Goal: Task Accomplishment & Management: Use online tool/utility

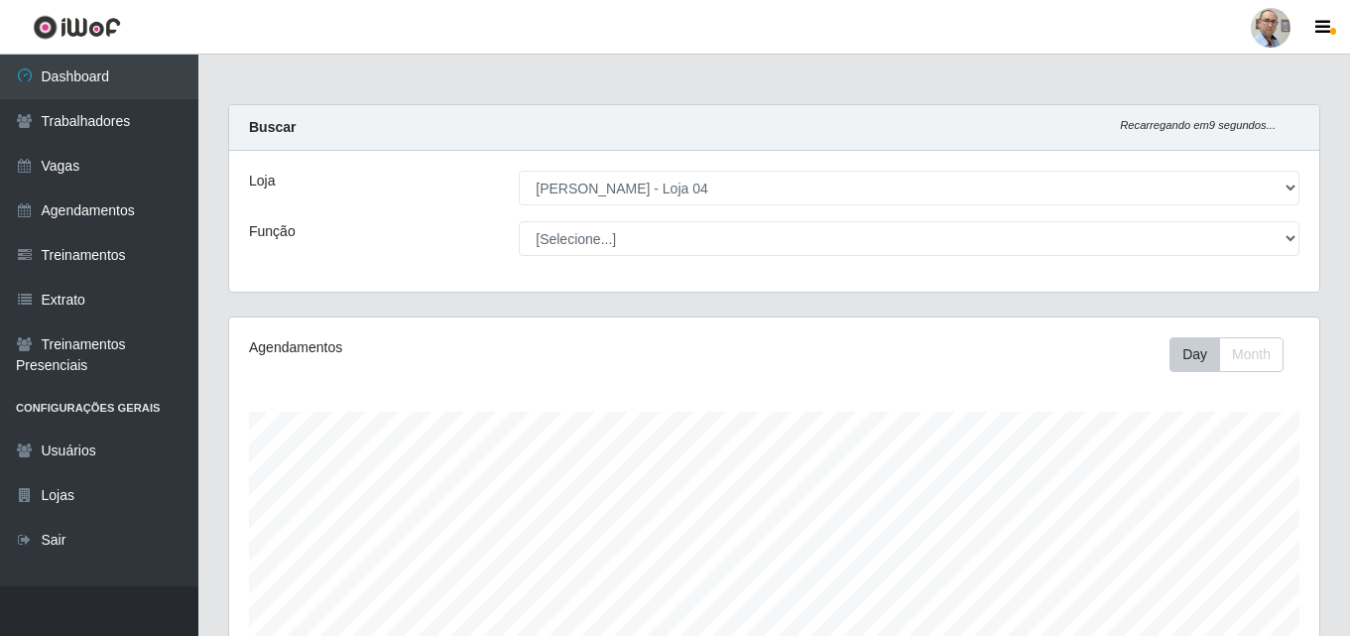
select select "251"
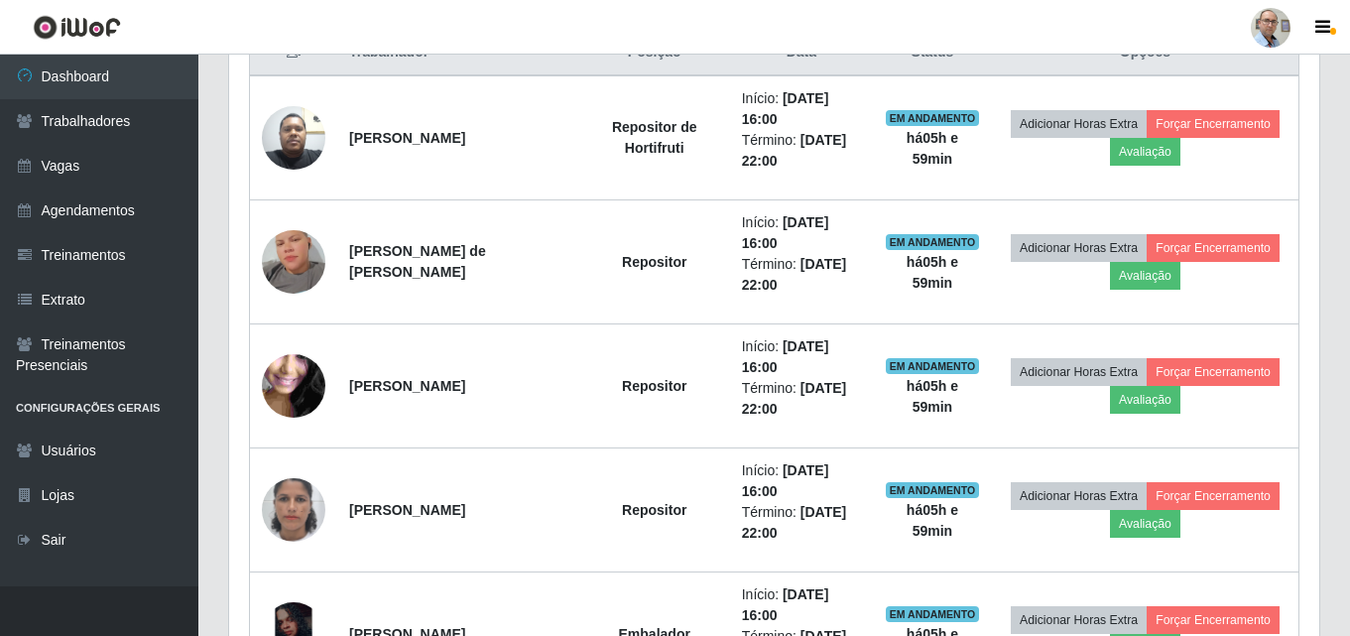
scroll to position [412, 1090]
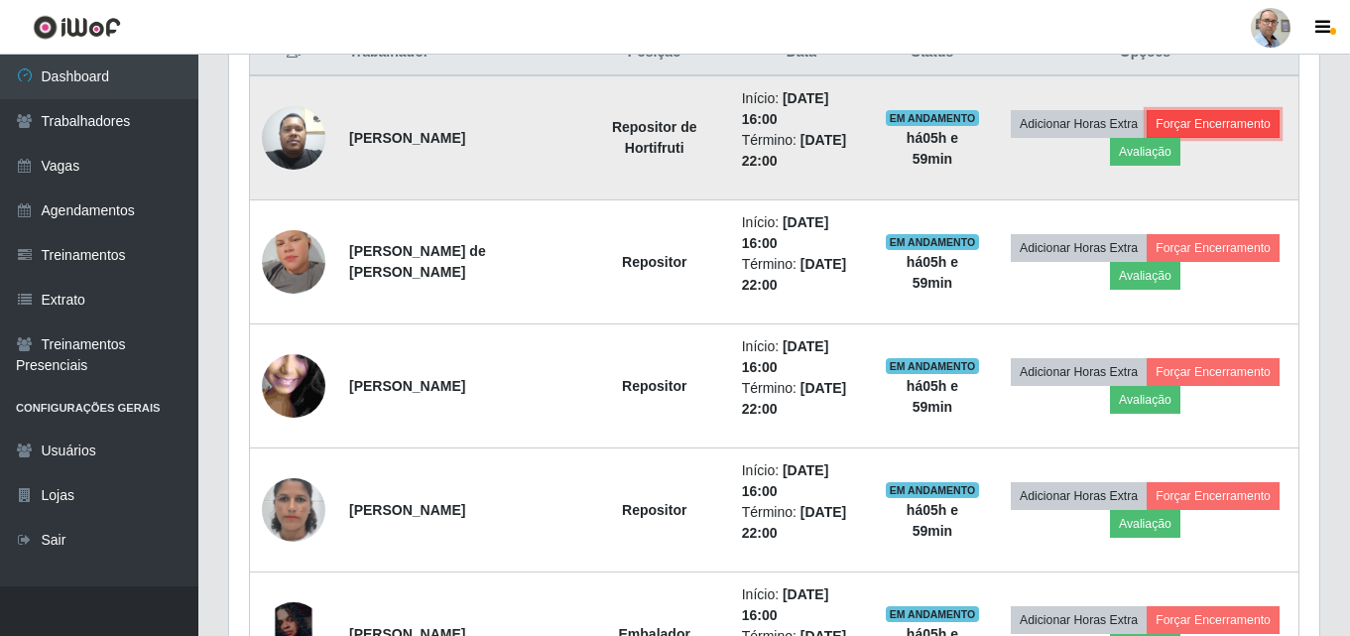
click at [1147, 138] on button "Forçar Encerramento" at bounding box center [1213, 124] width 133 height 28
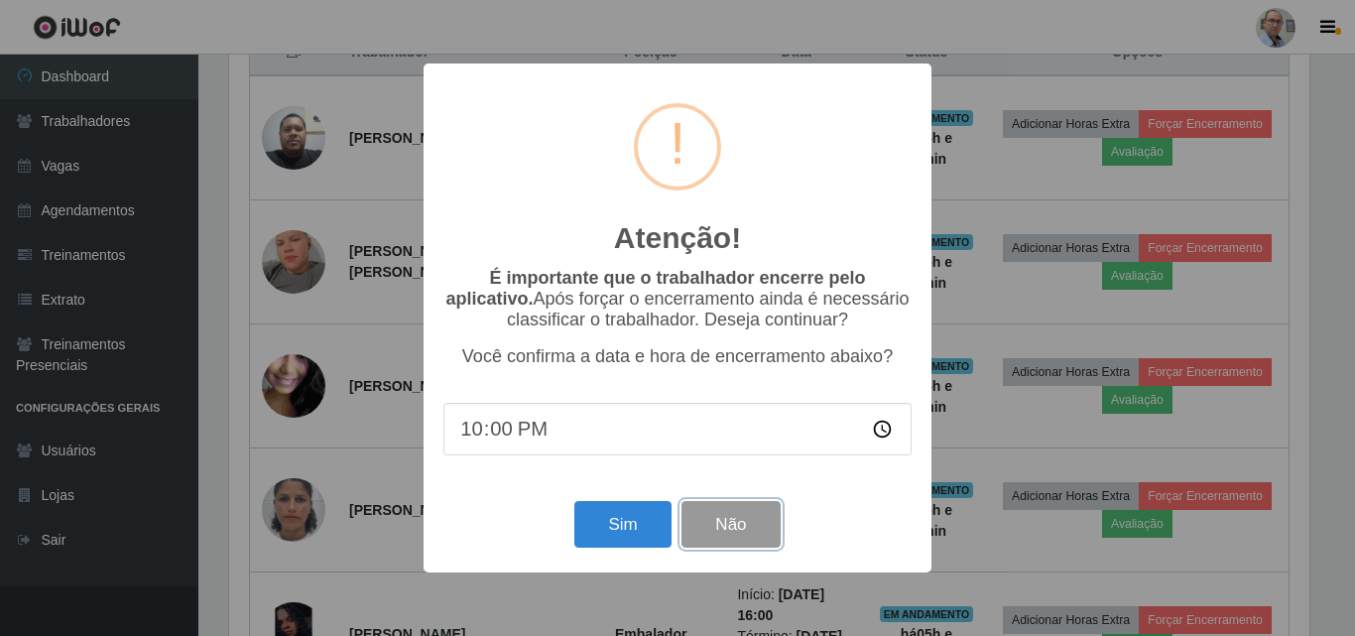
click at [758, 517] on button "Não" at bounding box center [730, 524] width 98 height 47
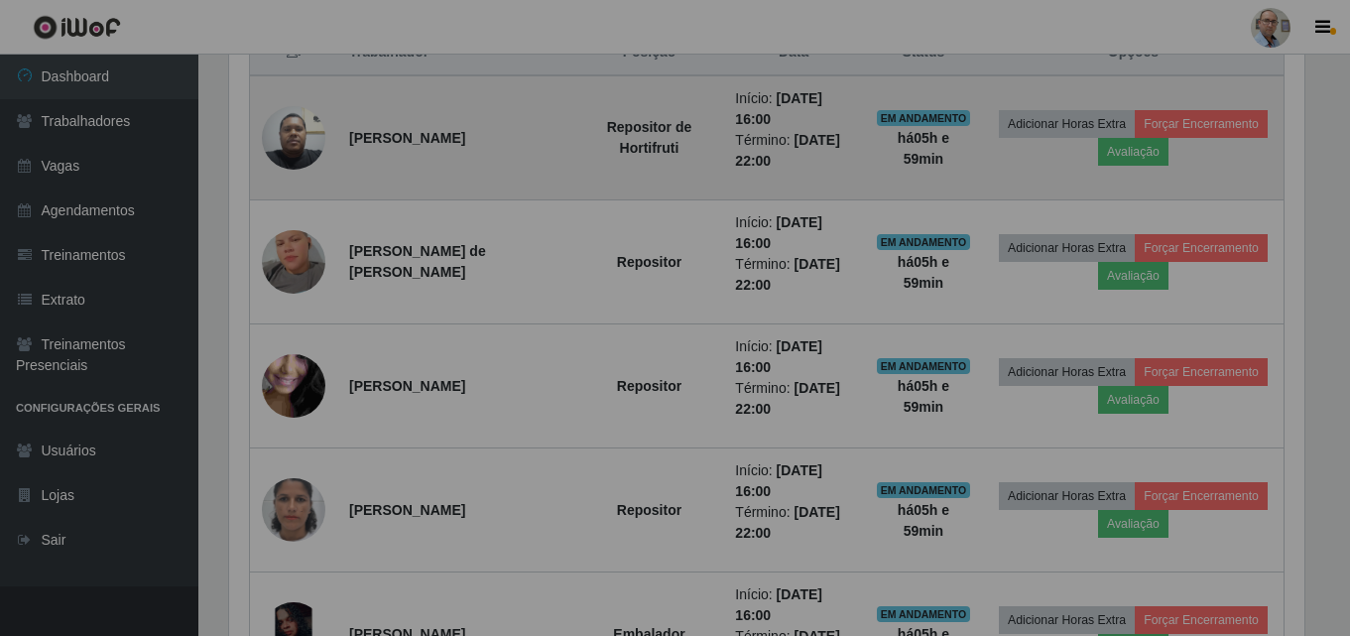
scroll to position [412, 1090]
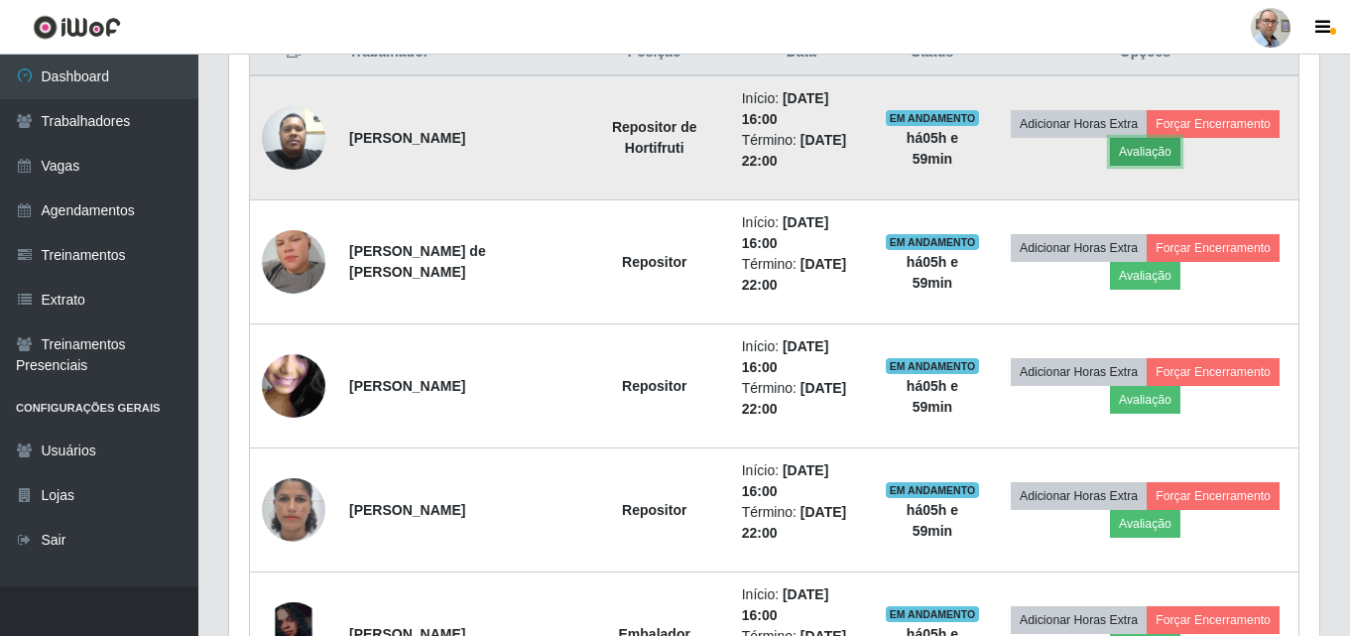
click at [1180, 148] on button "Avaliação" at bounding box center [1145, 152] width 70 height 28
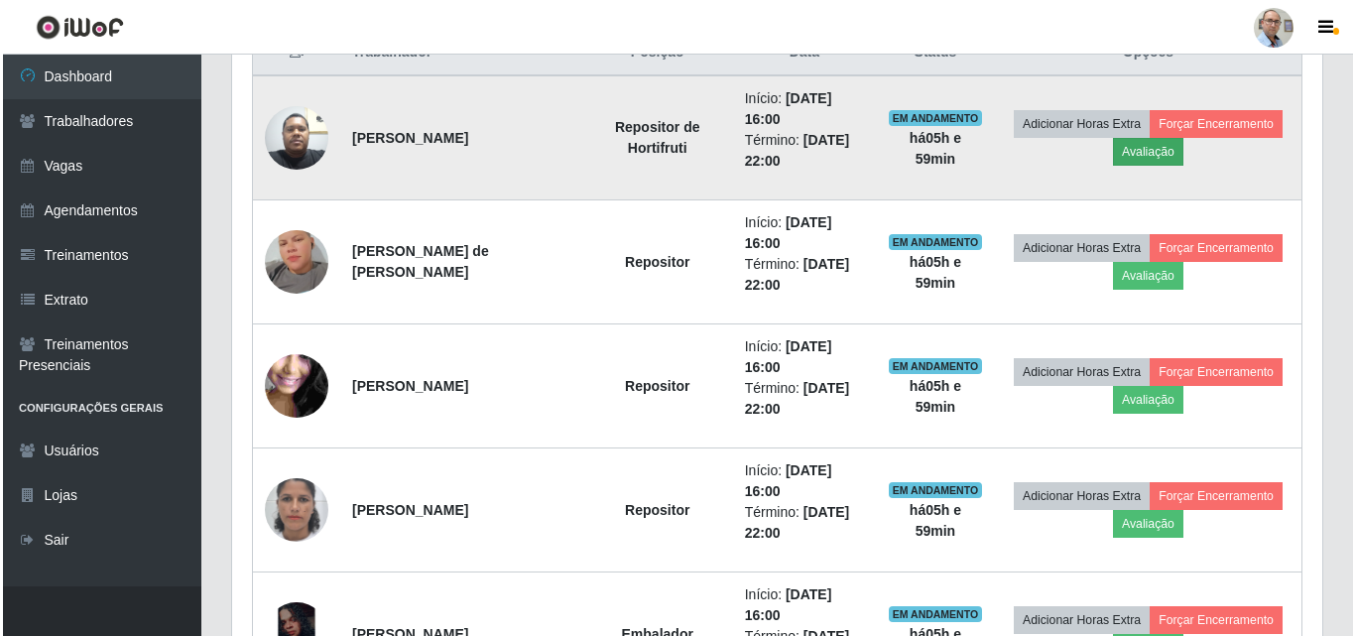
scroll to position [412, 1080]
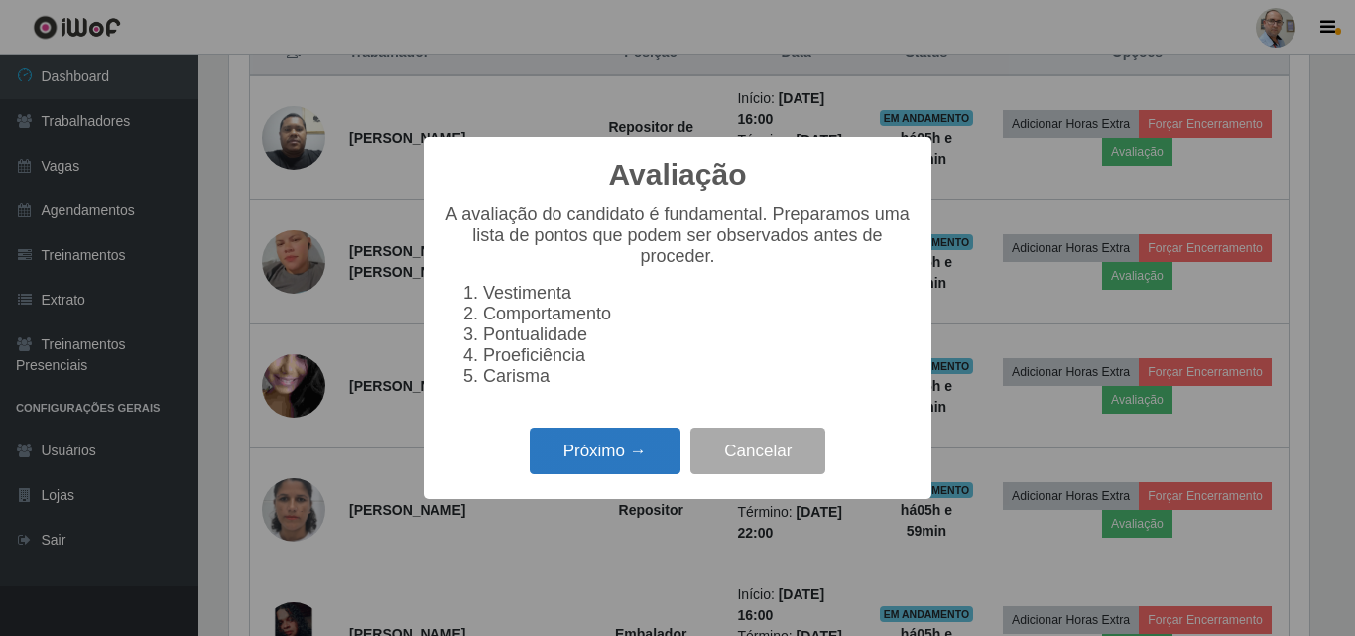
click at [629, 470] on button "Próximo →" at bounding box center [605, 450] width 151 height 47
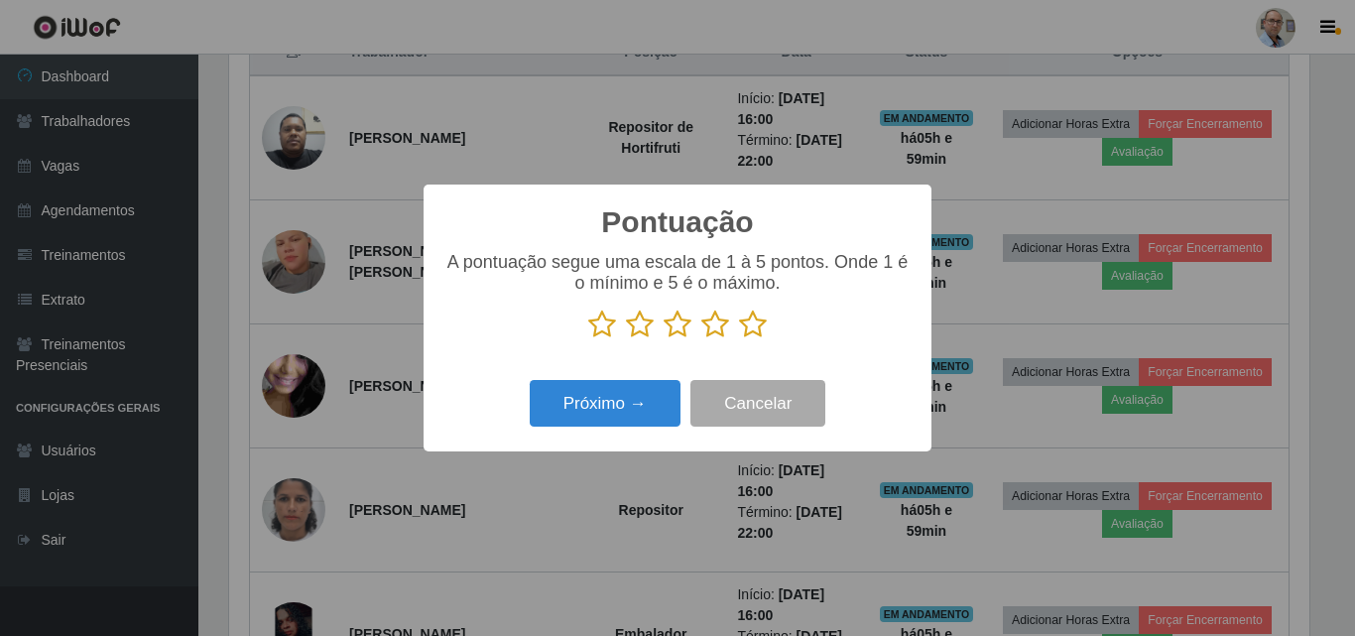
click at [751, 329] on icon at bounding box center [753, 324] width 28 height 30
click at [739, 339] on input "radio" at bounding box center [739, 339] width 0 height 0
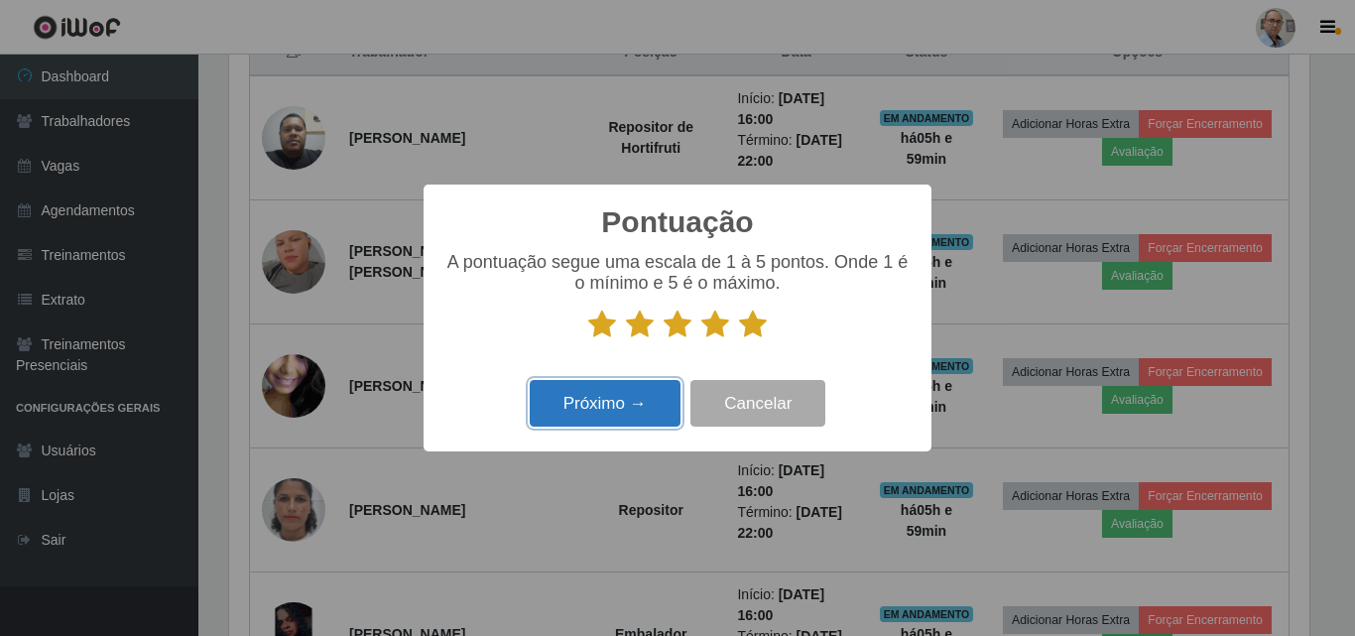
click at [608, 423] on button "Próximo →" at bounding box center [605, 403] width 151 height 47
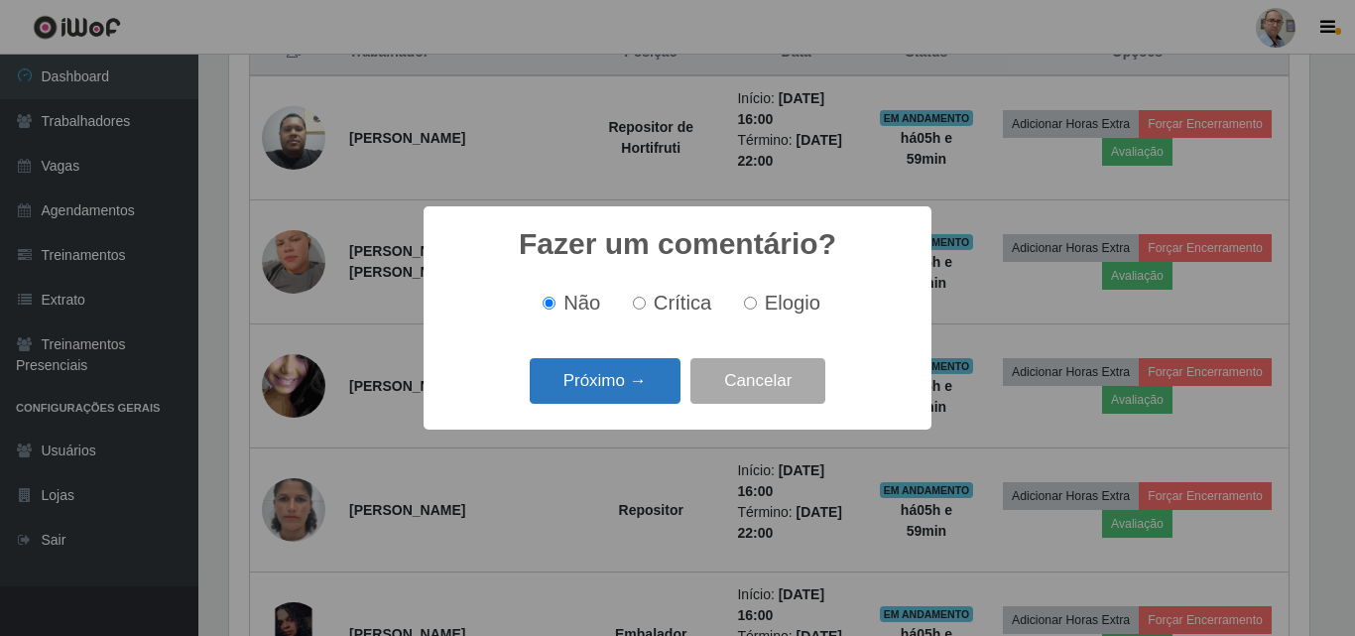
click at [621, 399] on button "Próximo →" at bounding box center [605, 381] width 151 height 47
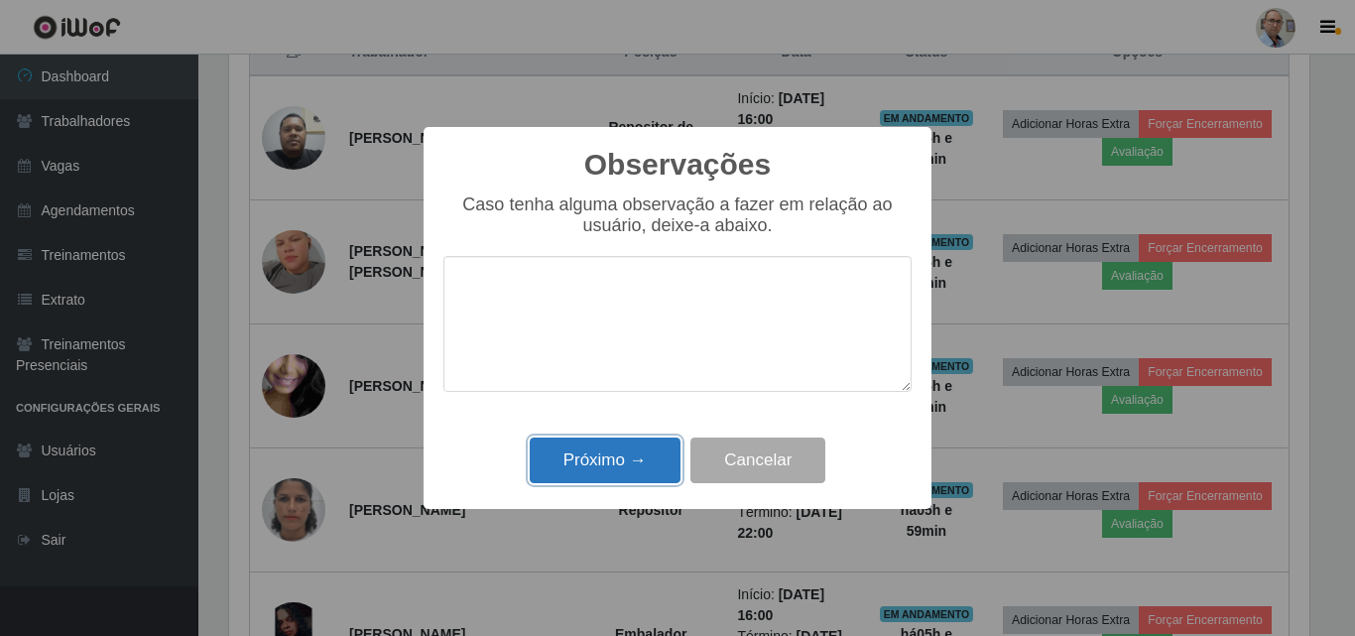
click at [605, 475] on button "Próximo →" at bounding box center [605, 460] width 151 height 47
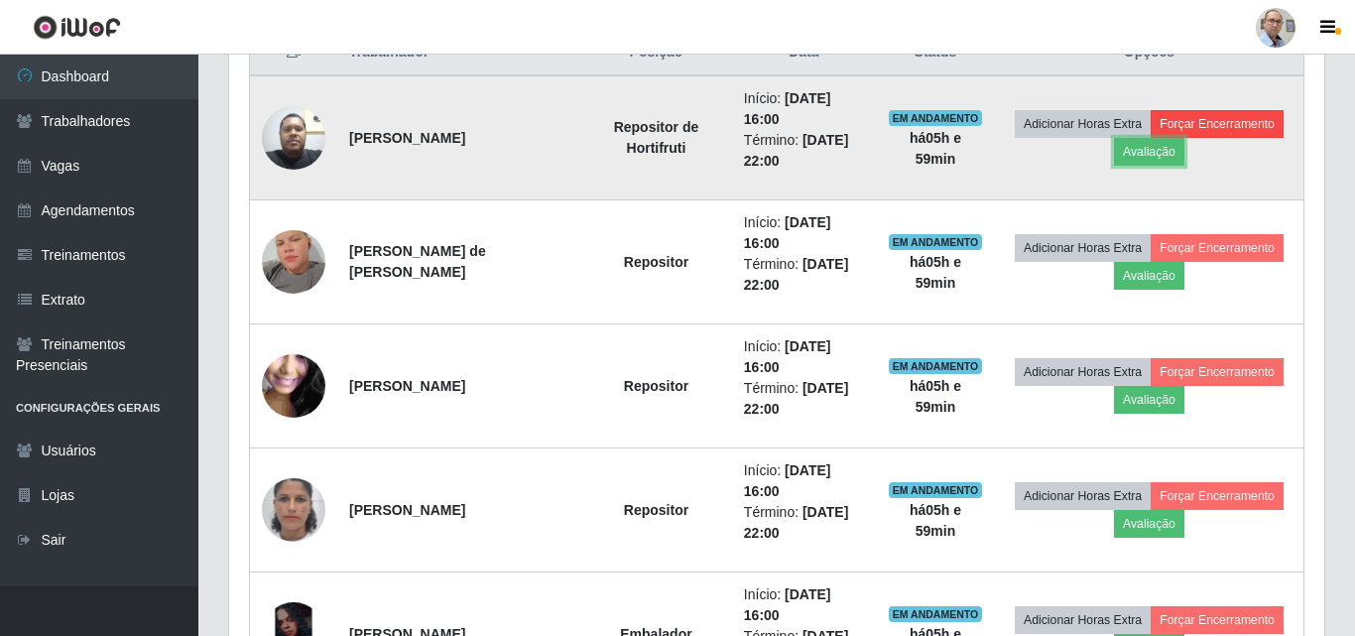
scroll to position [412, 1090]
click at [1147, 138] on button "Forçar Encerramento" at bounding box center [1213, 124] width 133 height 28
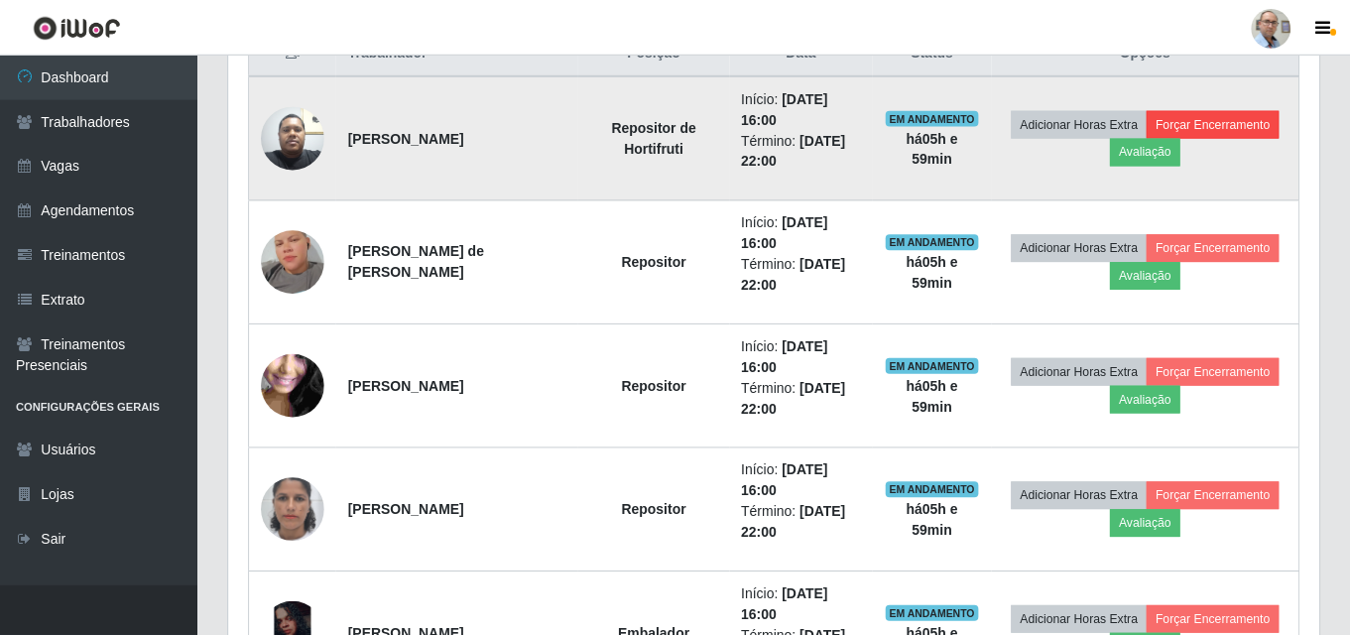
scroll to position [412, 1080]
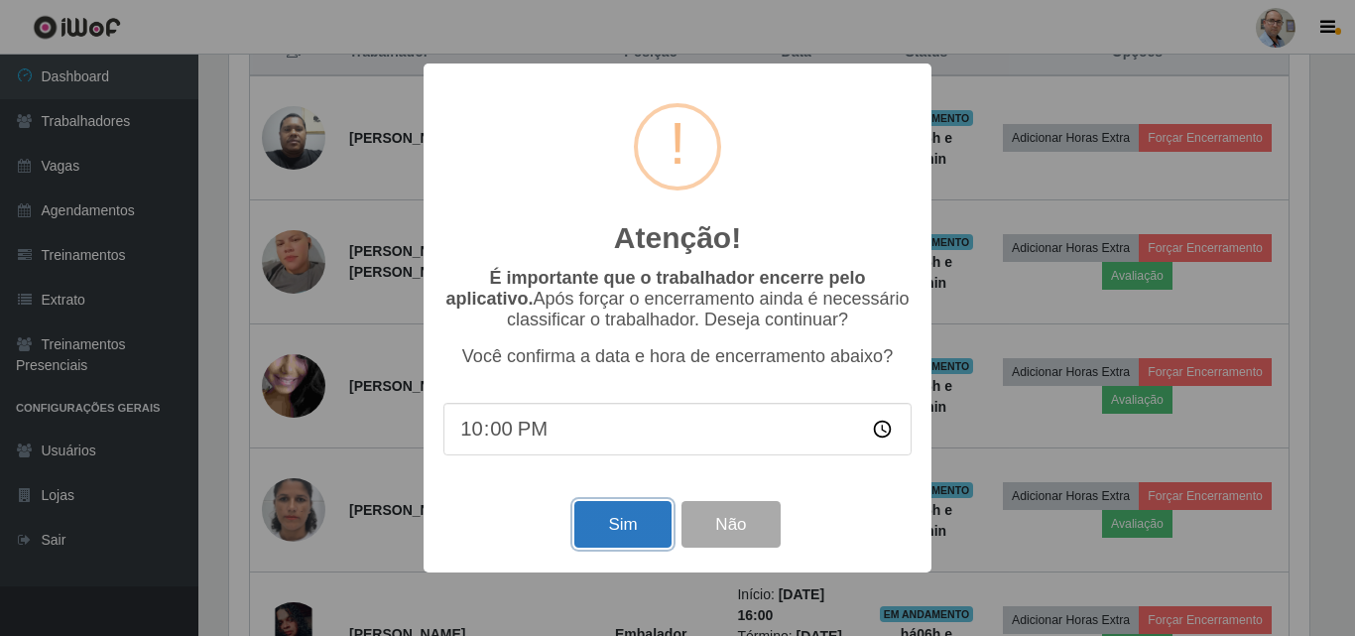
click at [614, 522] on button "Sim" at bounding box center [622, 524] width 96 height 47
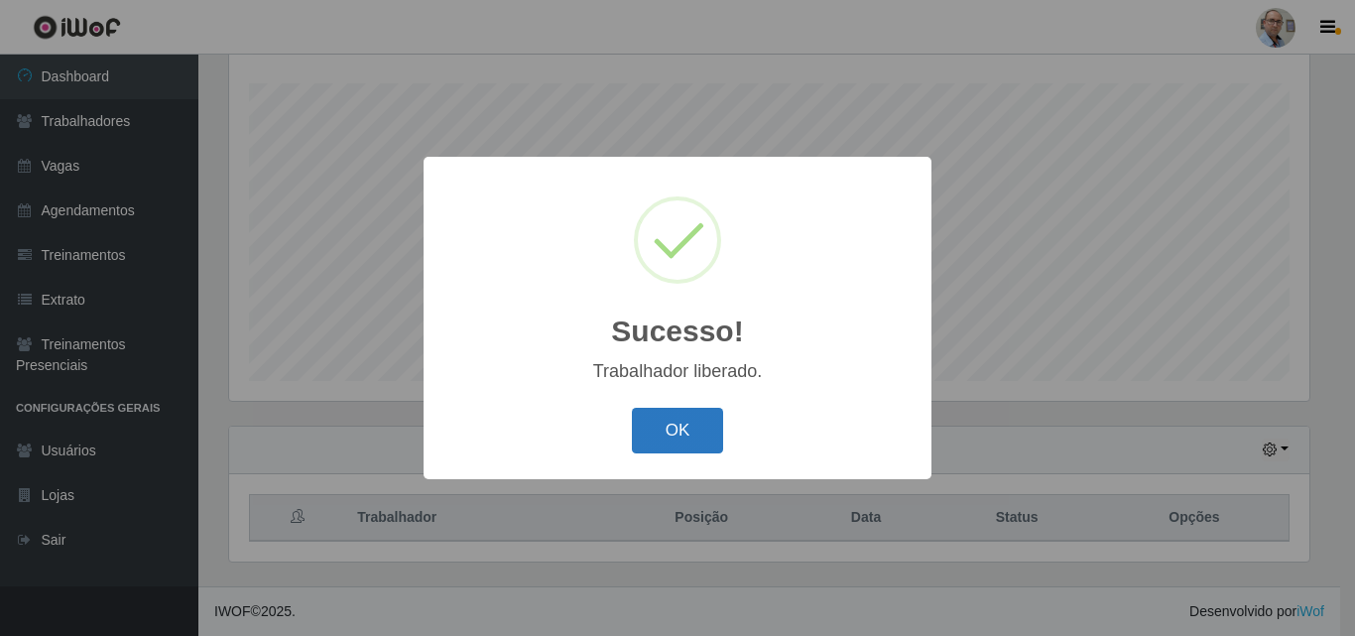
click at [691, 423] on button "OK" at bounding box center [678, 431] width 92 height 47
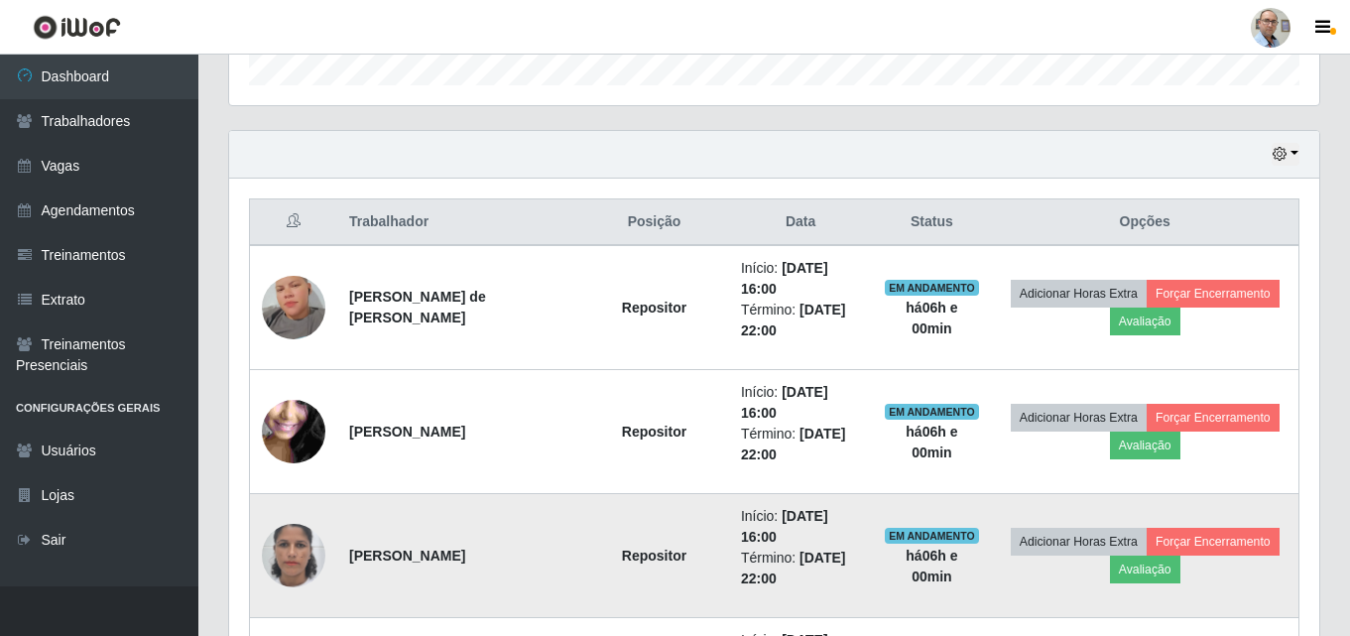
scroll to position [824, 0]
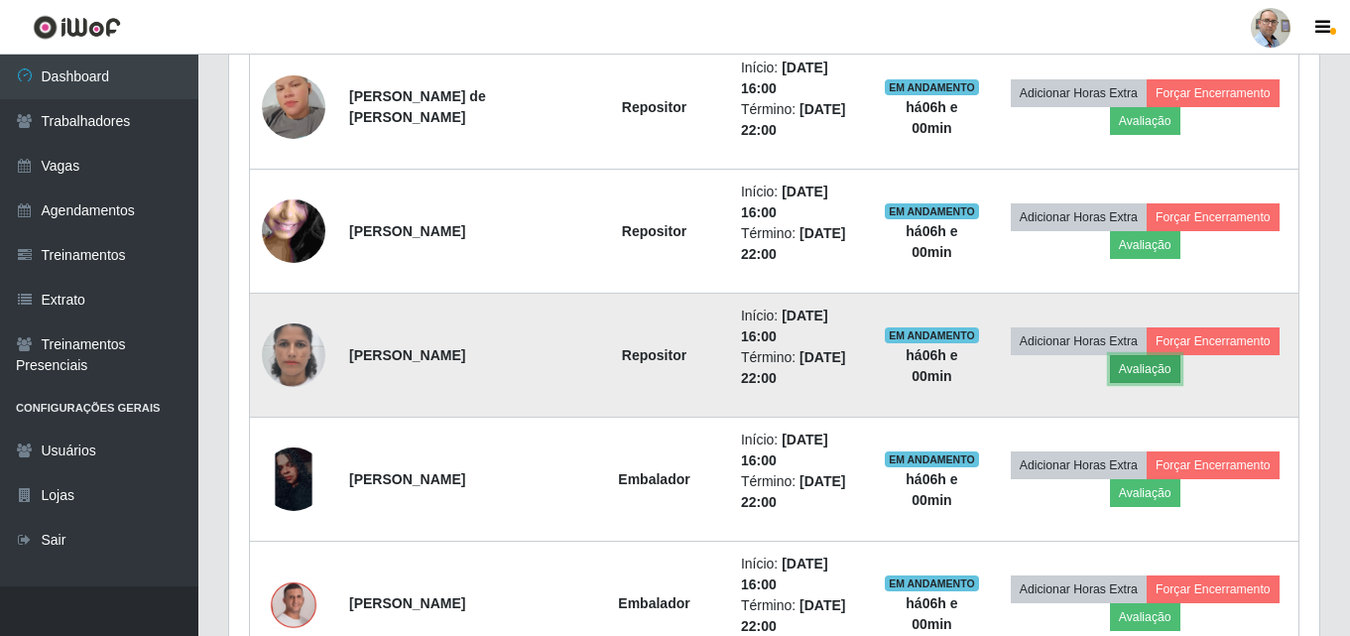
click at [1180, 365] on button "Avaliação" at bounding box center [1145, 369] width 70 height 28
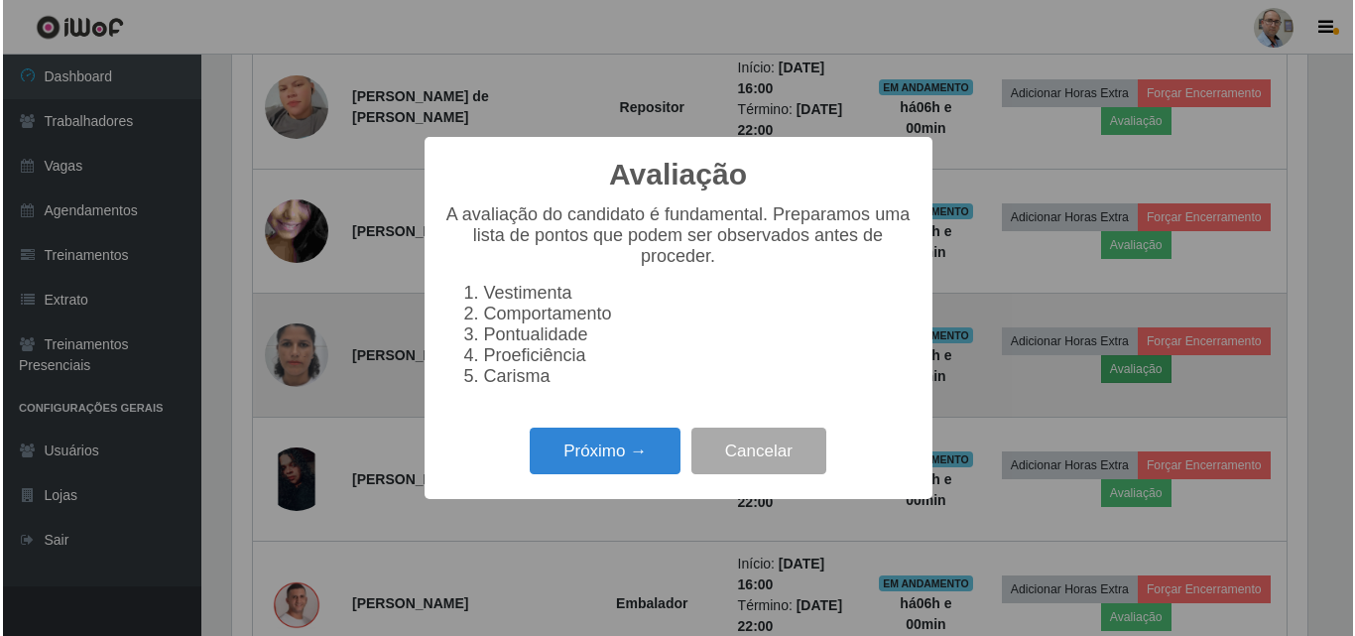
scroll to position [412, 1080]
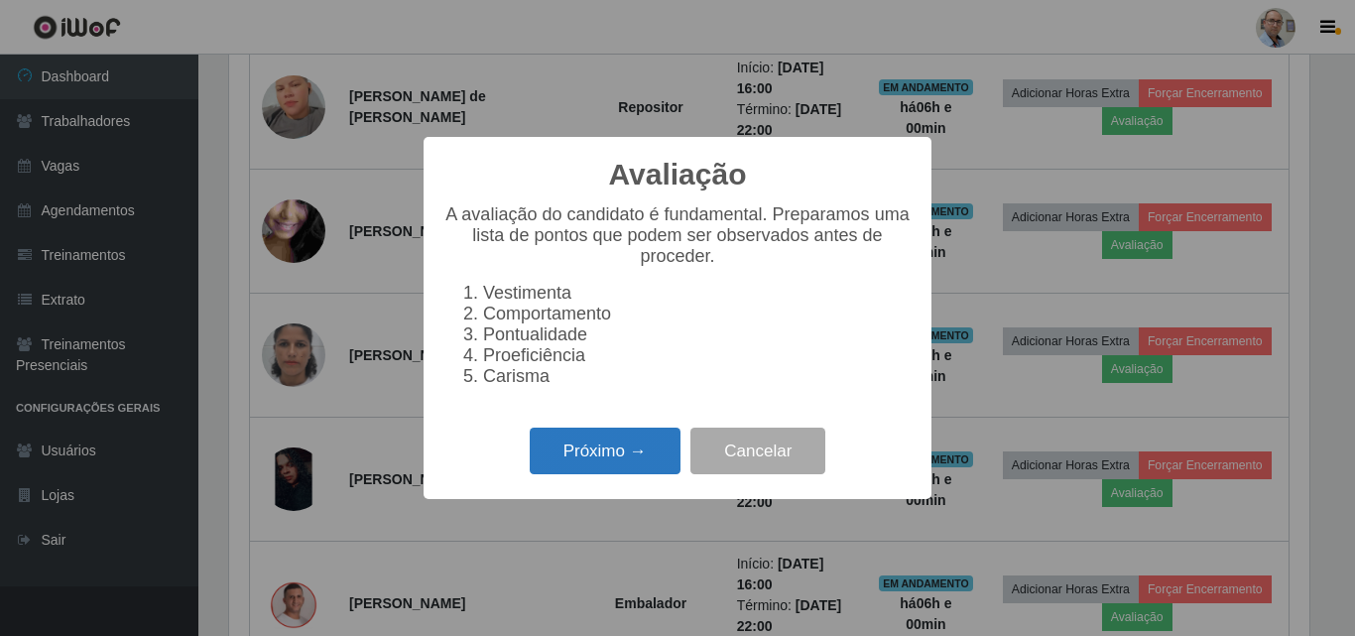
click at [641, 446] on button "Próximo →" at bounding box center [605, 450] width 151 height 47
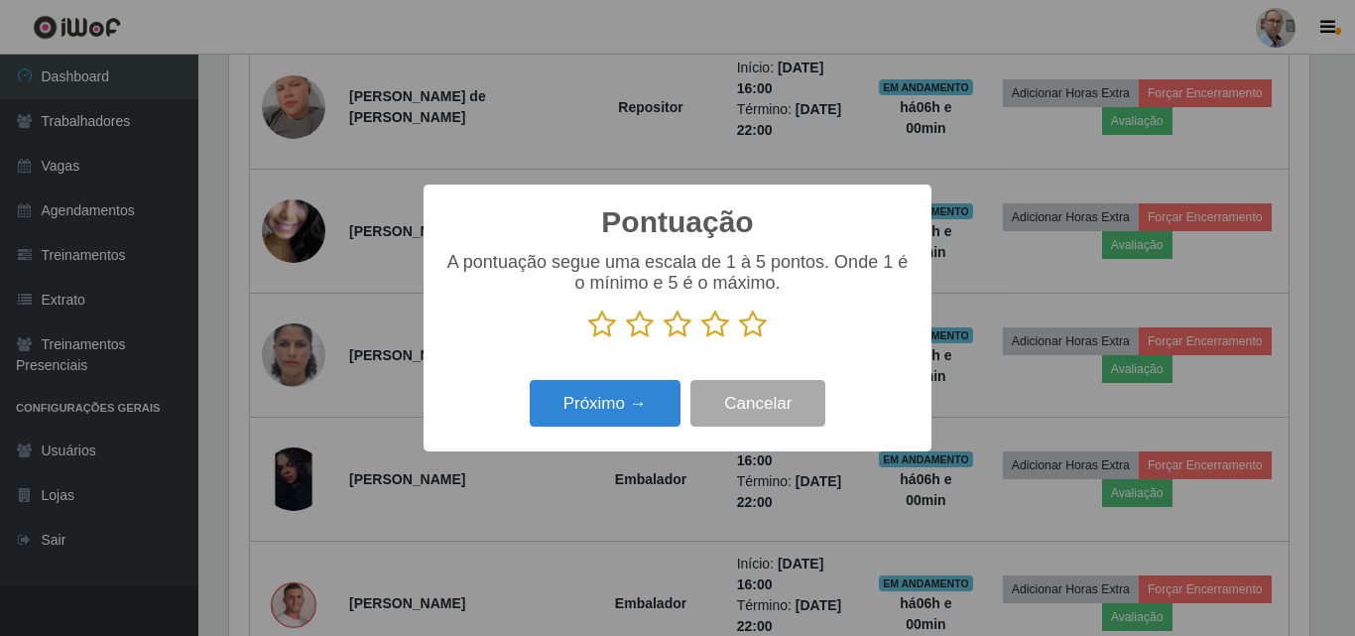
click at [752, 325] on icon at bounding box center [753, 324] width 28 height 30
click at [739, 339] on input "radio" at bounding box center [739, 339] width 0 height 0
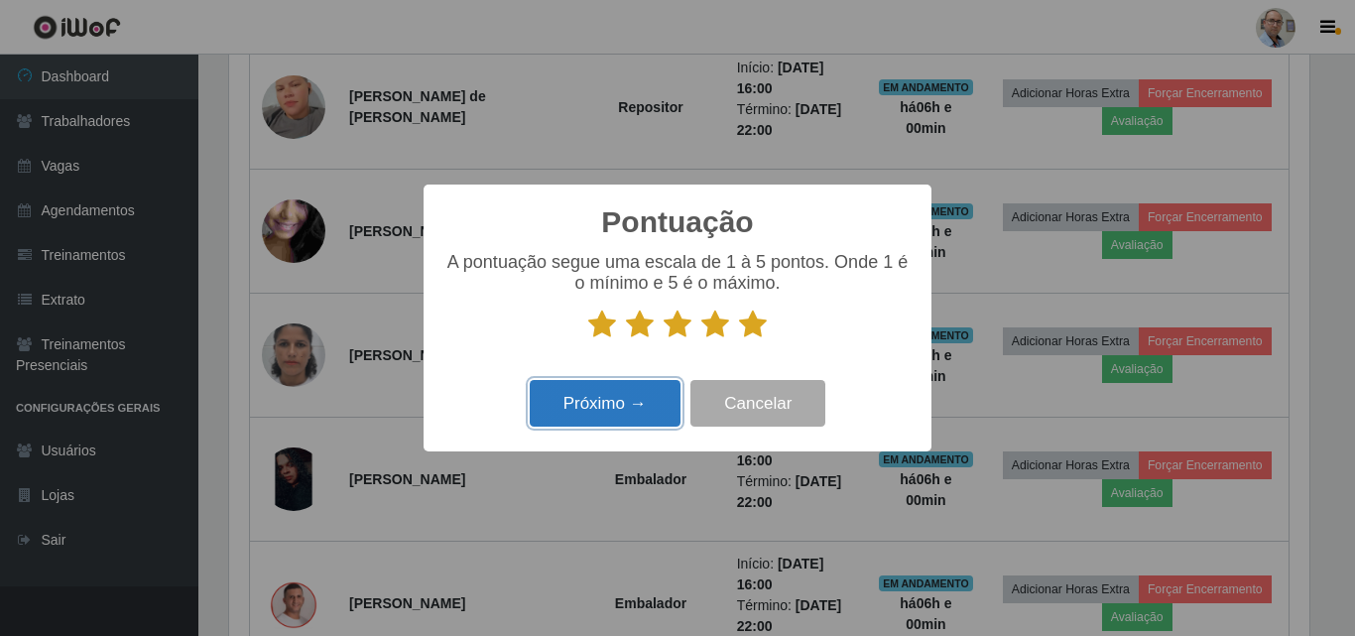
click at [642, 403] on button "Próximo →" at bounding box center [605, 403] width 151 height 47
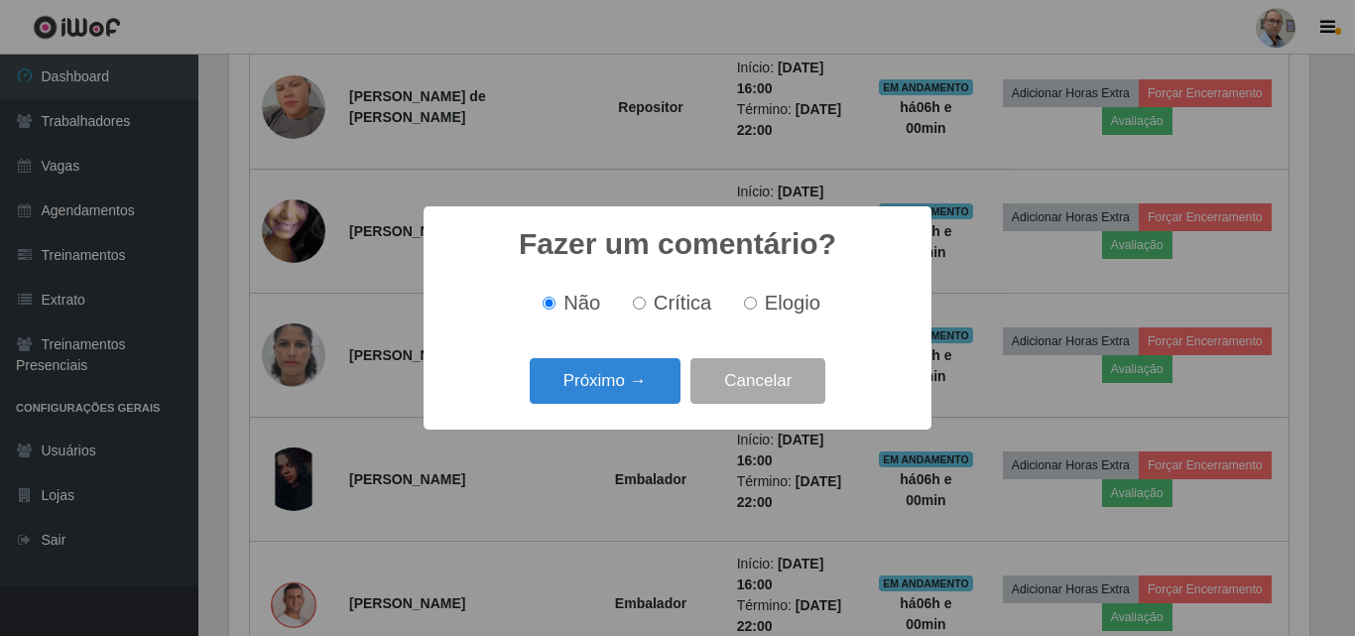
click at [642, 403] on button "Próximo →" at bounding box center [605, 381] width 151 height 47
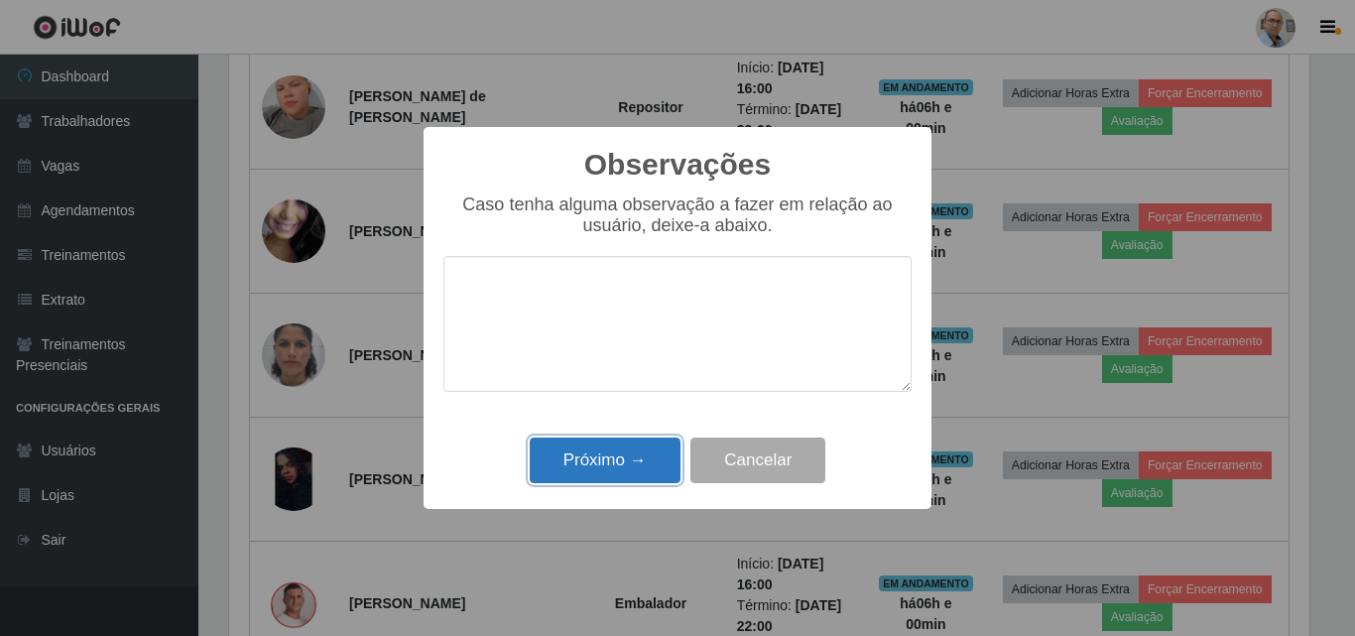
click at [630, 469] on button "Próximo →" at bounding box center [605, 460] width 151 height 47
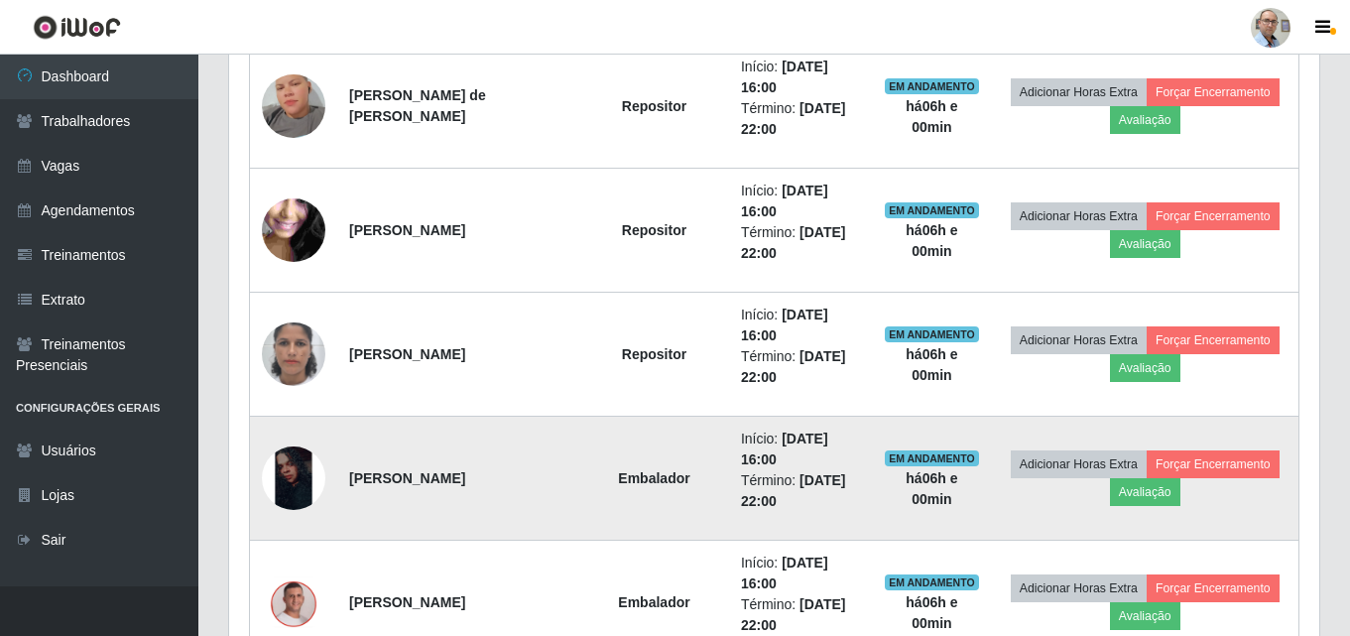
scroll to position [0, 0]
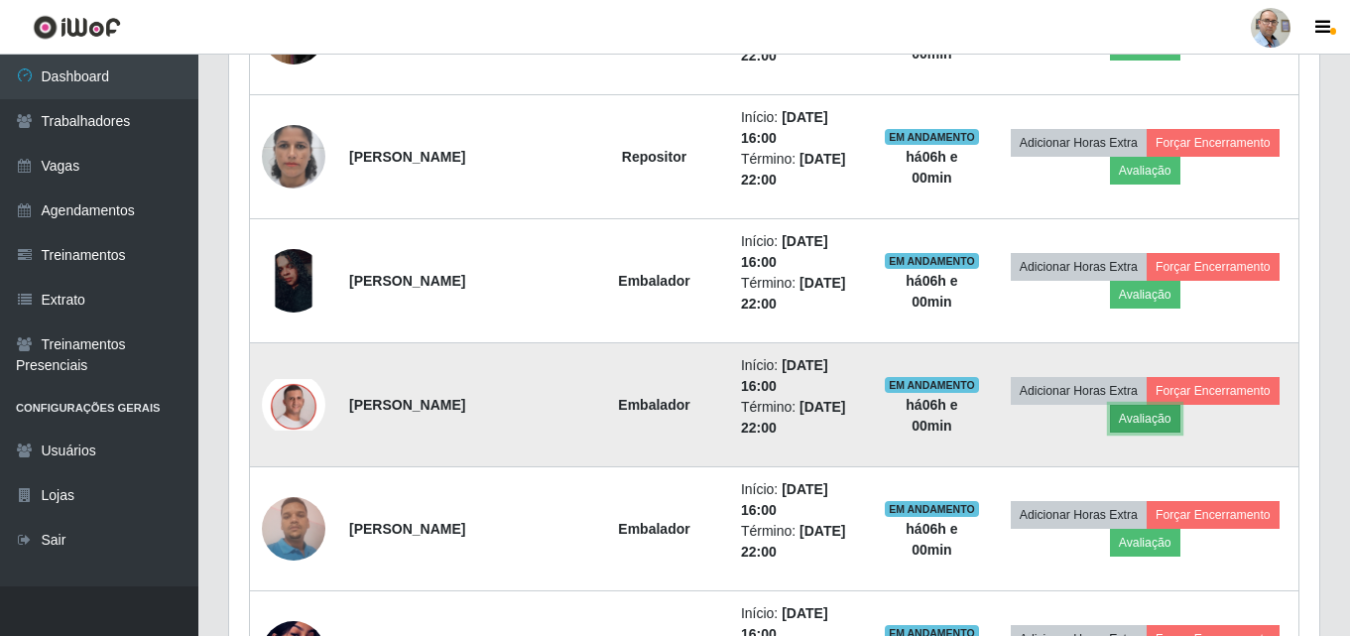
click at [1180, 420] on button "Avaliação" at bounding box center [1145, 419] width 70 height 28
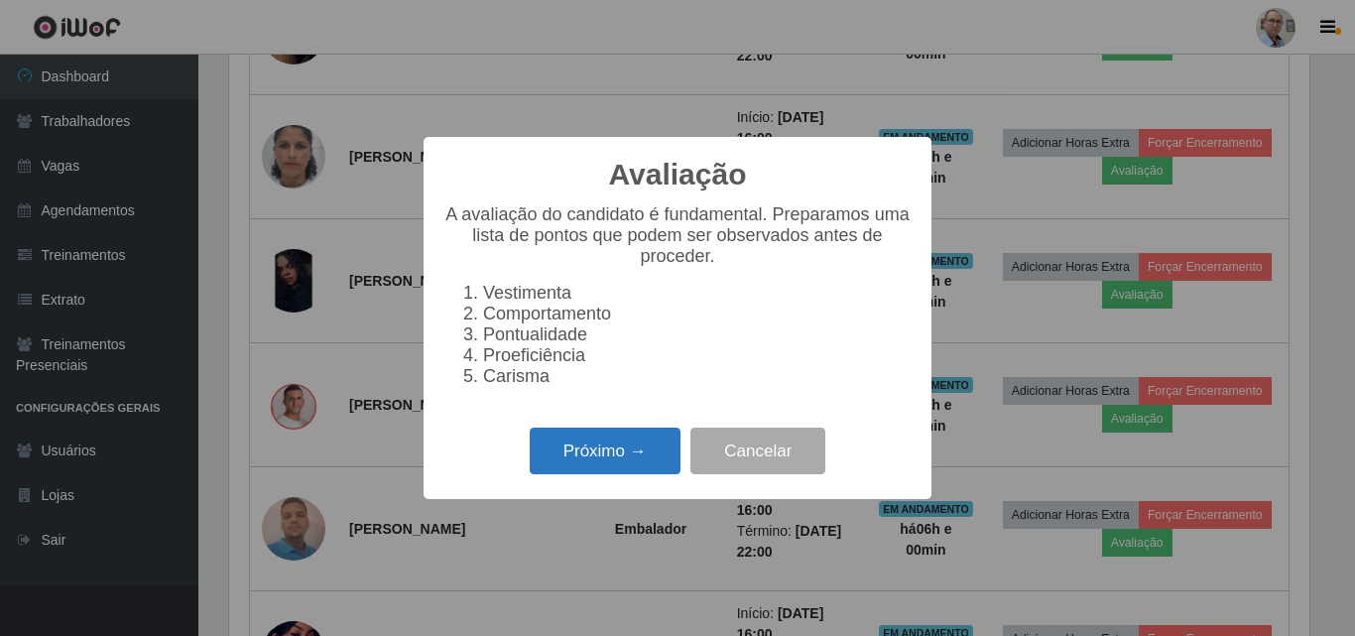
click at [615, 469] on button "Próximo →" at bounding box center [605, 450] width 151 height 47
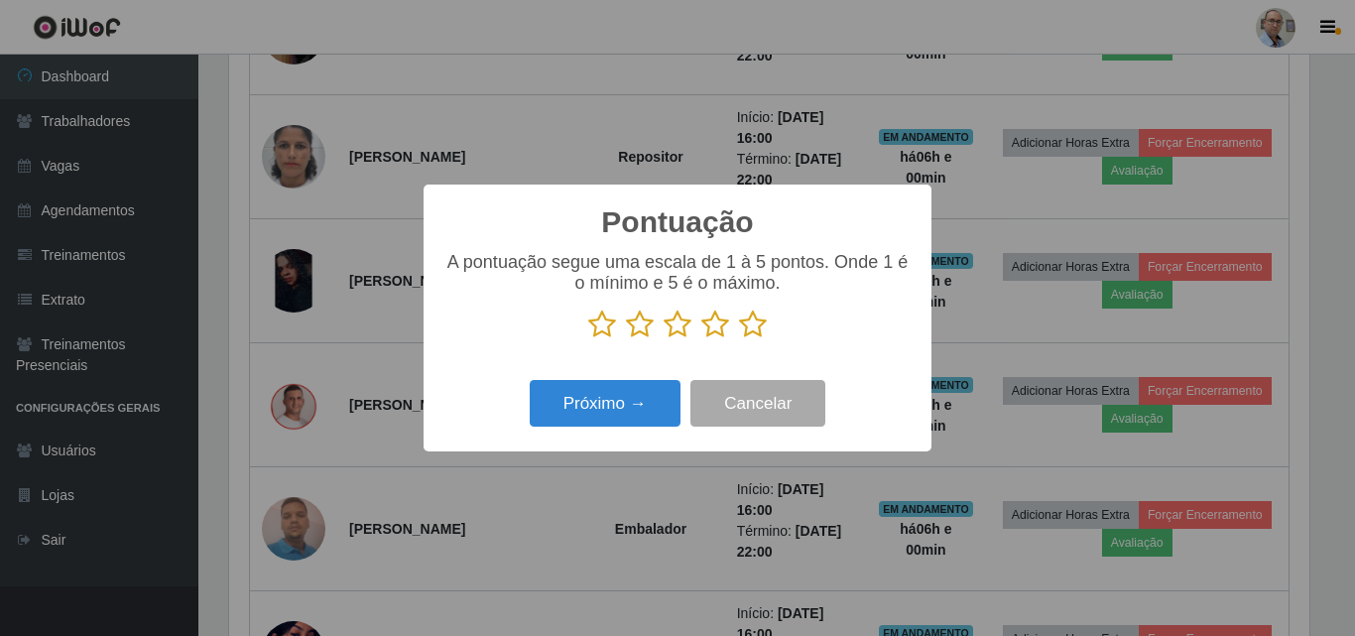
click at [748, 329] on icon at bounding box center [753, 324] width 28 height 30
click at [739, 339] on input "radio" at bounding box center [739, 339] width 0 height 0
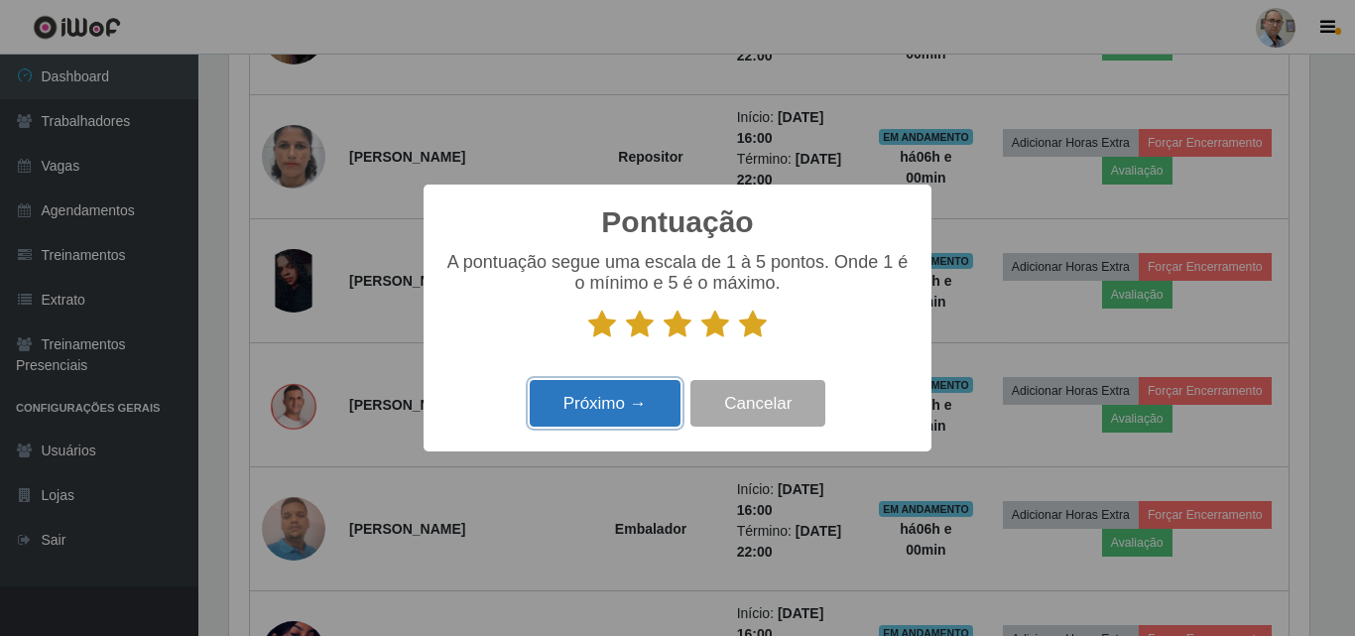
click at [596, 413] on button "Próximo →" at bounding box center [605, 403] width 151 height 47
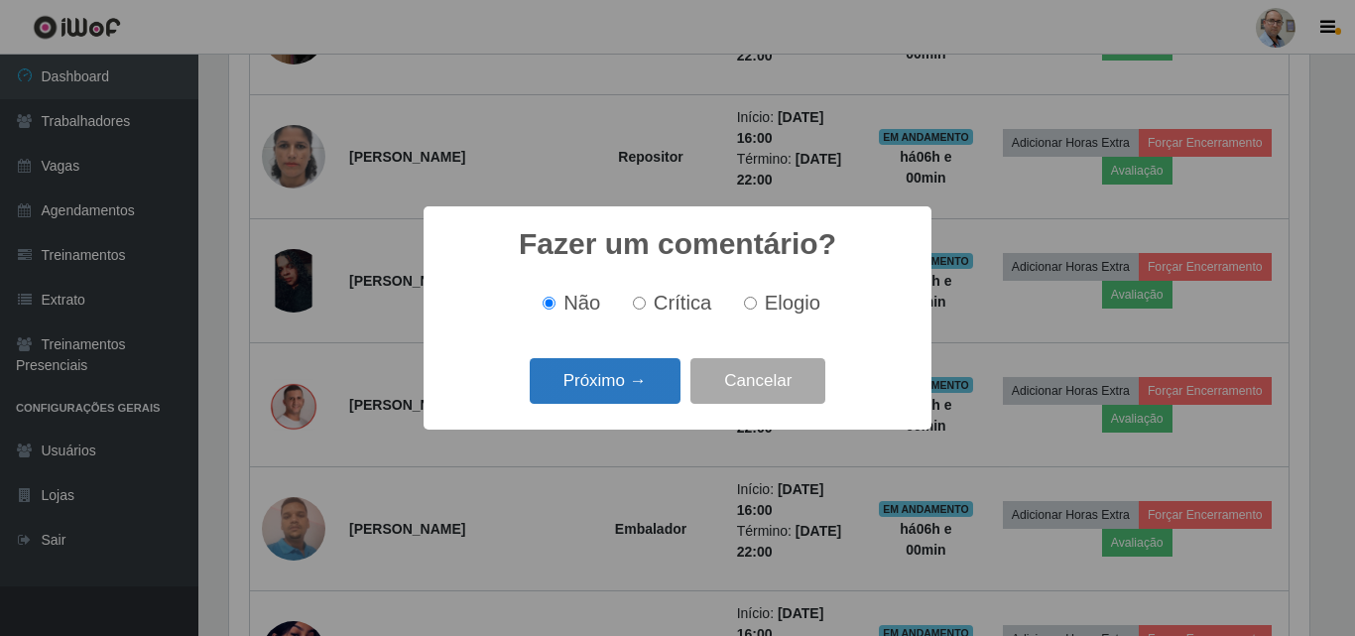
click at [624, 370] on button "Próximo →" at bounding box center [605, 381] width 151 height 47
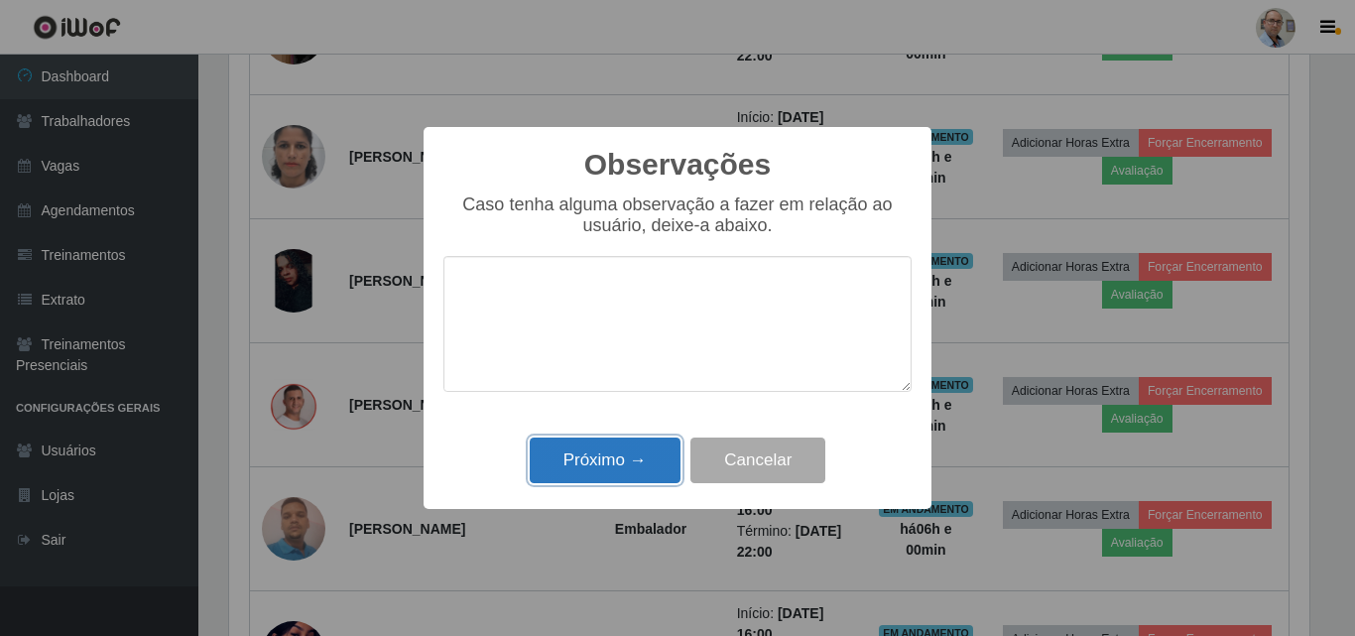
click at [624, 460] on button "Próximo →" at bounding box center [605, 460] width 151 height 47
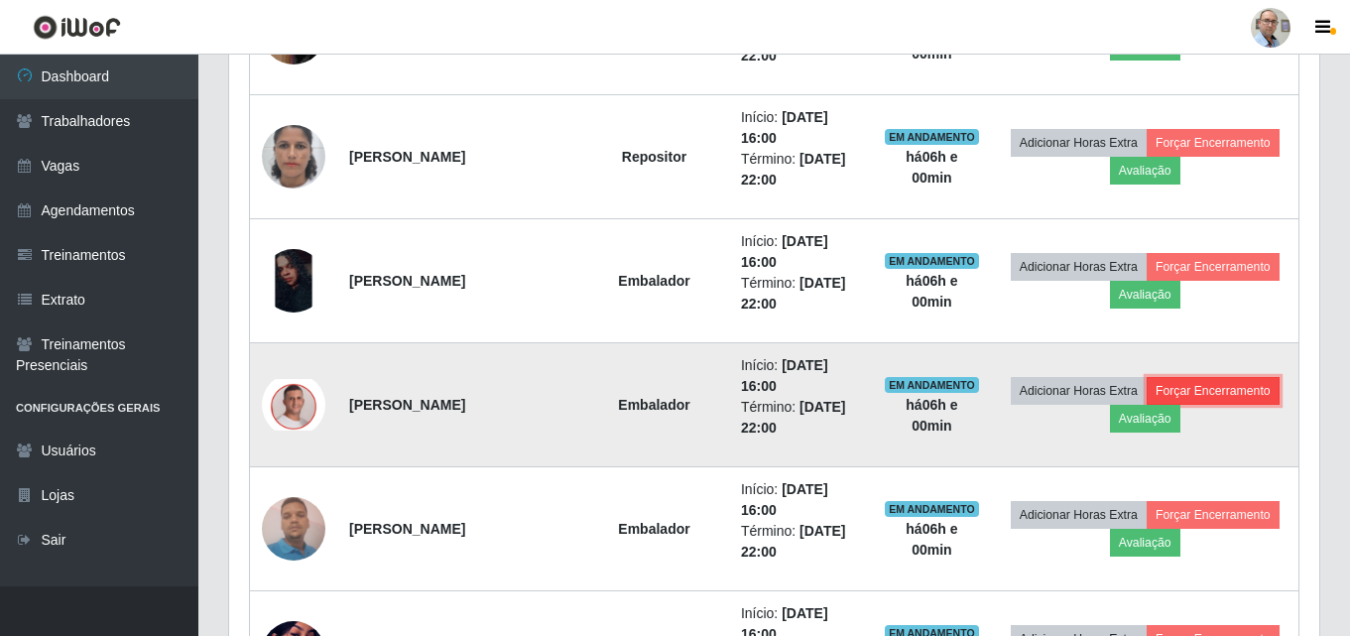
click at [1147, 405] on button "Forçar Encerramento" at bounding box center [1213, 391] width 133 height 28
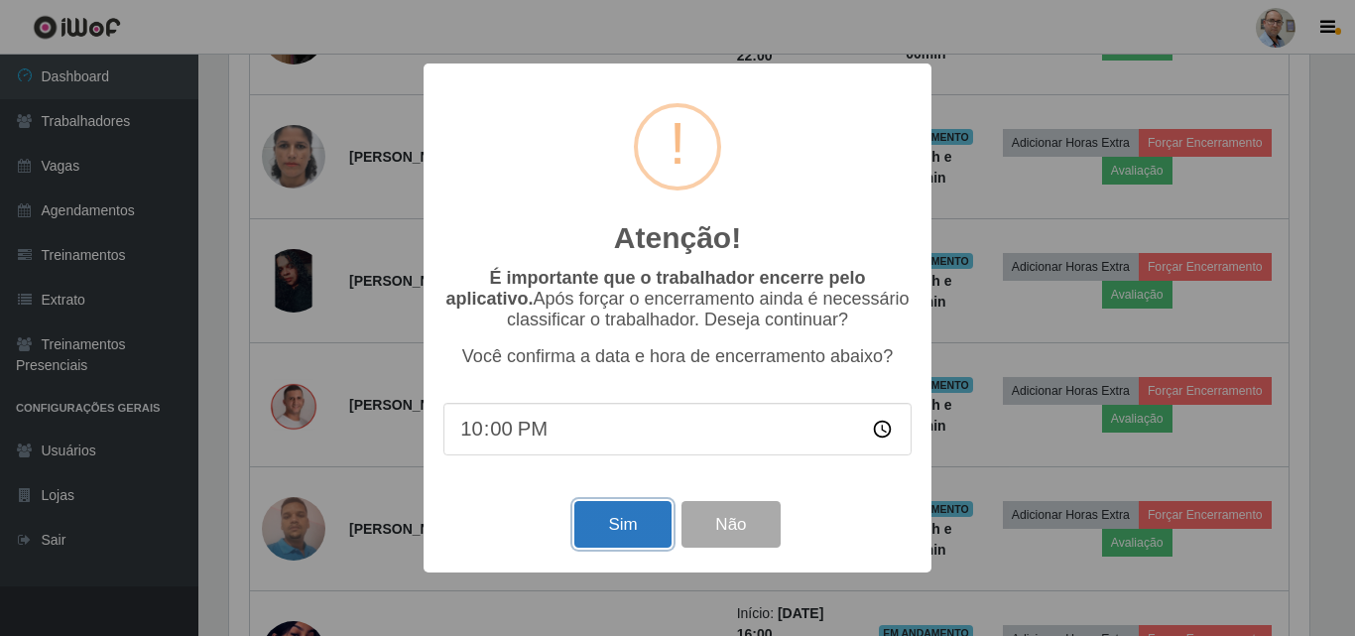
click at [632, 527] on button "Sim" at bounding box center [622, 524] width 96 height 47
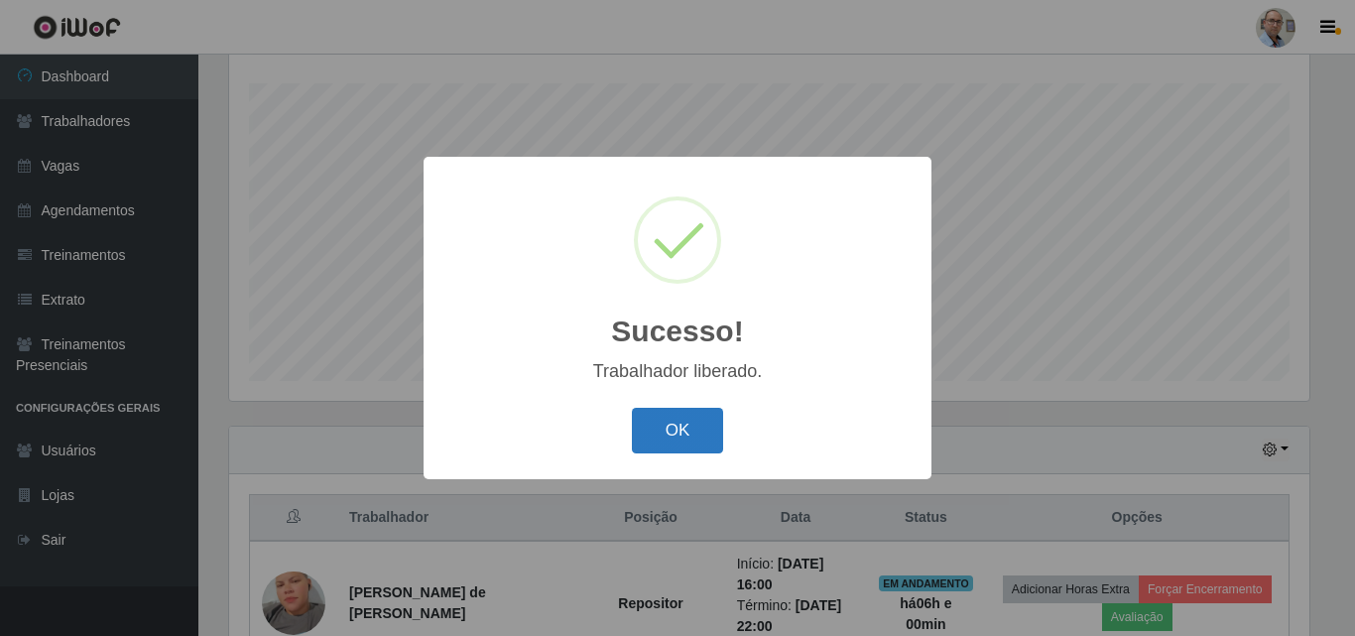
click at [675, 421] on button "OK" at bounding box center [678, 431] width 92 height 47
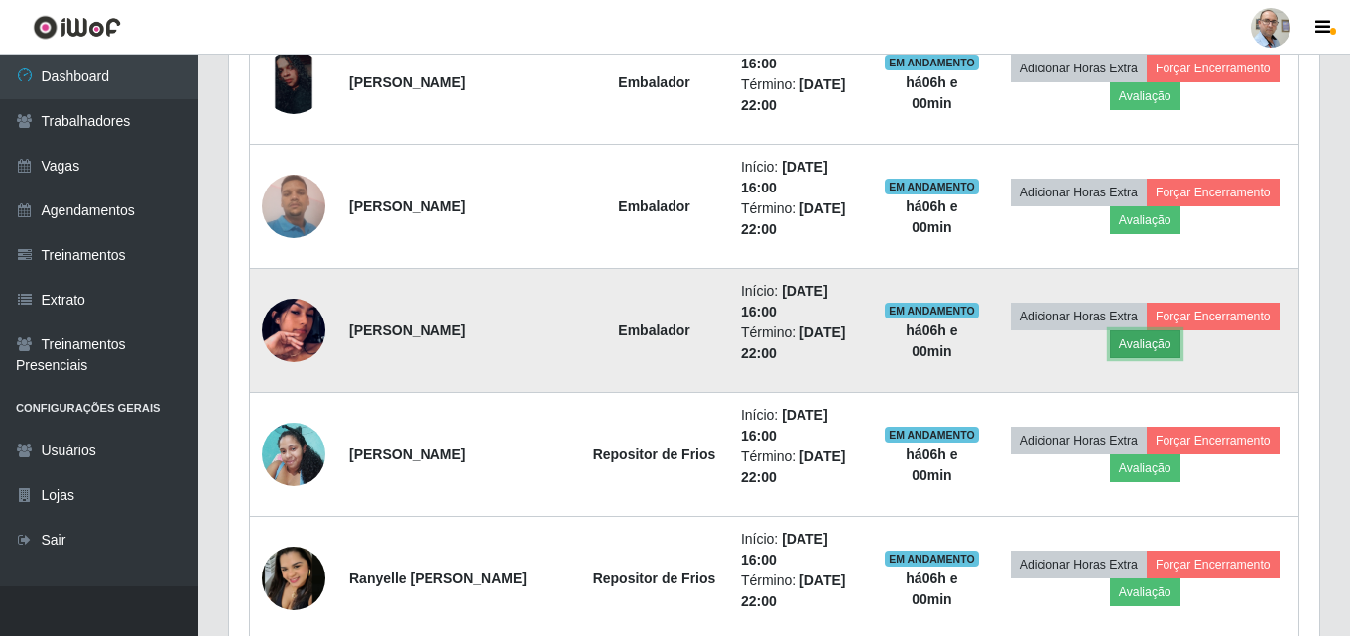
click at [1180, 352] on button "Avaliação" at bounding box center [1145, 344] width 70 height 28
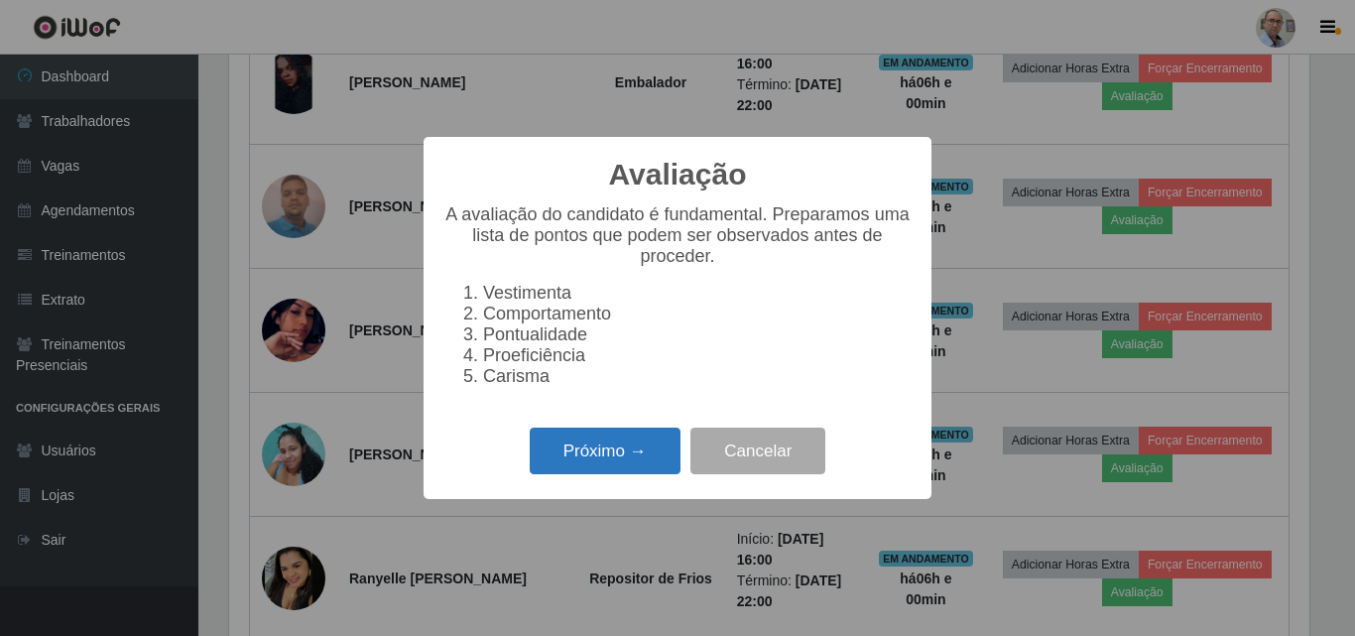
click at [624, 471] on button "Próximo →" at bounding box center [605, 450] width 151 height 47
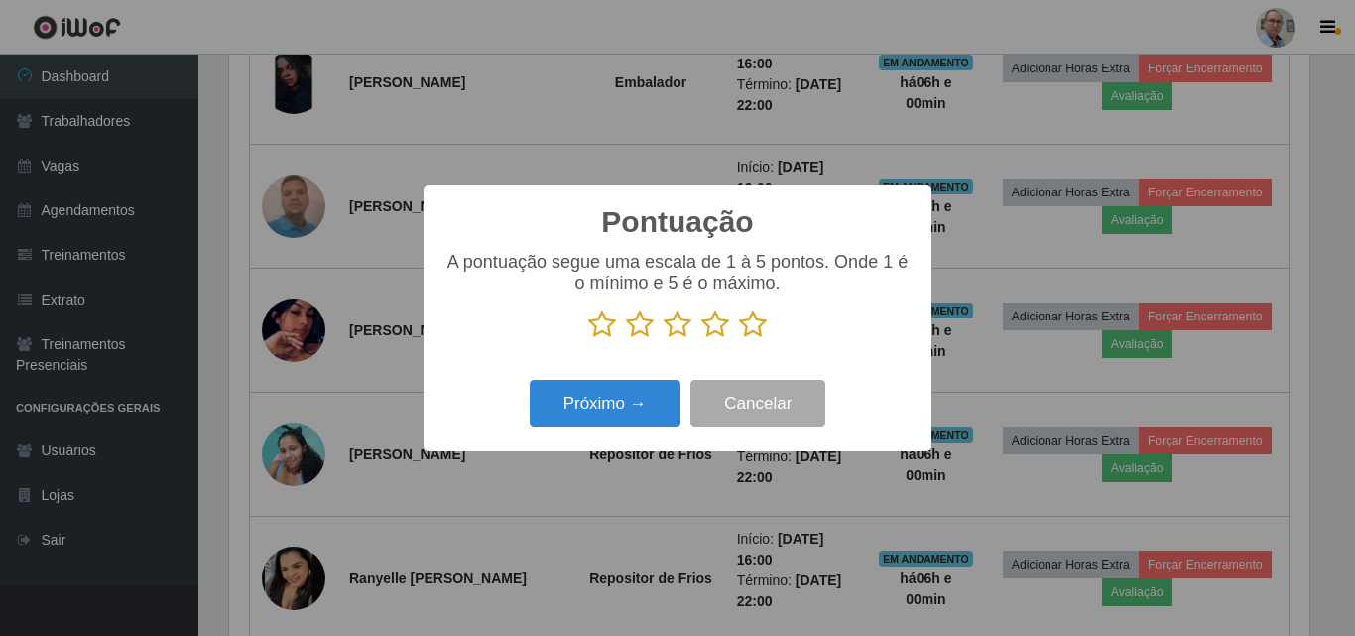
click at [752, 333] on icon at bounding box center [753, 324] width 28 height 30
click at [739, 339] on input "radio" at bounding box center [739, 339] width 0 height 0
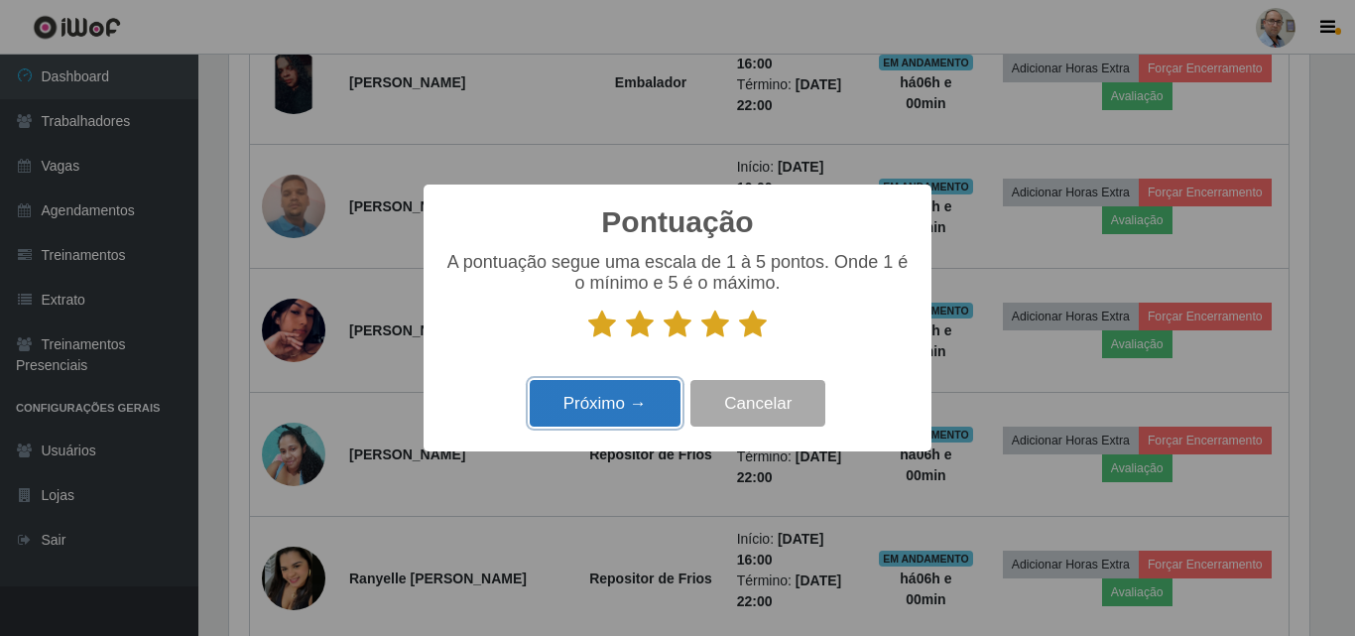
click at [601, 408] on button "Próximo →" at bounding box center [605, 403] width 151 height 47
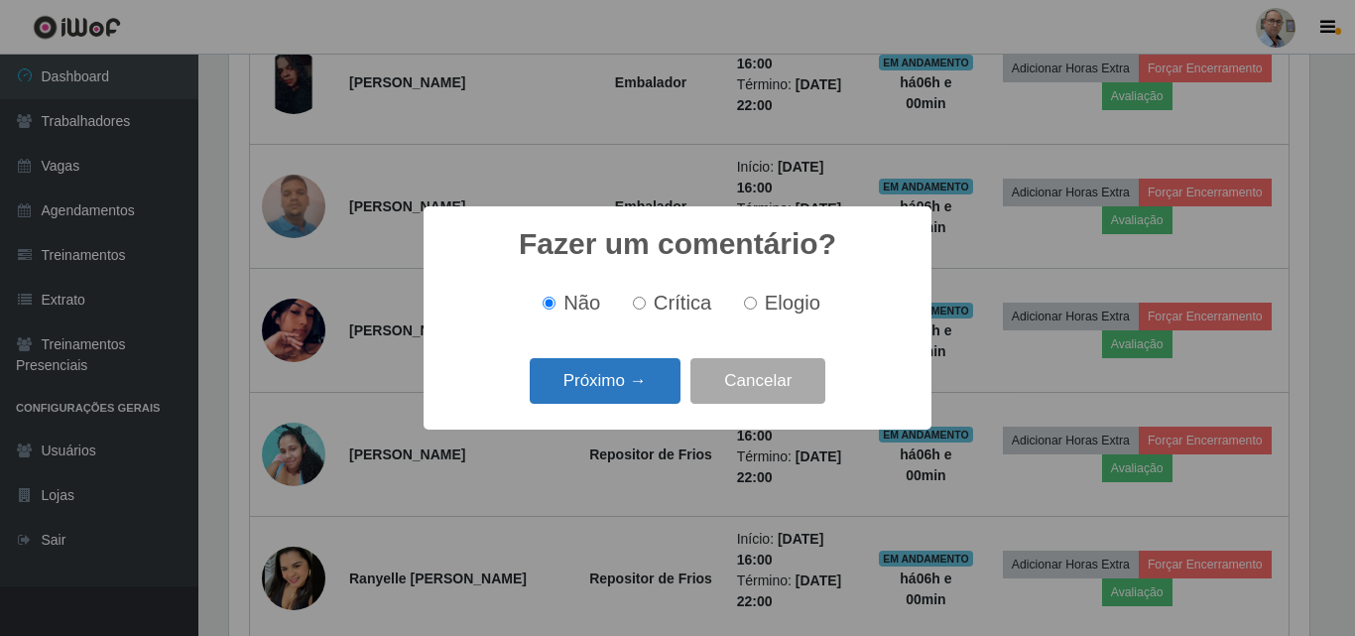
click at [615, 378] on button "Próximo →" at bounding box center [605, 381] width 151 height 47
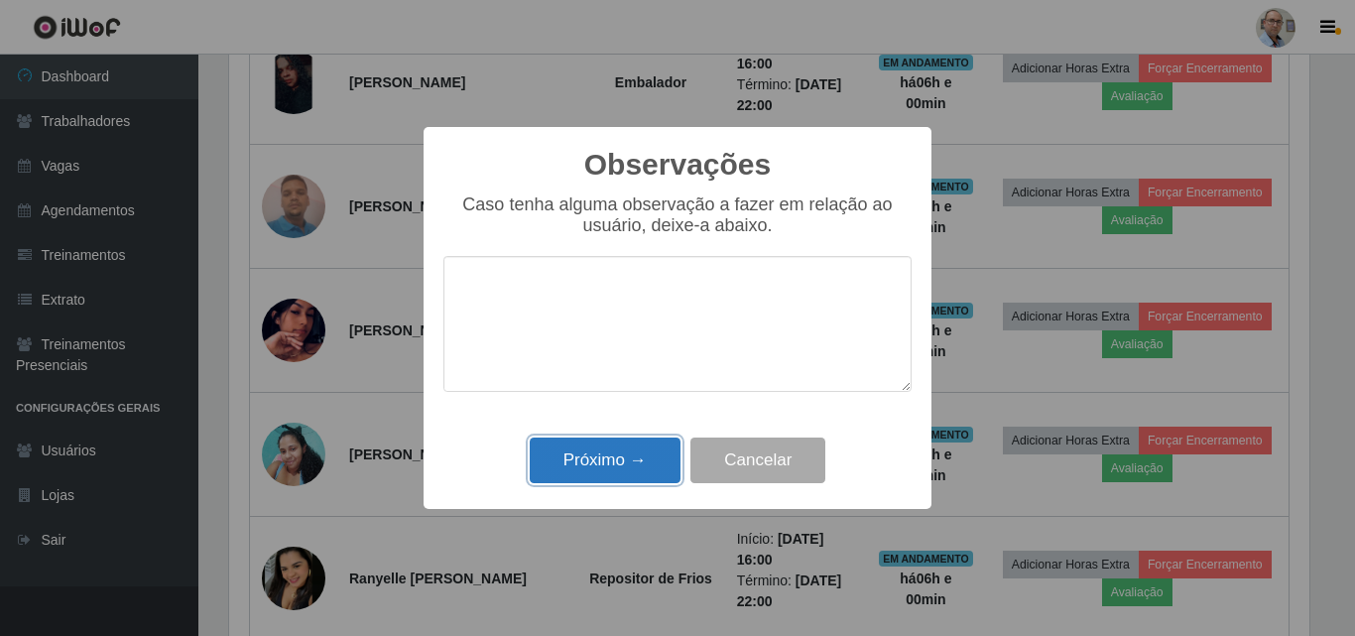
click at [601, 458] on button "Próximo →" at bounding box center [605, 460] width 151 height 47
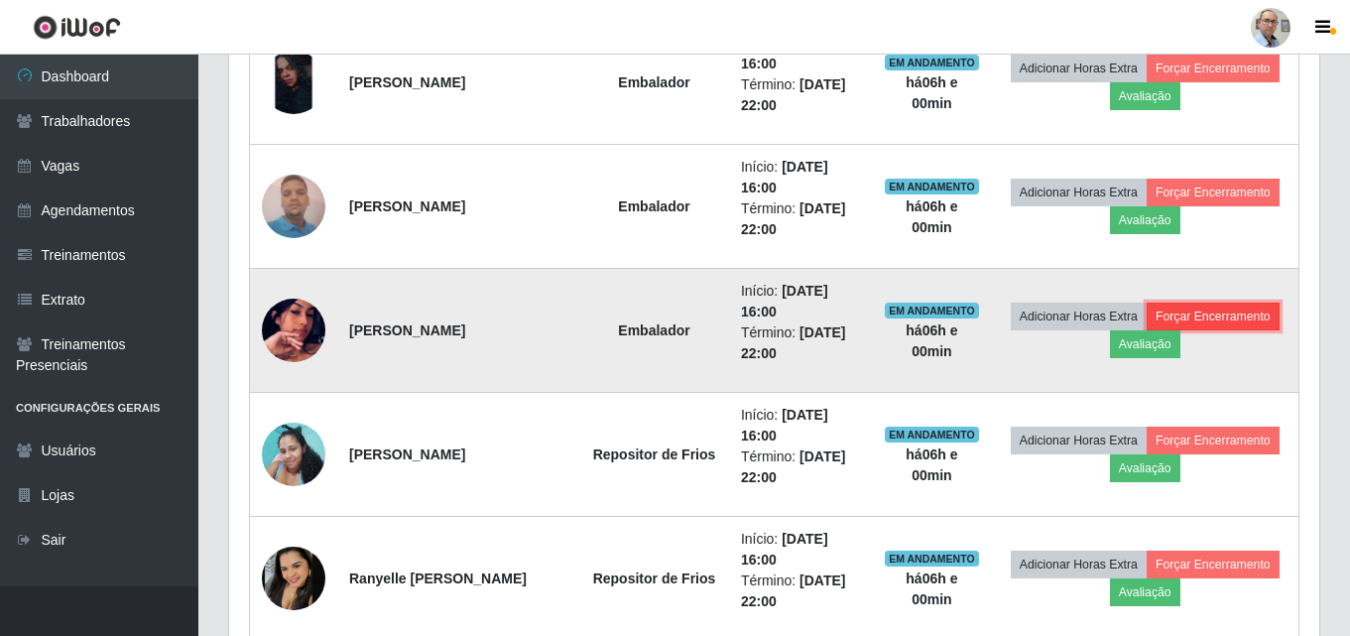
click at [1161, 330] on button "Forçar Encerramento" at bounding box center [1213, 316] width 133 height 28
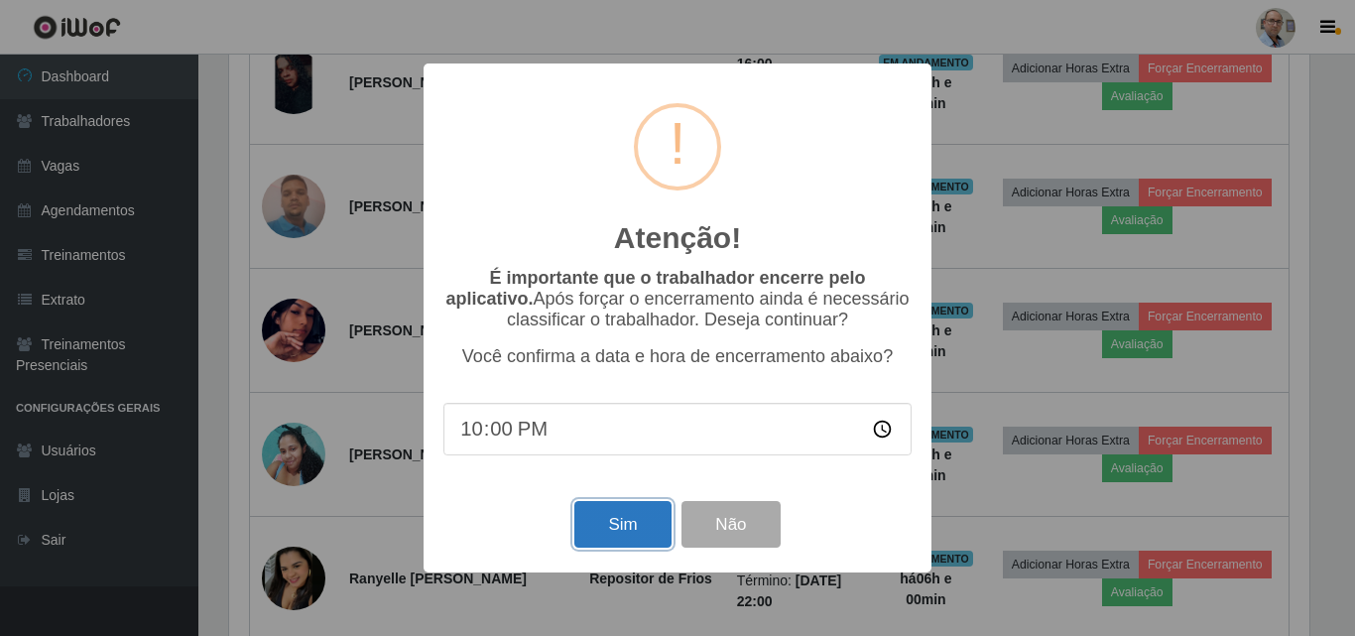
click at [606, 532] on button "Sim" at bounding box center [622, 524] width 96 height 47
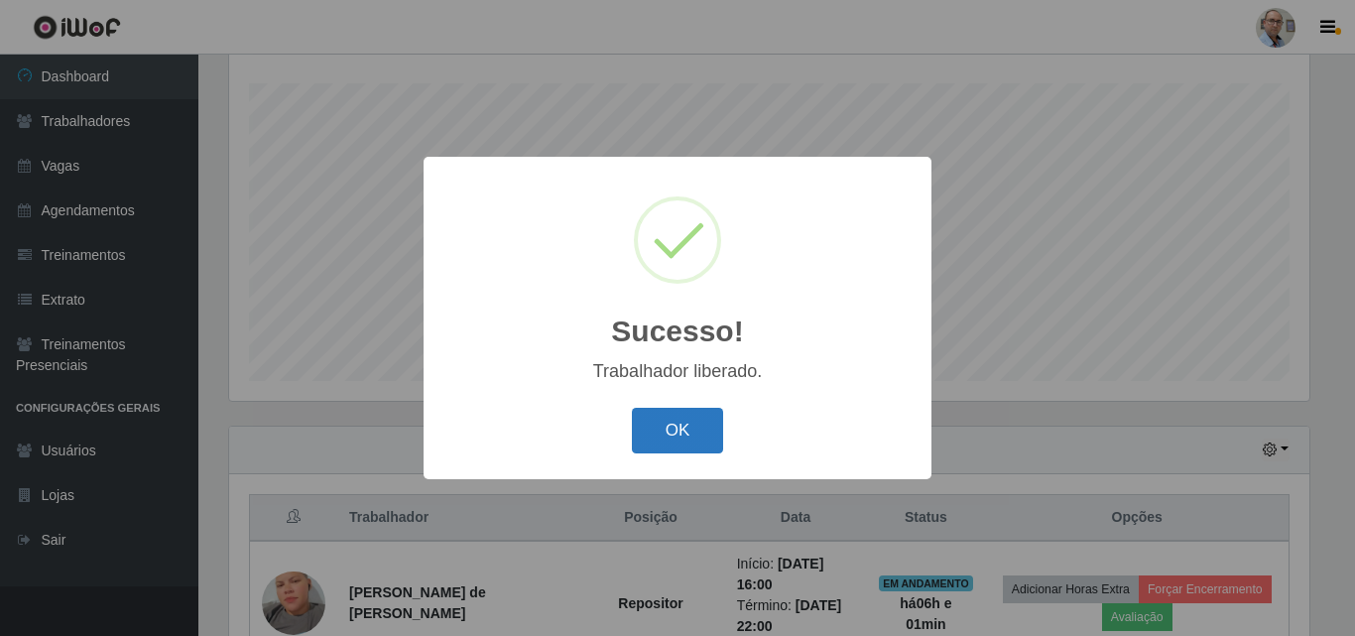
click at [672, 432] on button "OK" at bounding box center [678, 431] width 92 height 47
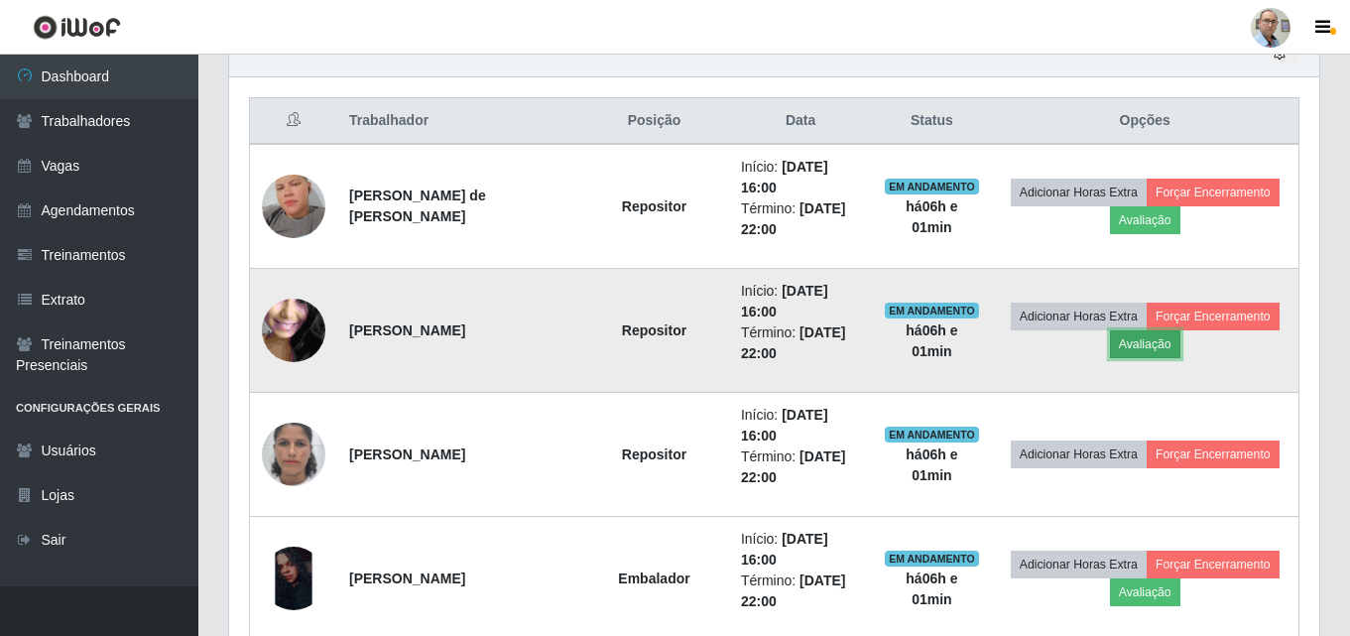
click at [1180, 345] on button "Avaliação" at bounding box center [1145, 344] width 70 height 28
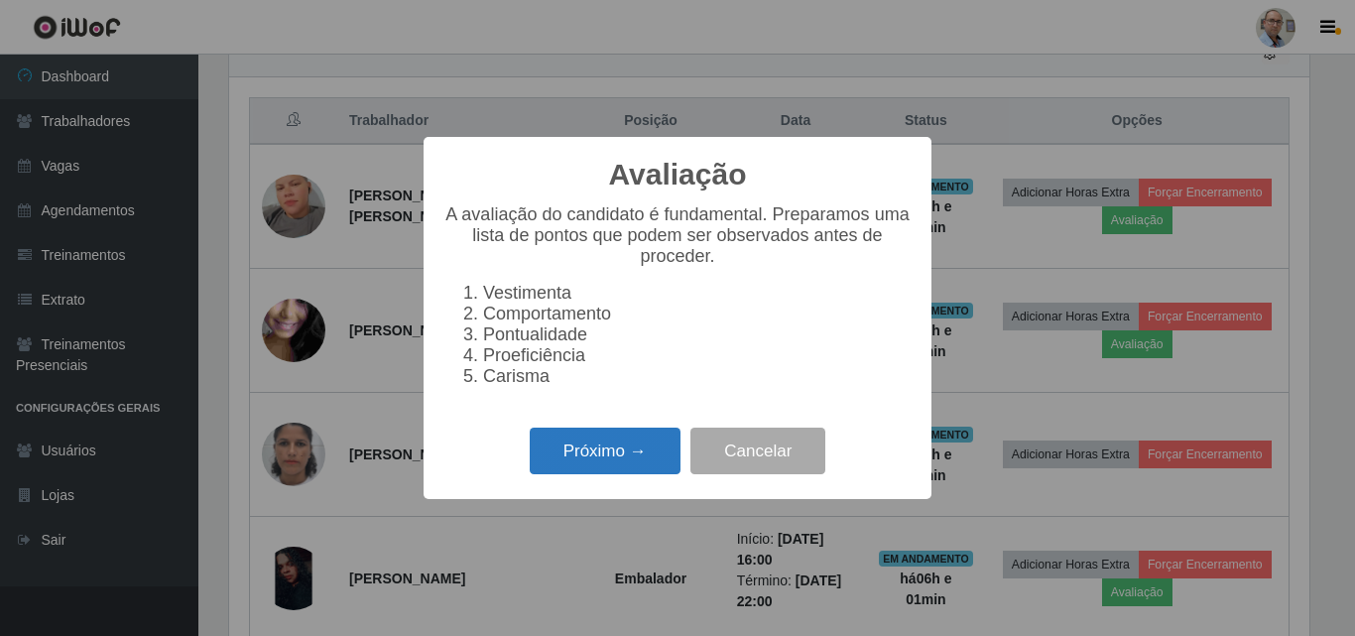
click at [616, 446] on button "Próximo →" at bounding box center [605, 450] width 151 height 47
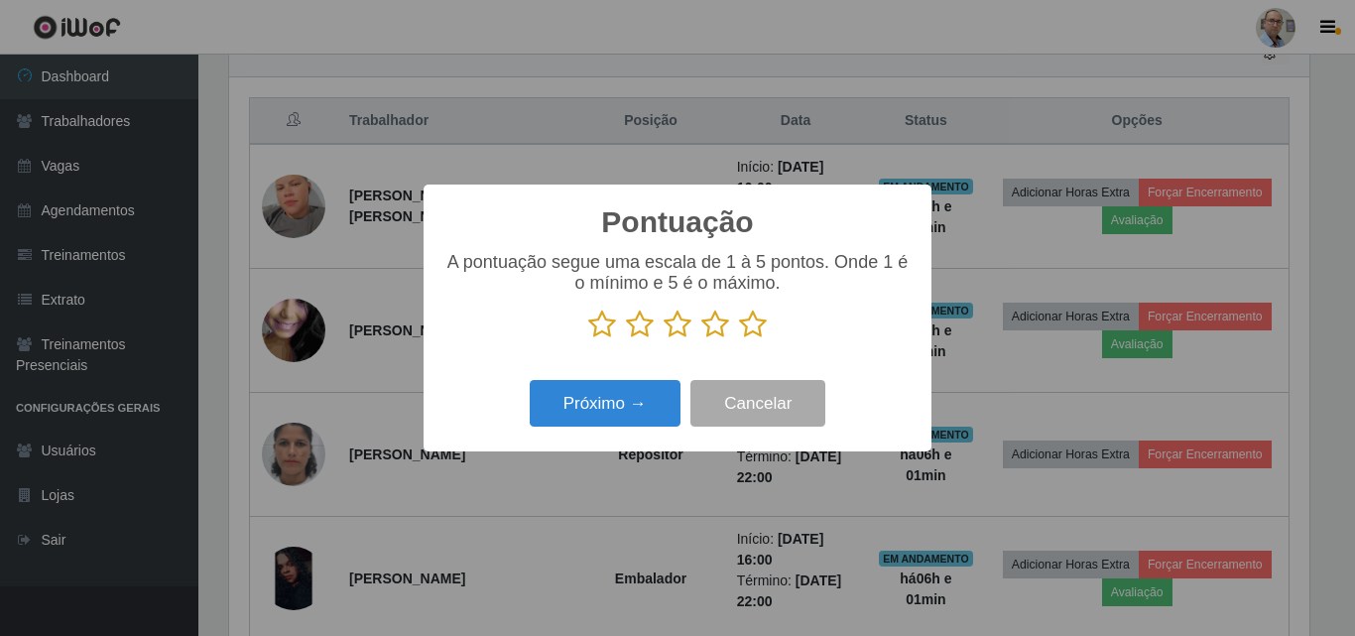
click at [748, 329] on icon at bounding box center [753, 324] width 28 height 30
click at [739, 339] on input "radio" at bounding box center [739, 339] width 0 height 0
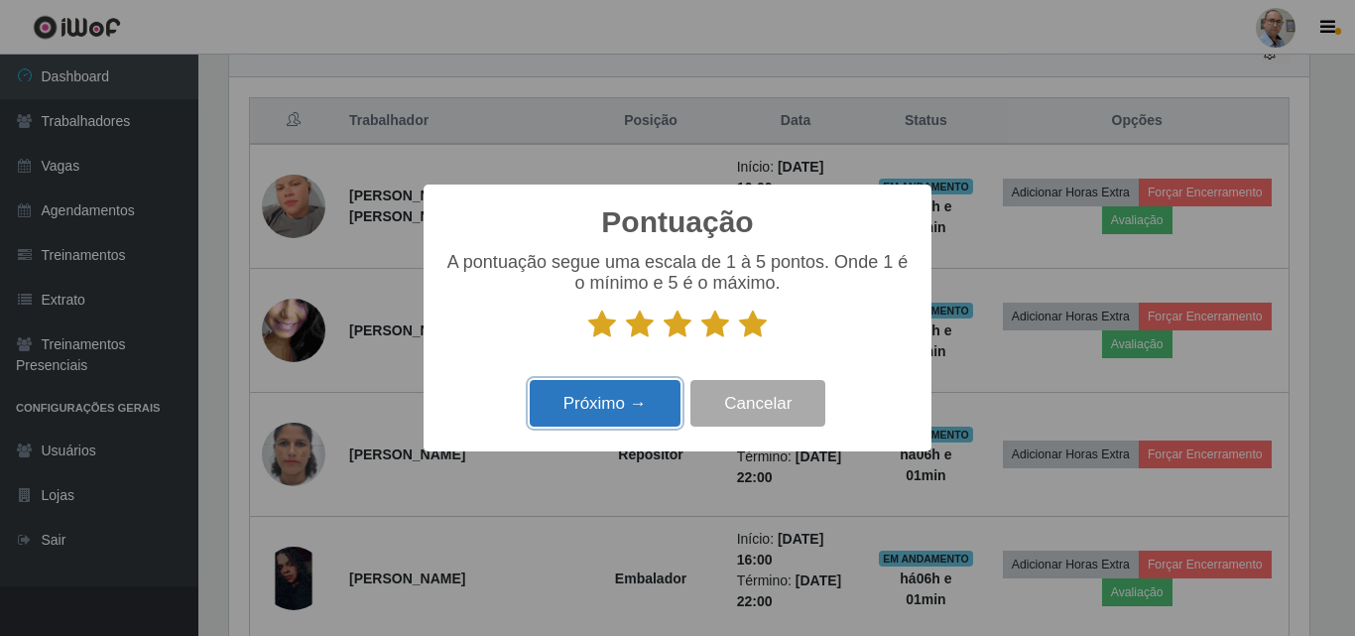
click at [651, 400] on button "Próximo →" at bounding box center [605, 403] width 151 height 47
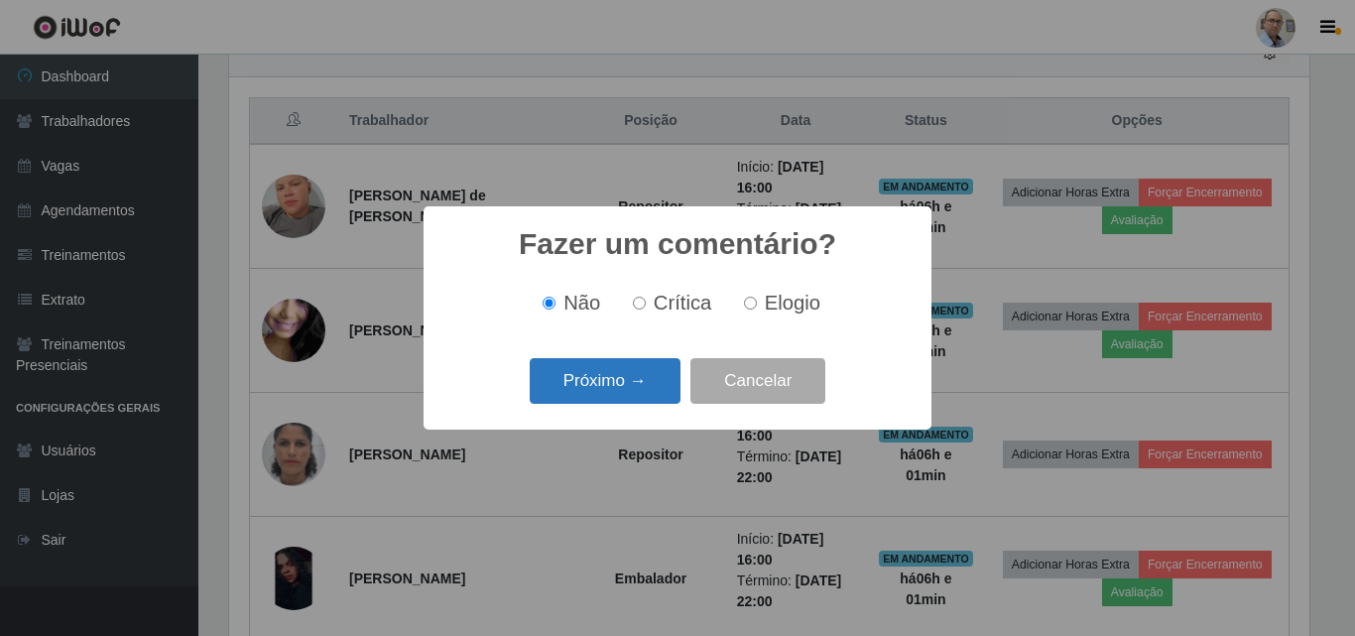
click at [639, 391] on button "Próximo →" at bounding box center [605, 381] width 151 height 47
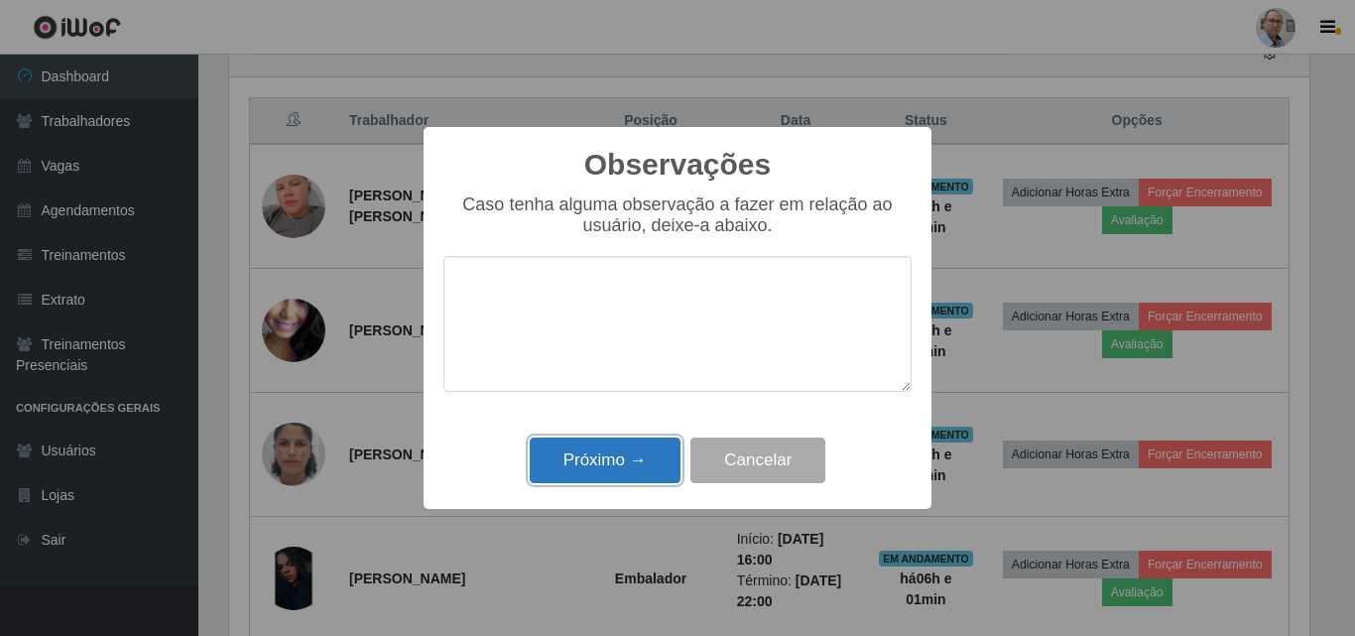
click at [616, 448] on button "Próximo →" at bounding box center [605, 460] width 151 height 47
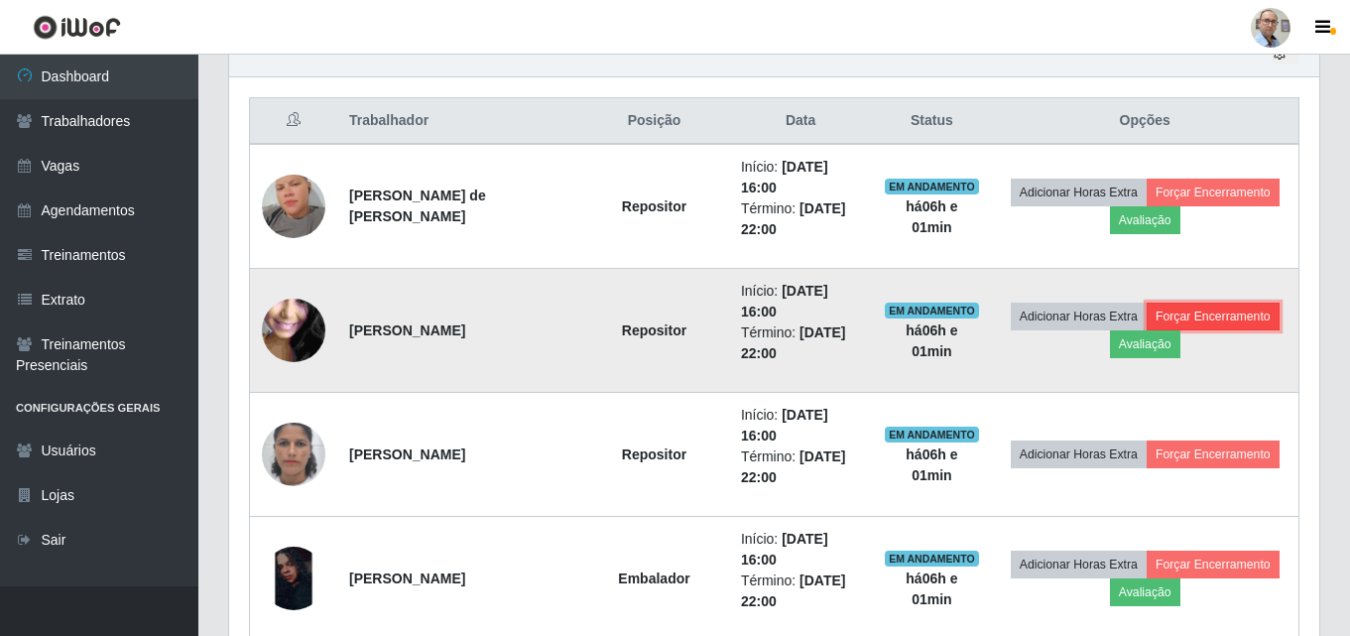
click at [1147, 330] on button "Forçar Encerramento" at bounding box center [1213, 316] width 133 height 28
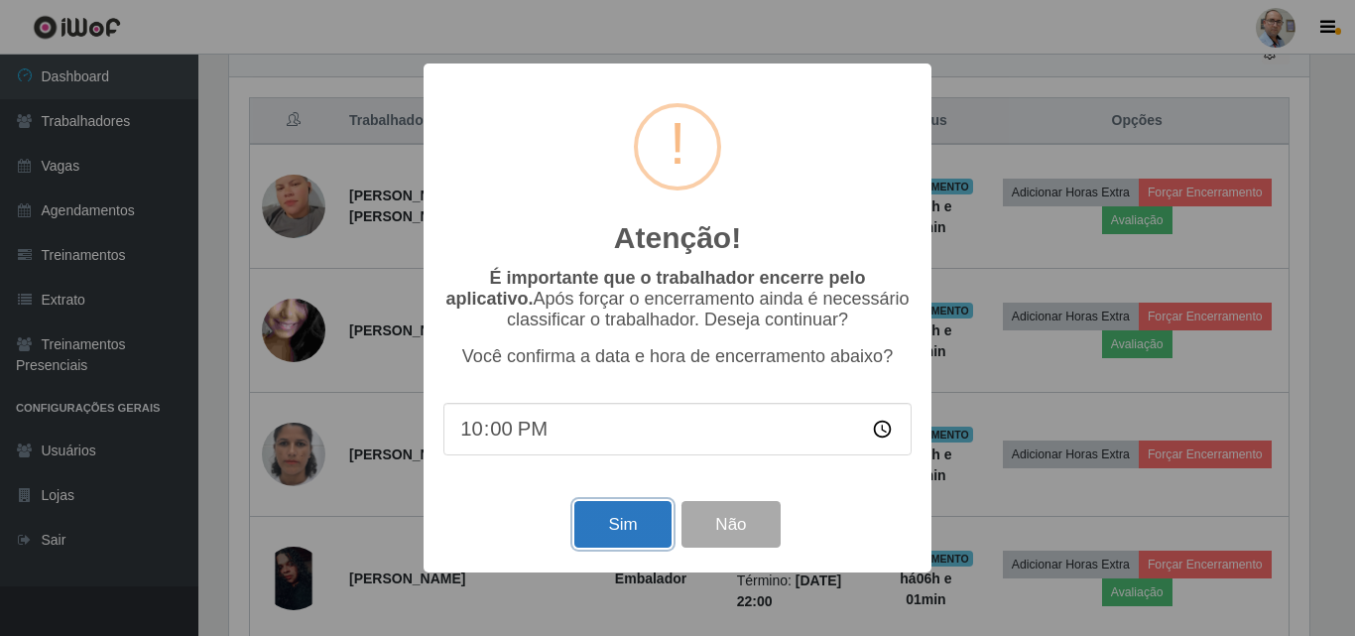
click at [615, 538] on button "Sim" at bounding box center [622, 524] width 96 height 47
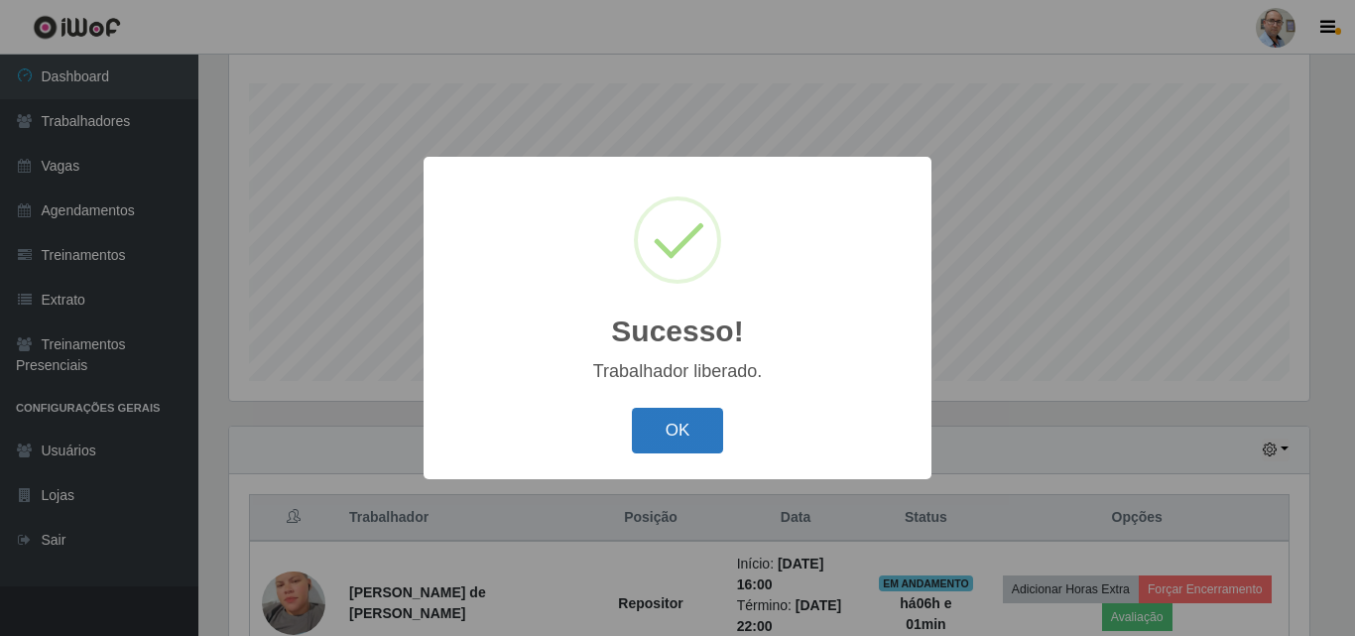
click at [691, 435] on button "OK" at bounding box center [678, 431] width 92 height 47
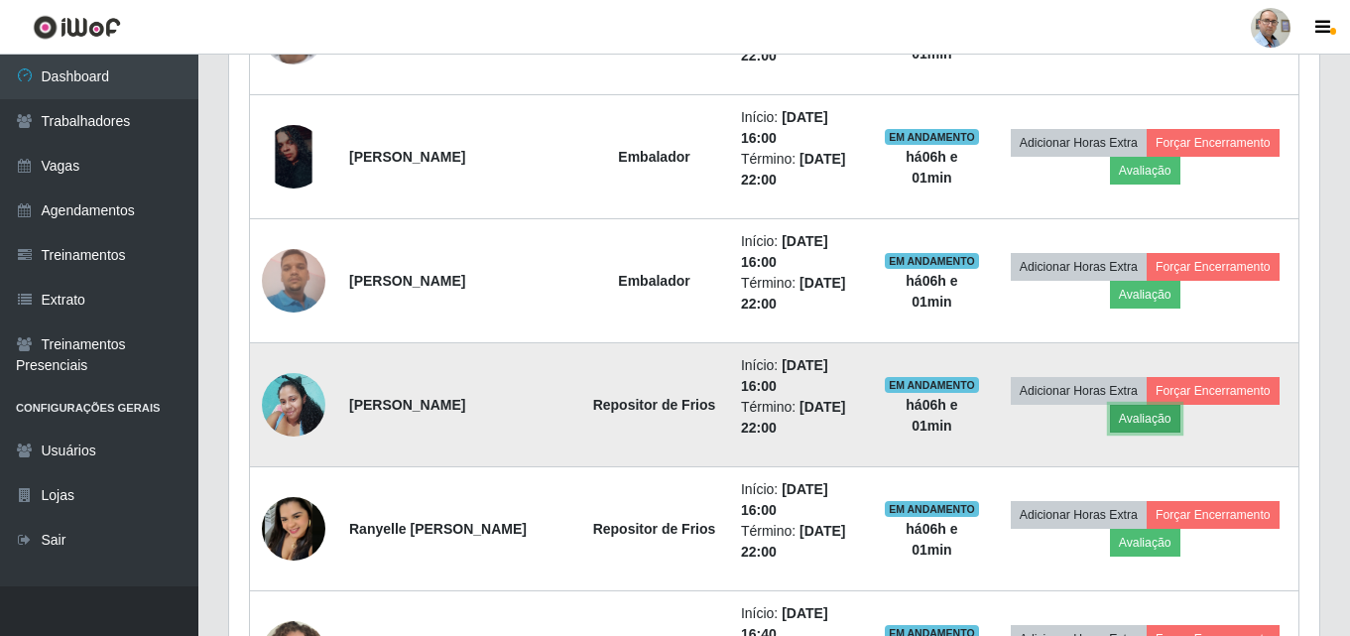
click at [1180, 418] on button "Avaliação" at bounding box center [1145, 419] width 70 height 28
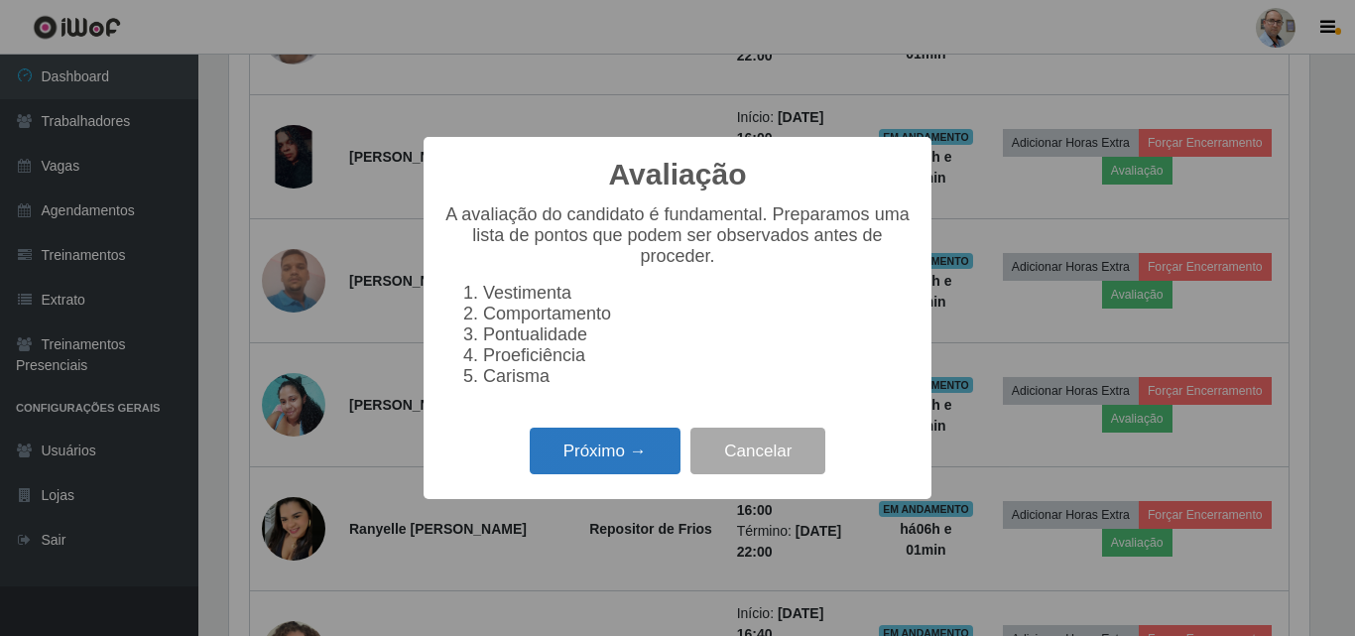
click at [626, 467] on button "Próximo →" at bounding box center [605, 450] width 151 height 47
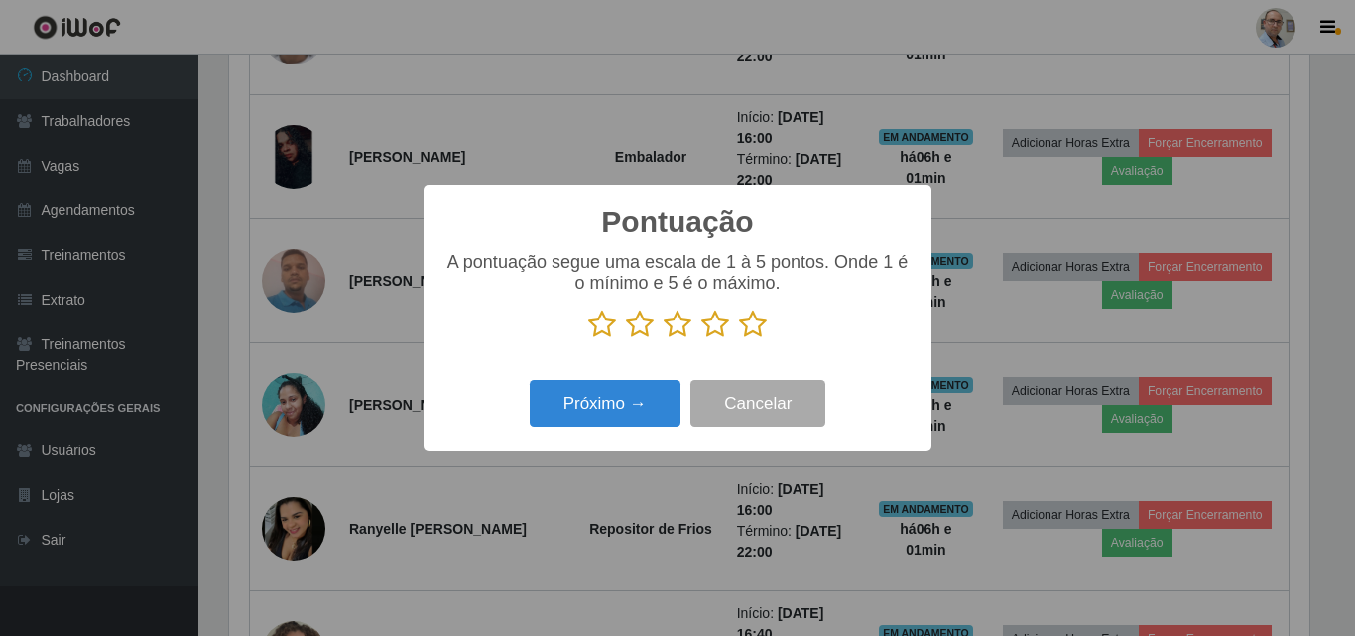
click at [757, 324] on icon at bounding box center [753, 324] width 28 height 30
click at [739, 339] on input "radio" at bounding box center [739, 339] width 0 height 0
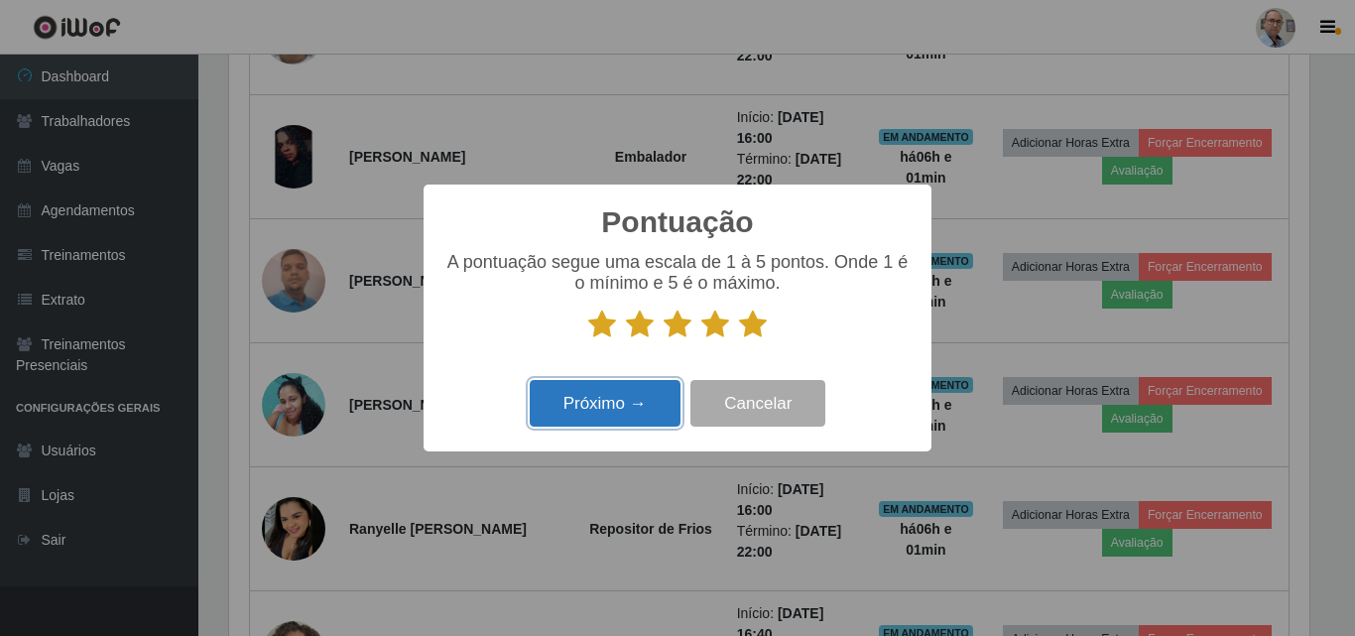
click at [661, 404] on button "Próximo →" at bounding box center [605, 403] width 151 height 47
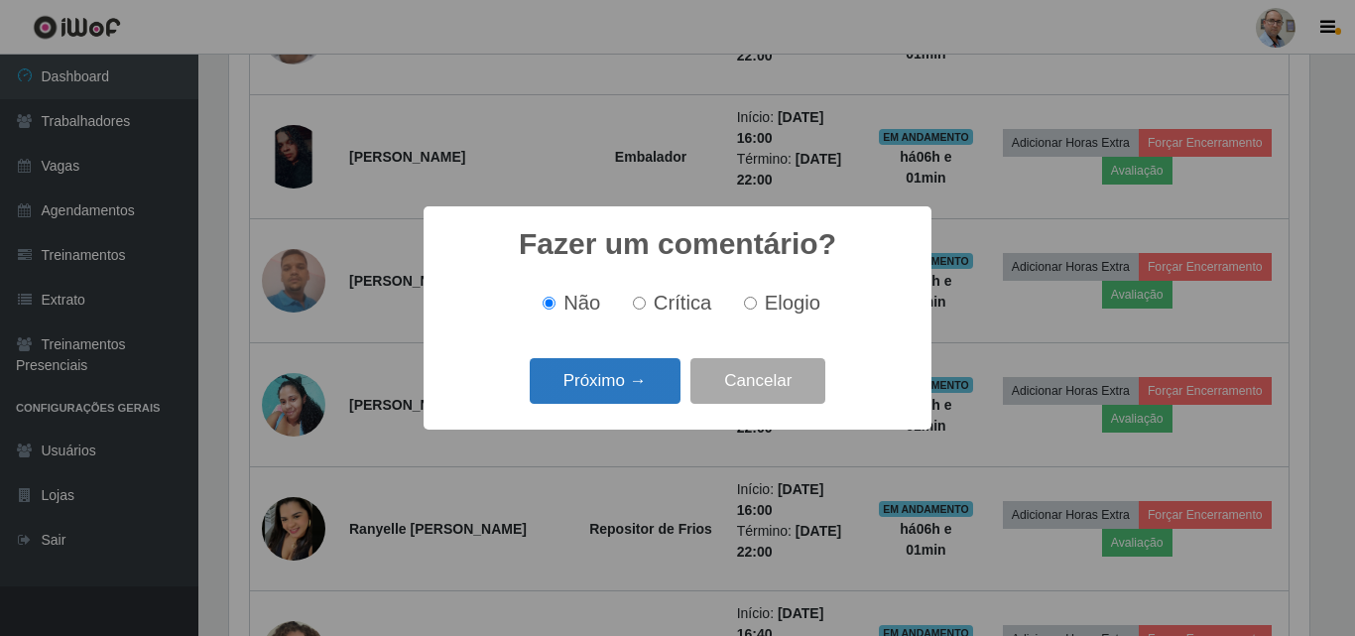
click at [657, 391] on button "Próximo →" at bounding box center [605, 381] width 151 height 47
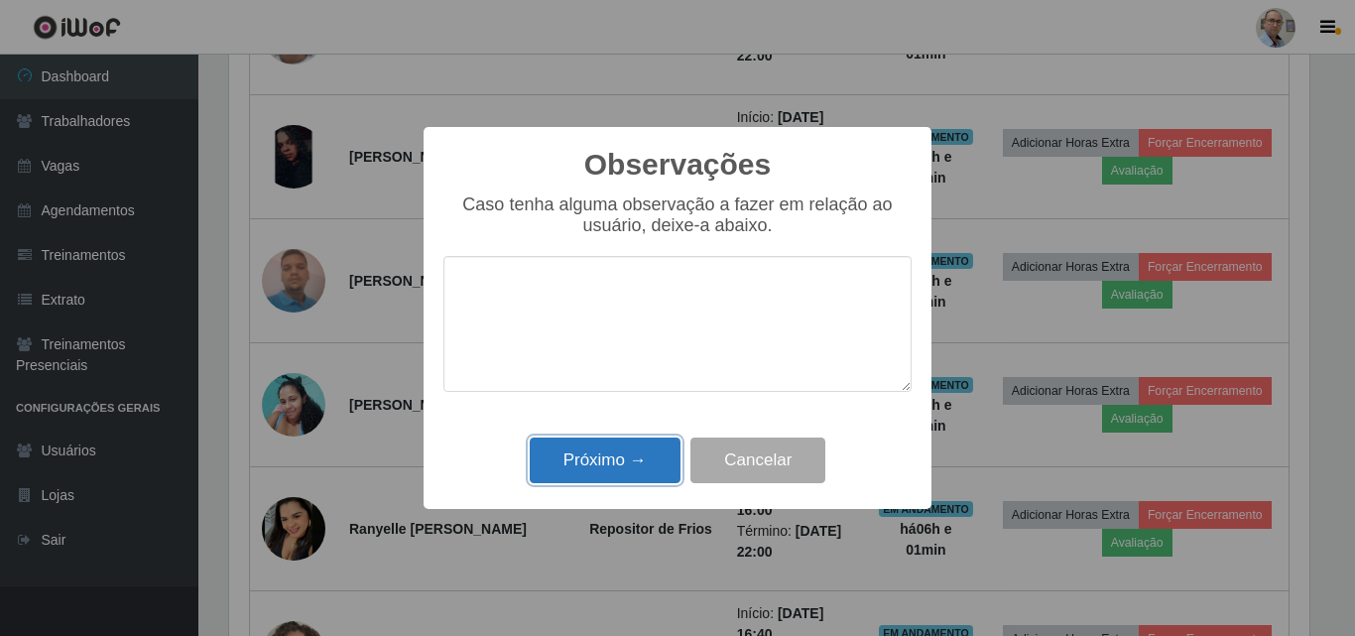
click at [632, 469] on button "Próximo →" at bounding box center [605, 460] width 151 height 47
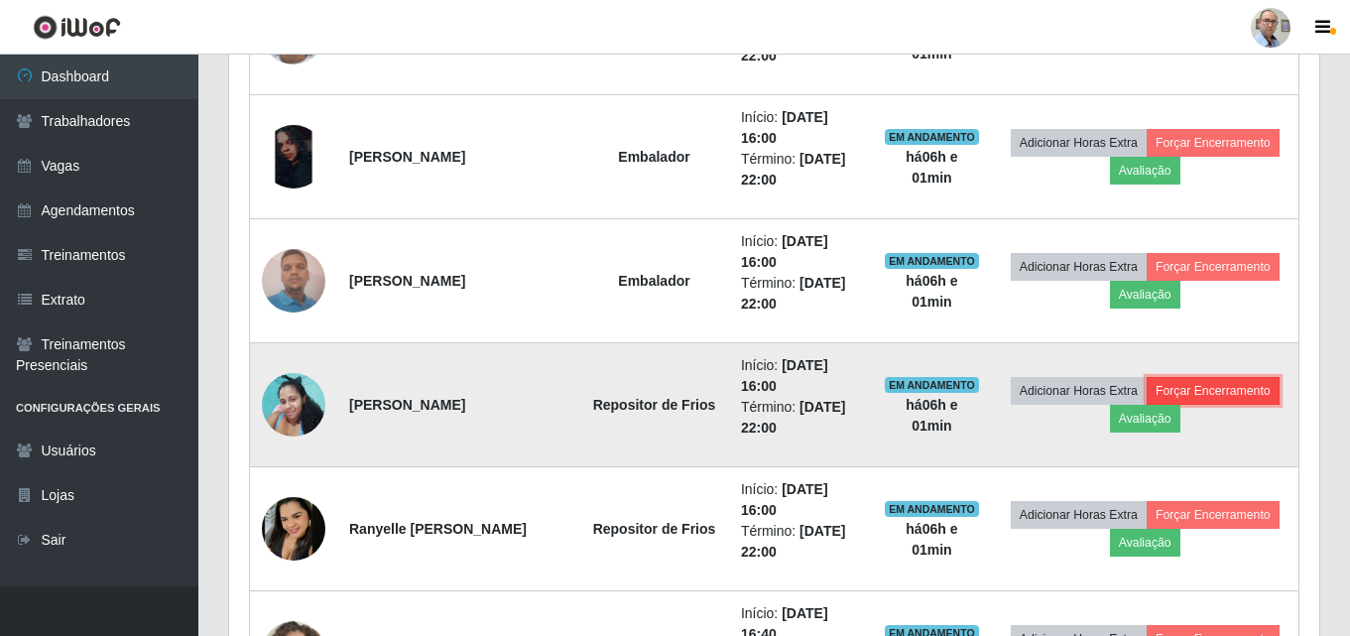
click at [1147, 405] on button "Forçar Encerramento" at bounding box center [1213, 391] width 133 height 28
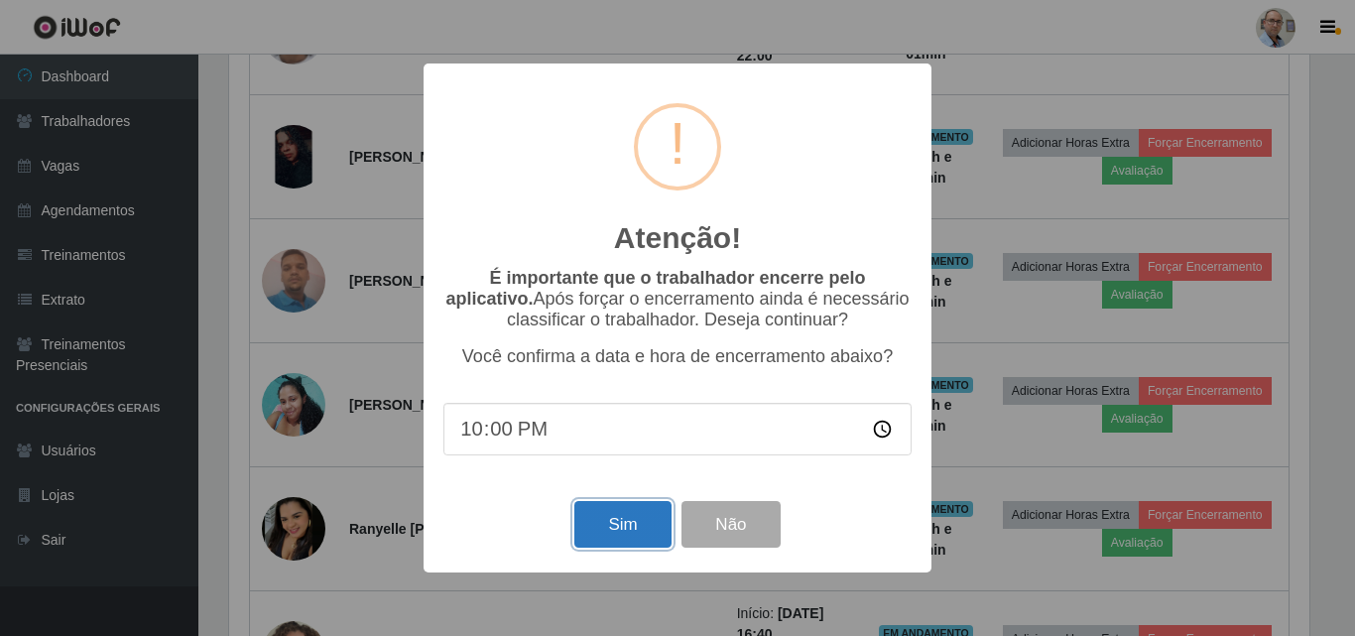
click at [632, 530] on button "Sim" at bounding box center [622, 524] width 96 height 47
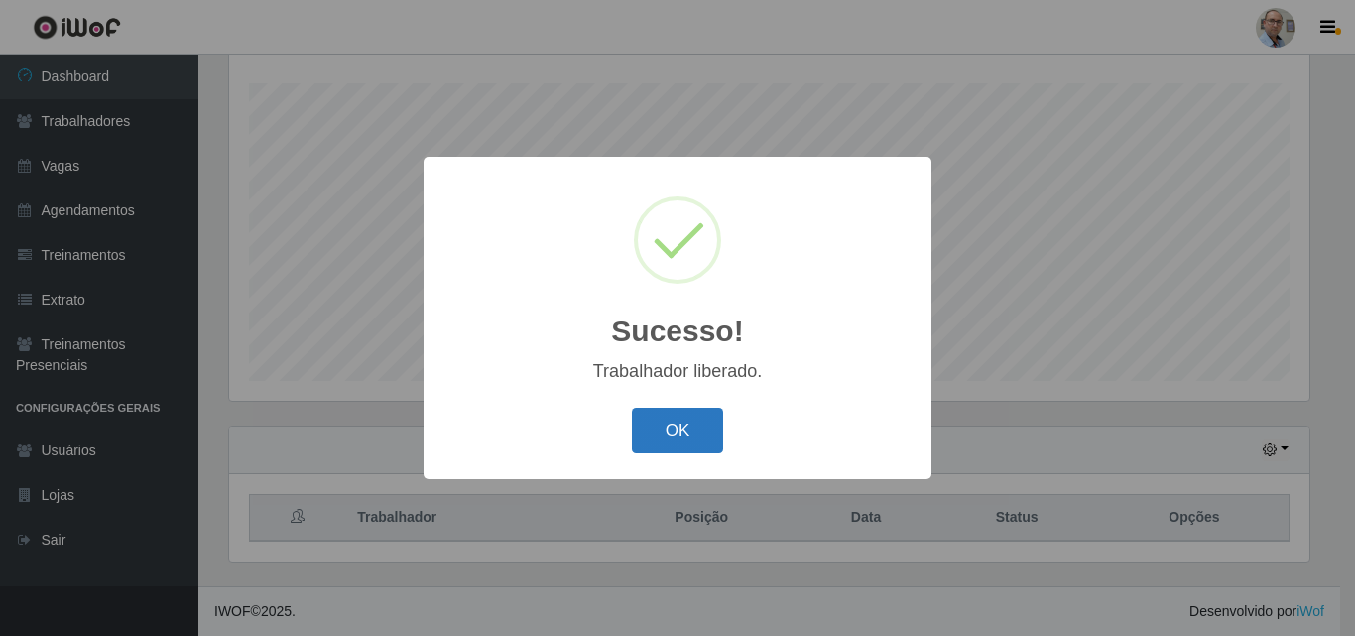
click at [693, 432] on button "OK" at bounding box center [678, 431] width 92 height 47
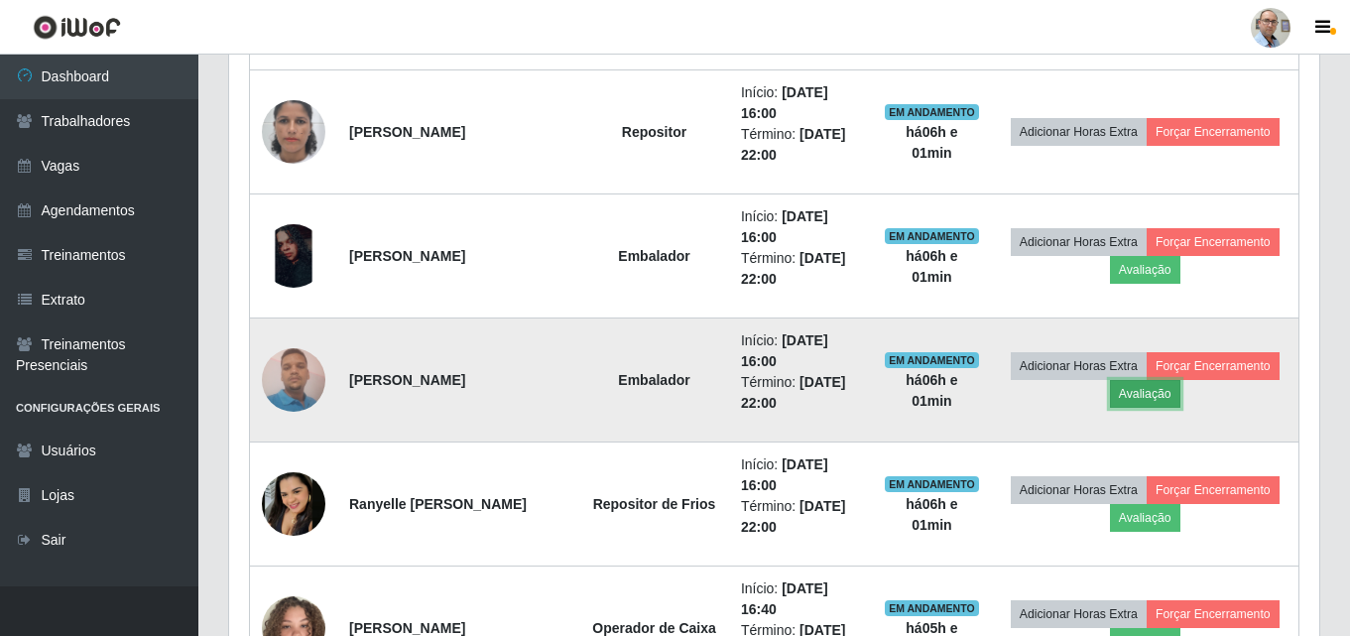
click at [1180, 385] on button "Avaliação" at bounding box center [1145, 394] width 70 height 28
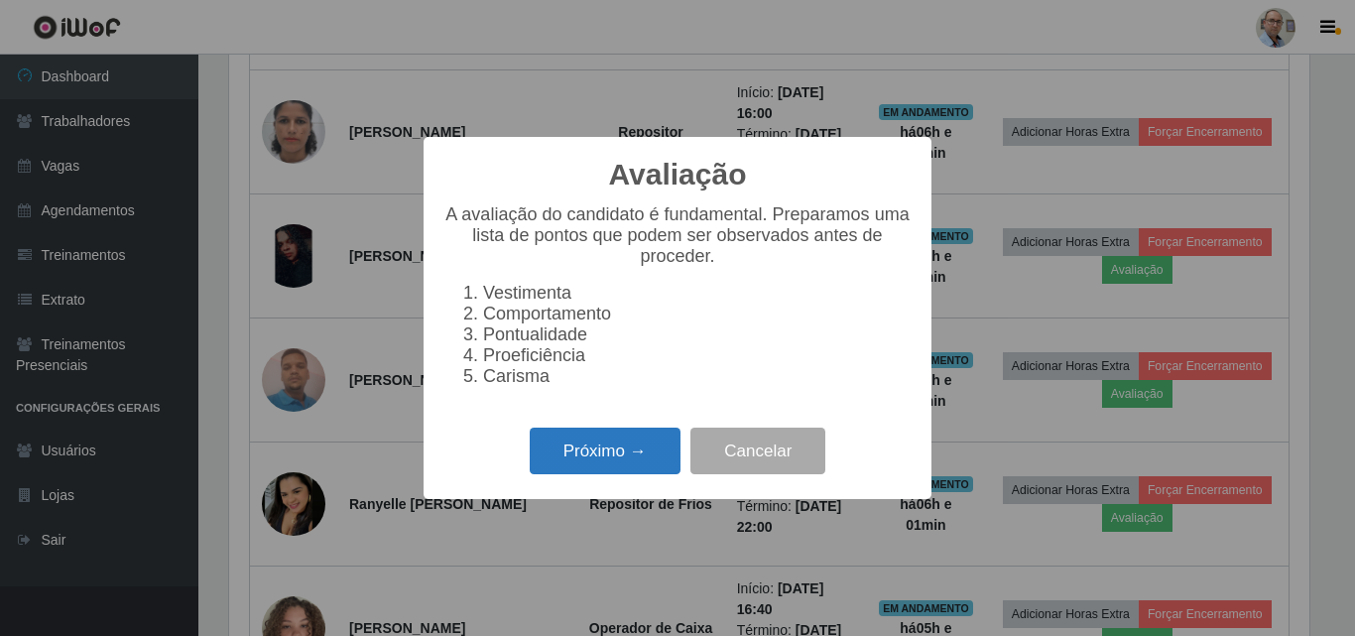
click at [635, 459] on button "Próximo →" at bounding box center [605, 450] width 151 height 47
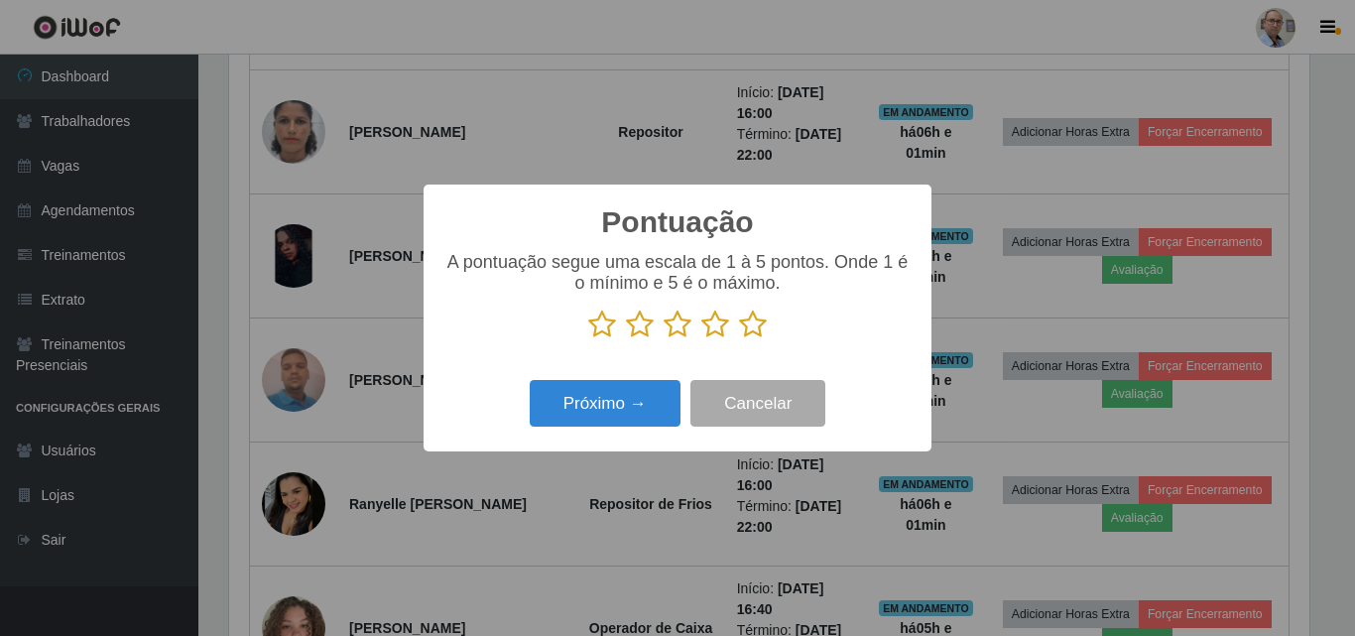
click at [756, 330] on icon at bounding box center [753, 324] width 28 height 30
click at [739, 339] on input "radio" at bounding box center [739, 339] width 0 height 0
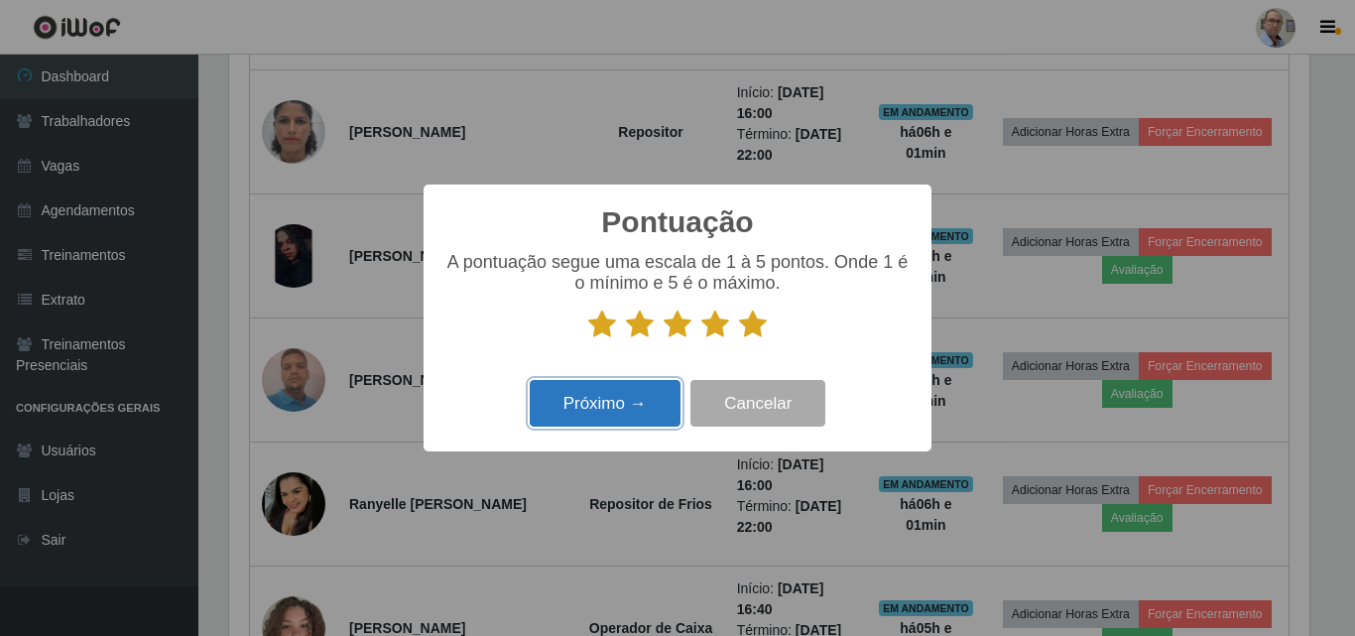
click at [637, 391] on button "Próximo →" at bounding box center [605, 403] width 151 height 47
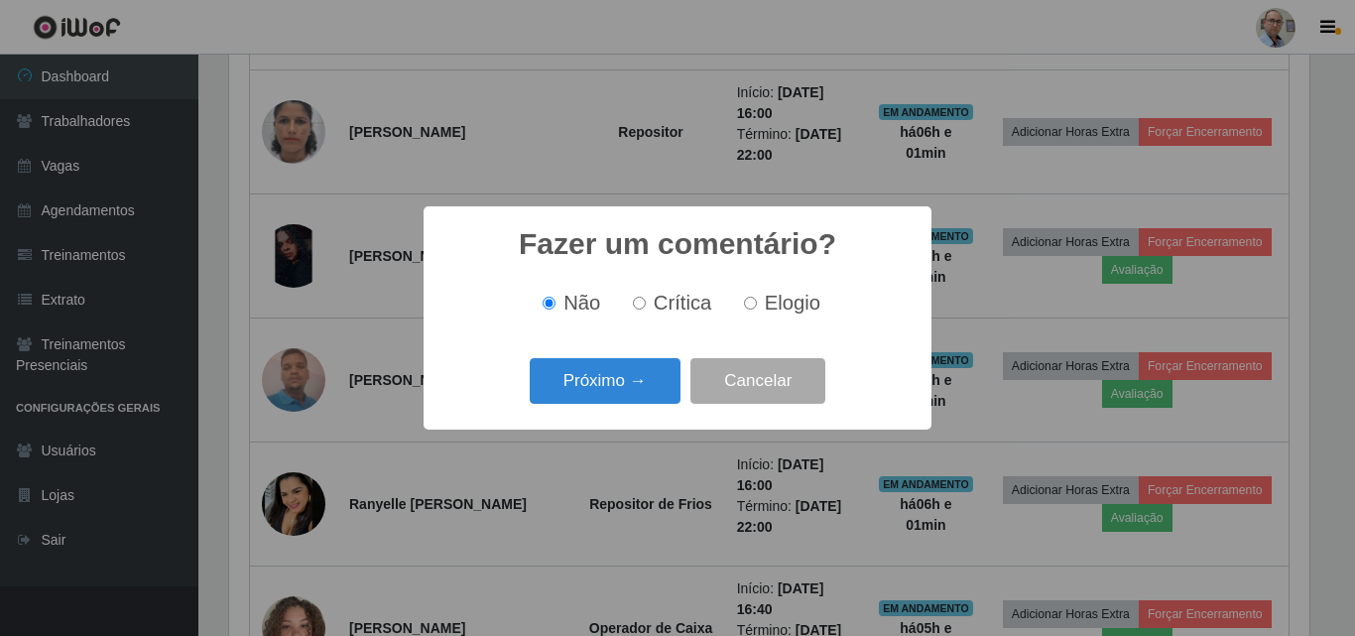
click at [637, 391] on button "Próximo →" at bounding box center [605, 381] width 151 height 47
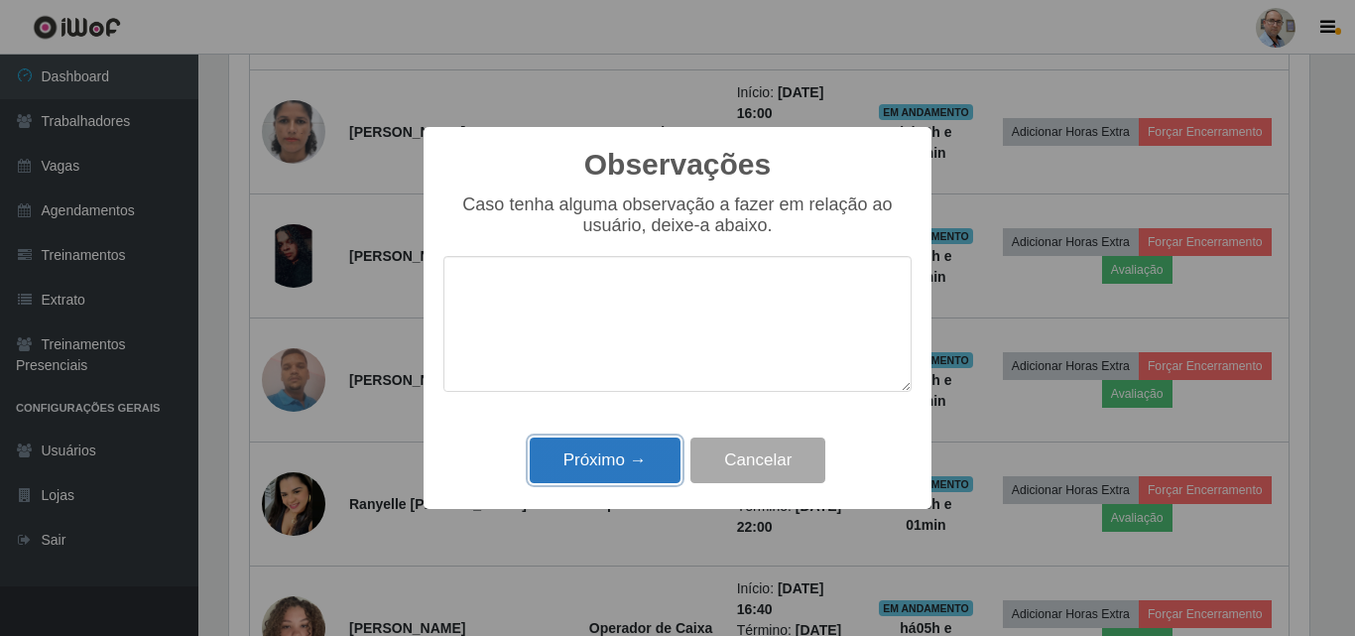
click at [611, 459] on button "Próximo →" at bounding box center [605, 460] width 151 height 47
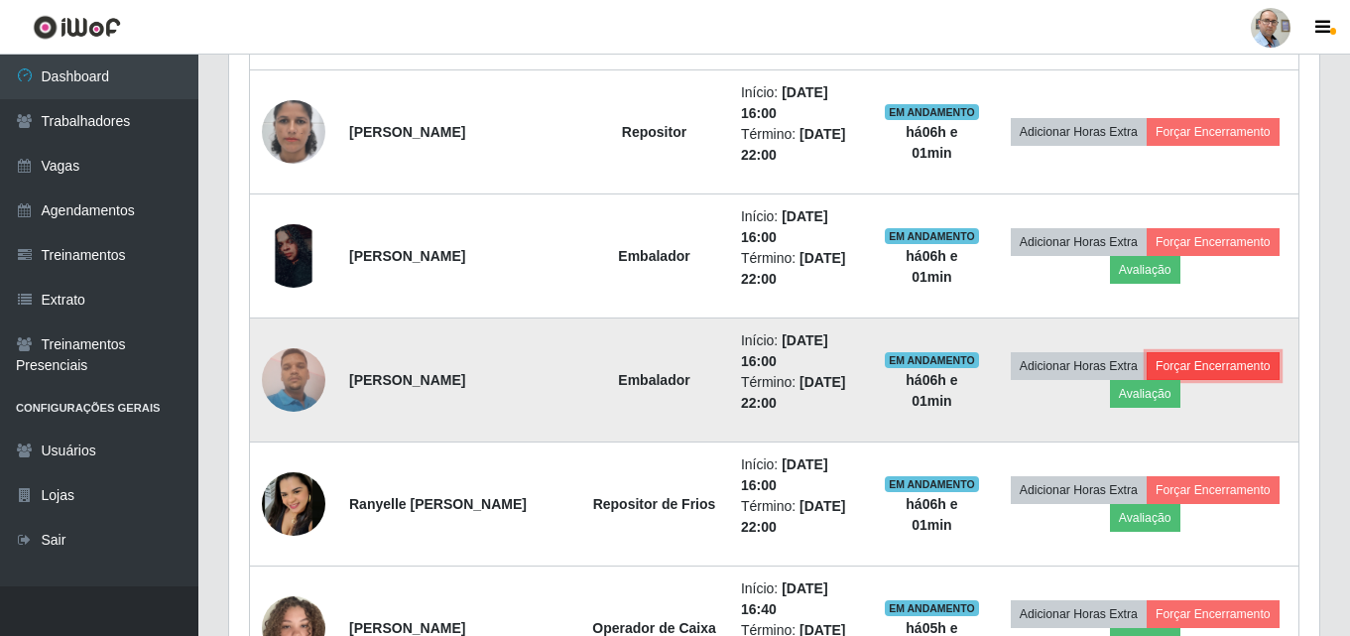
click at [1147, 380] on button "Forçar Encerramento" at bounding box center [1213, 366] width 133 height 28
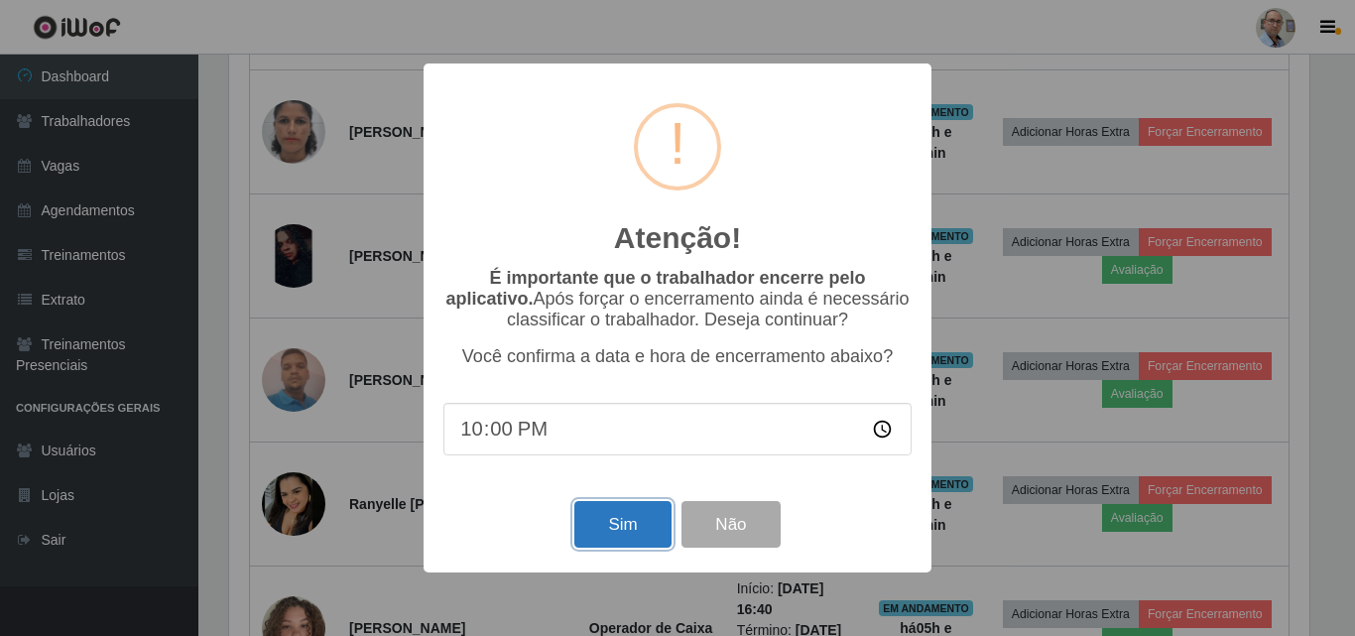
click at [636, 516] on button "Sim" at bounding box center [622, 524] width 96 height 47
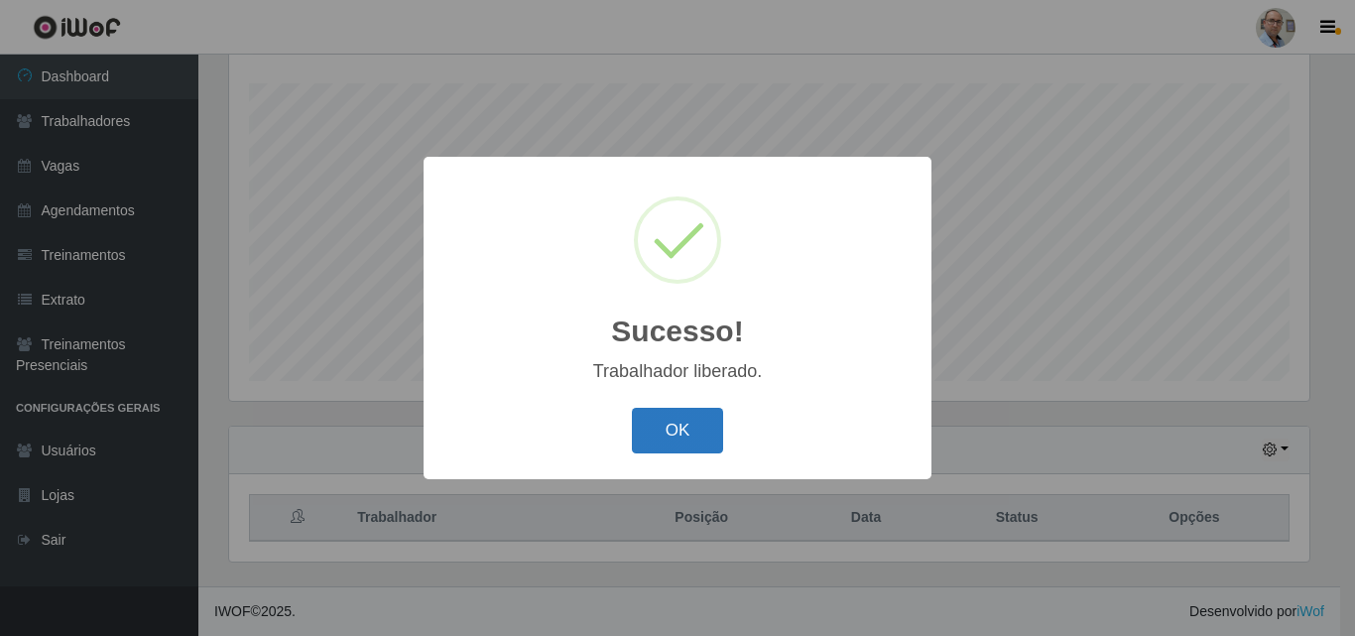
click at [659, 436] on button "OK" at bounding box center [678, 431] width 92 height 47
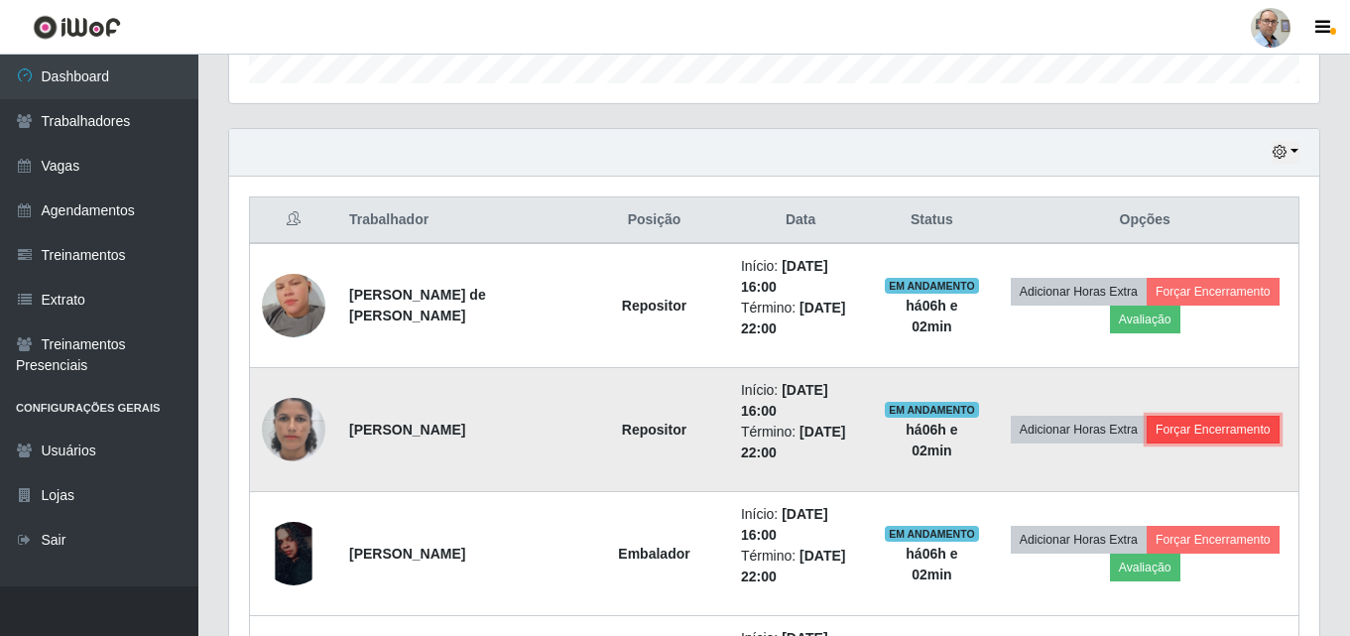
click at [1147, 443] on button "Forçar Encerramento" at bounding box center [1213, 430] width 133 height 28
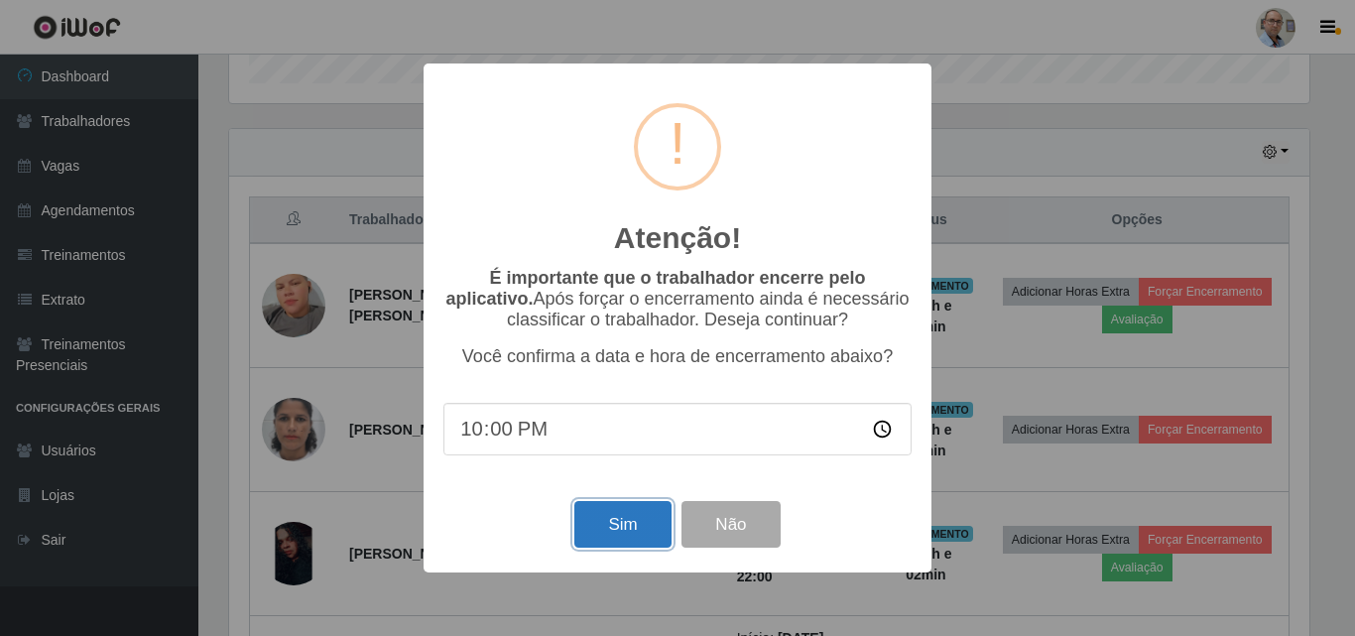
click at [626, 532] on button "Sim" at bounding box center [622, 524] width 96 height 47
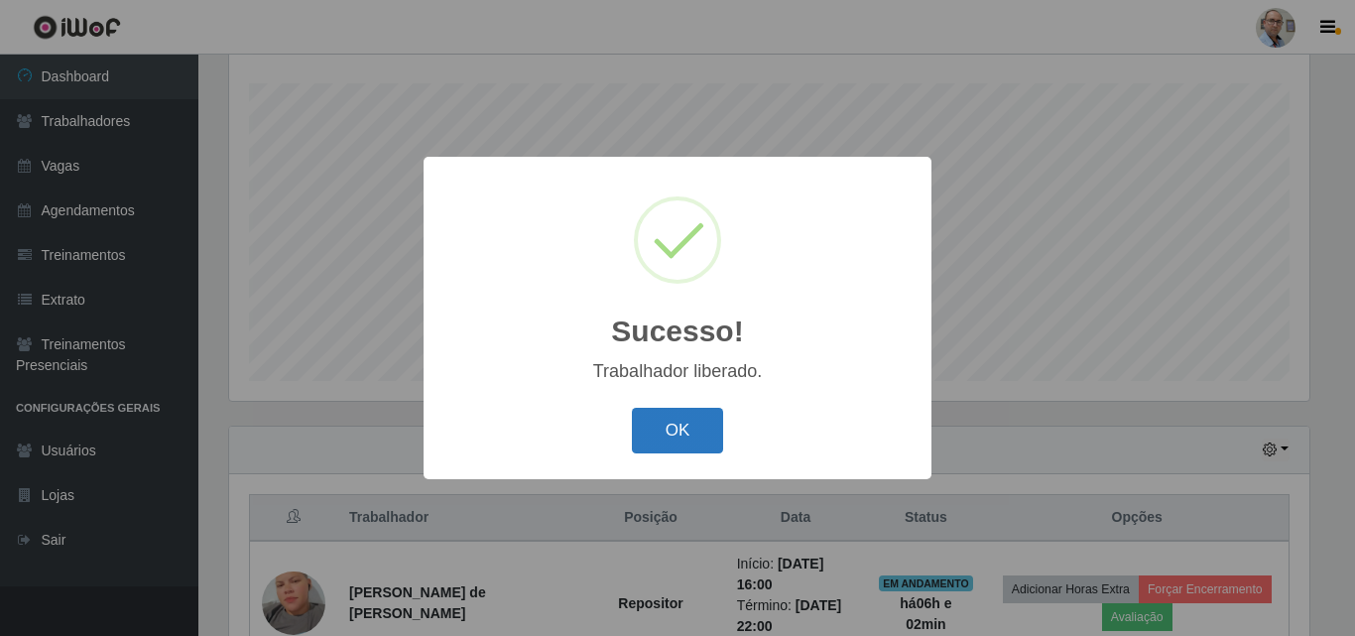
click at [689, 428] on button "OK" at bounding box center [678, 431] width 92 height 47
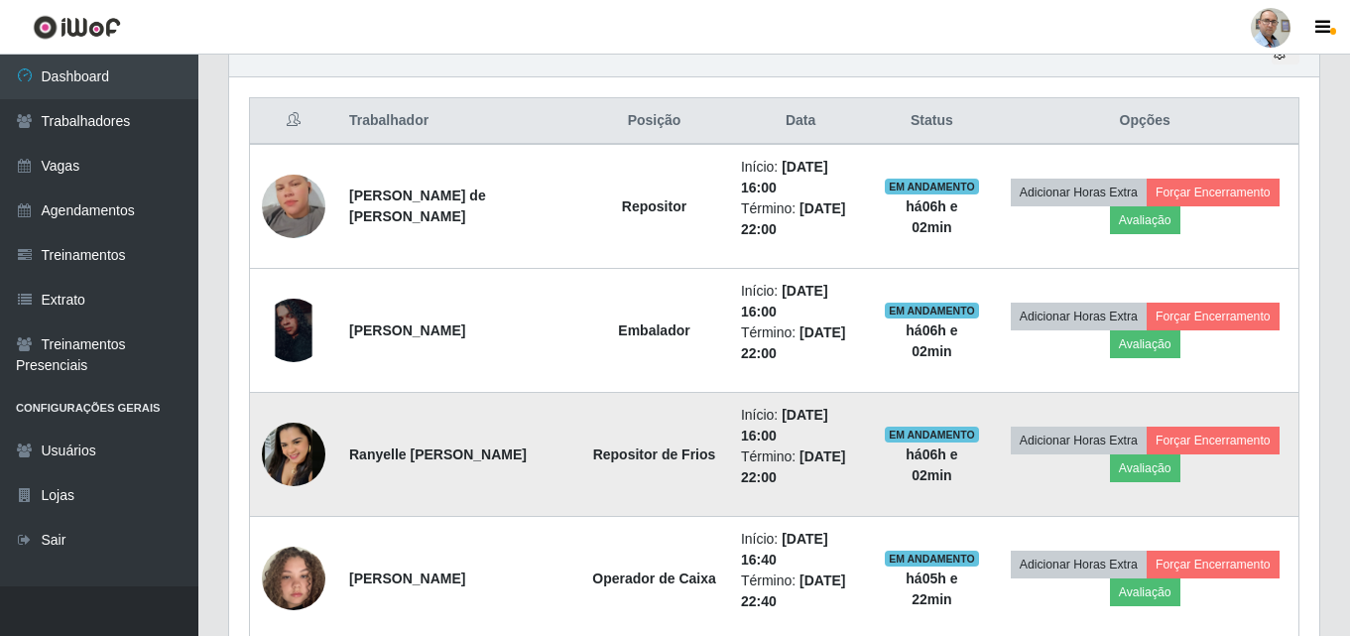
click at [306, 452] on img at bounding box center [293, 454] width 63 height 63
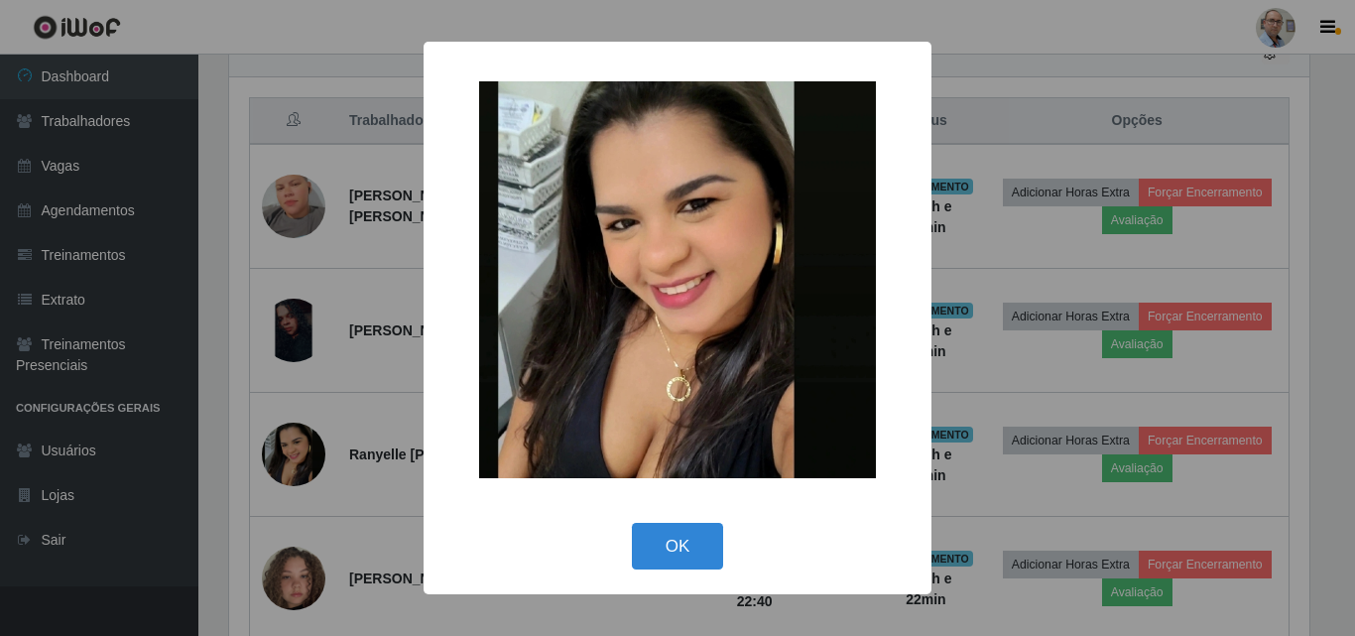
click at [335, 341] on div "× OK Cancel" at bounding box center [677, 318] width 1355 height 636
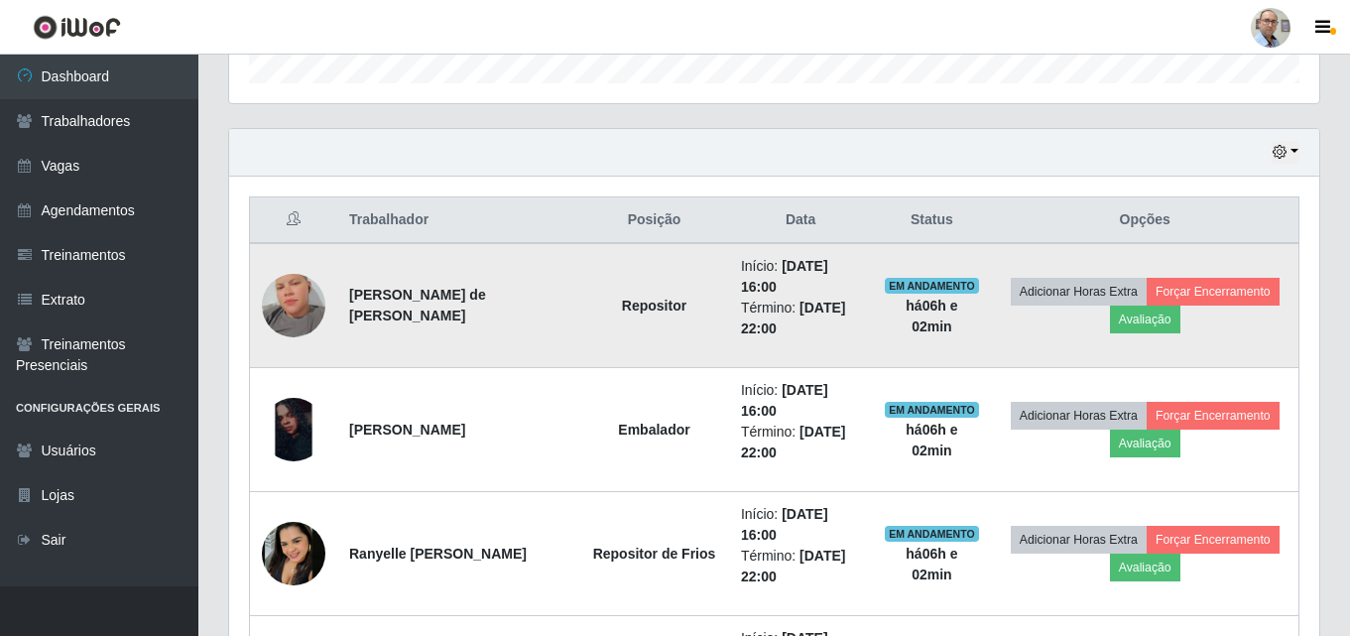
click at [302, 298] on img at bounding box center [293, 305] width 63 height 113
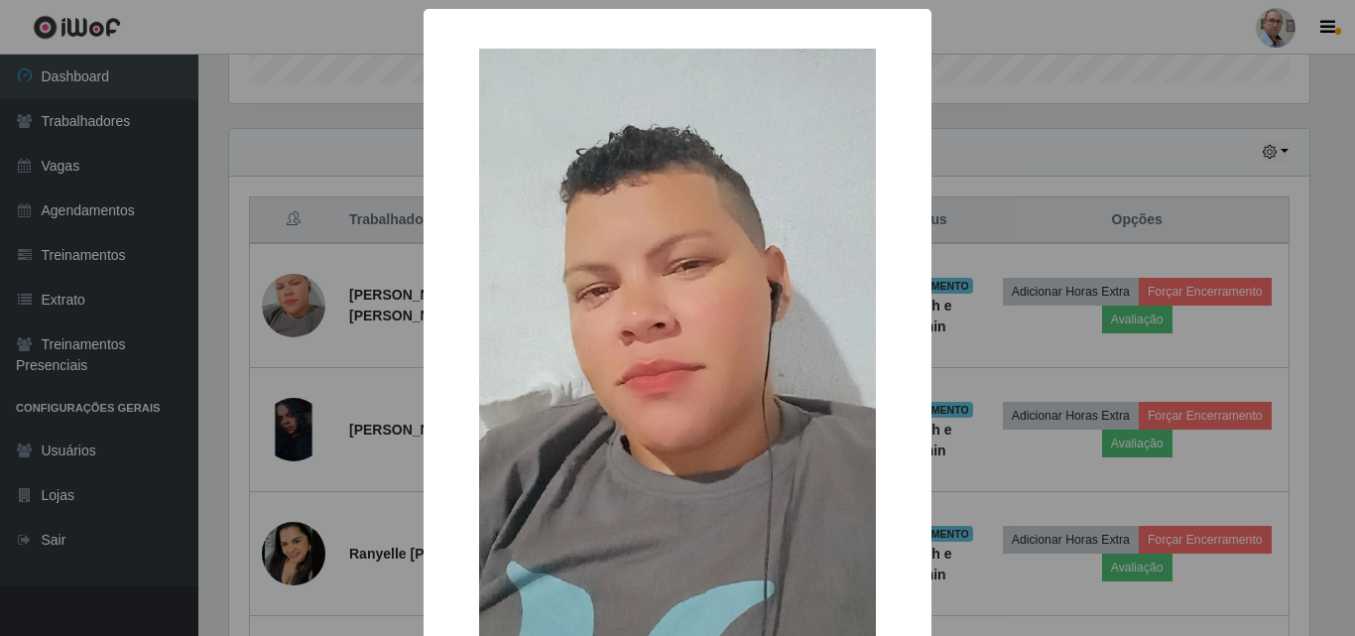
click at [409, 260] on div "× OK Cancel" at bounding box center [677, 318] width 1355 height 636
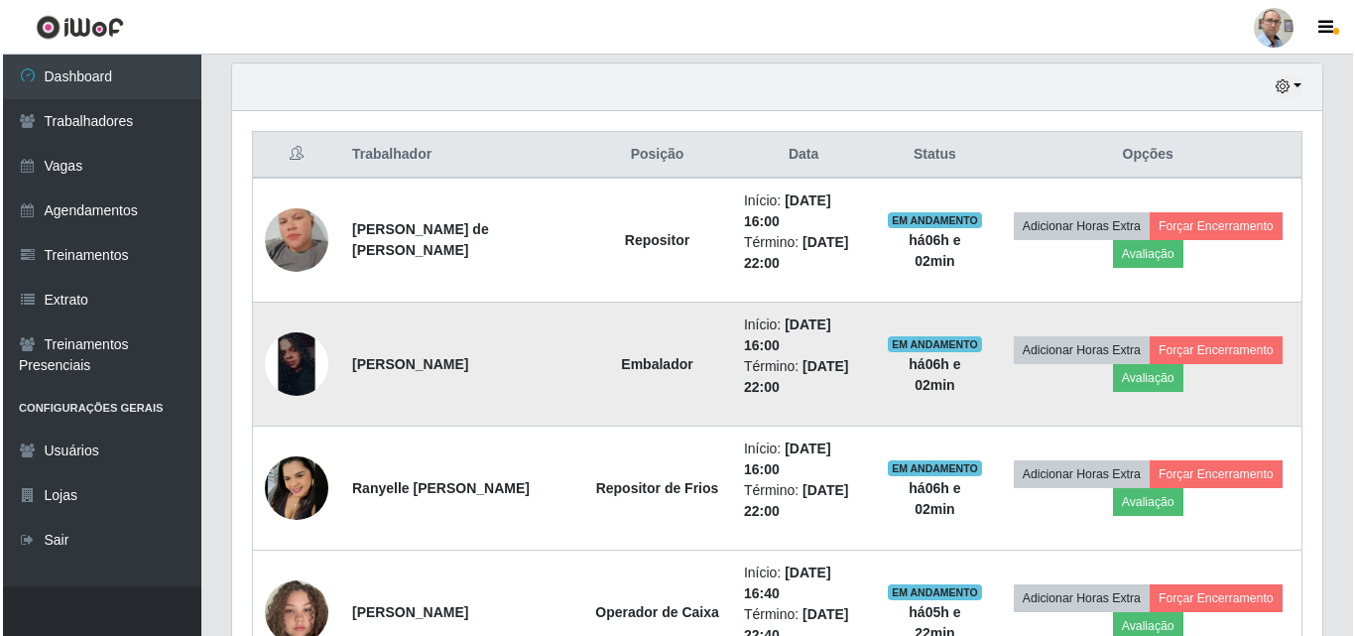
scroll to position [725, 0]
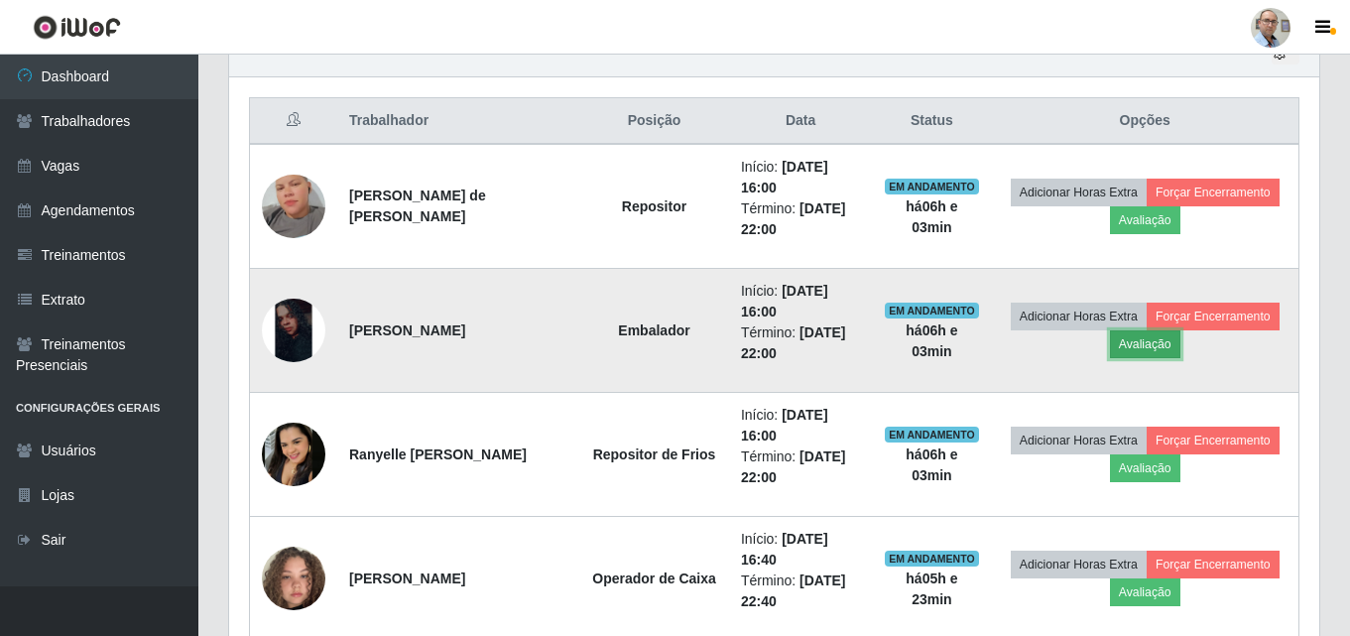
click at [1180, 341] on button "Avaliação" at bounding box center [1145, 344] width 70 height 28
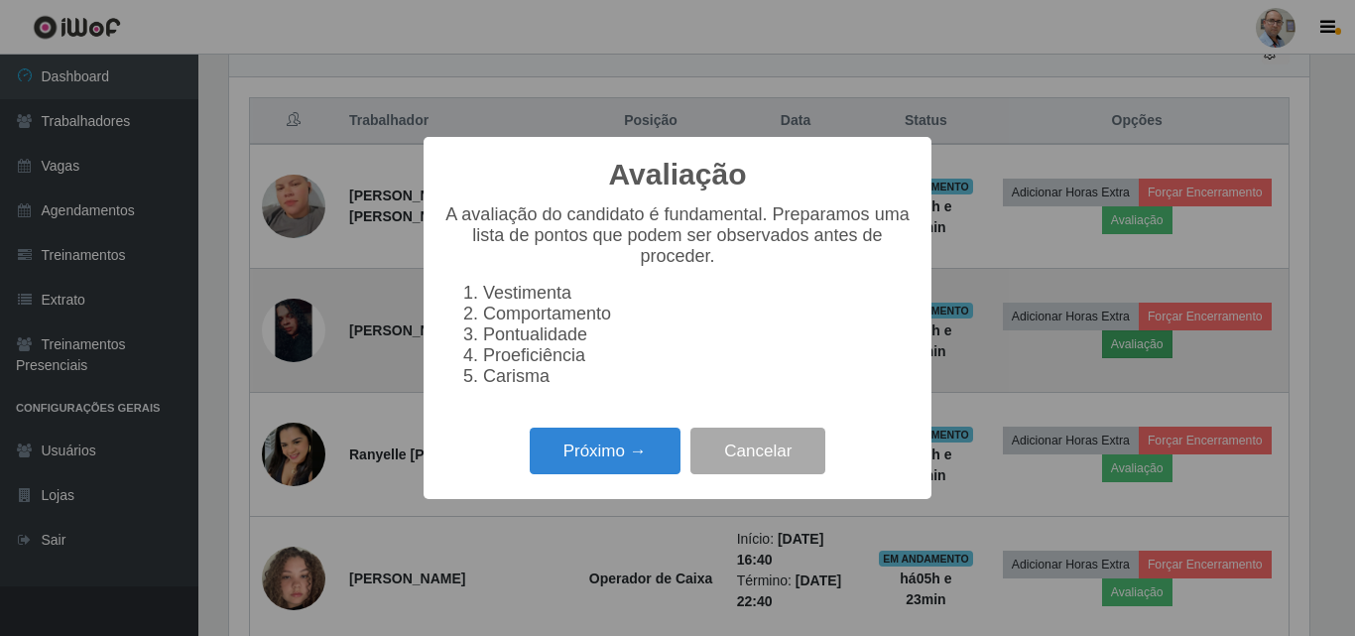
scroll to position [412, 1080]
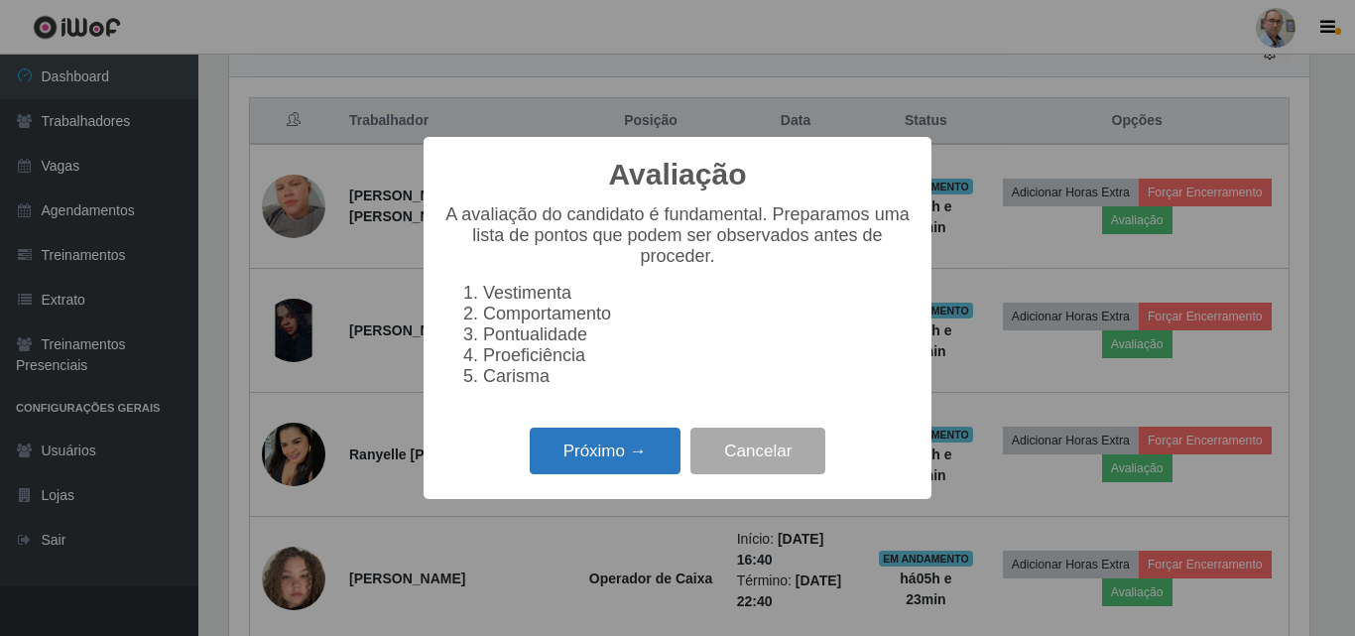
click at [579, 463] on button "Próximo →" at bounding box center [605, 450] width 151 height 47
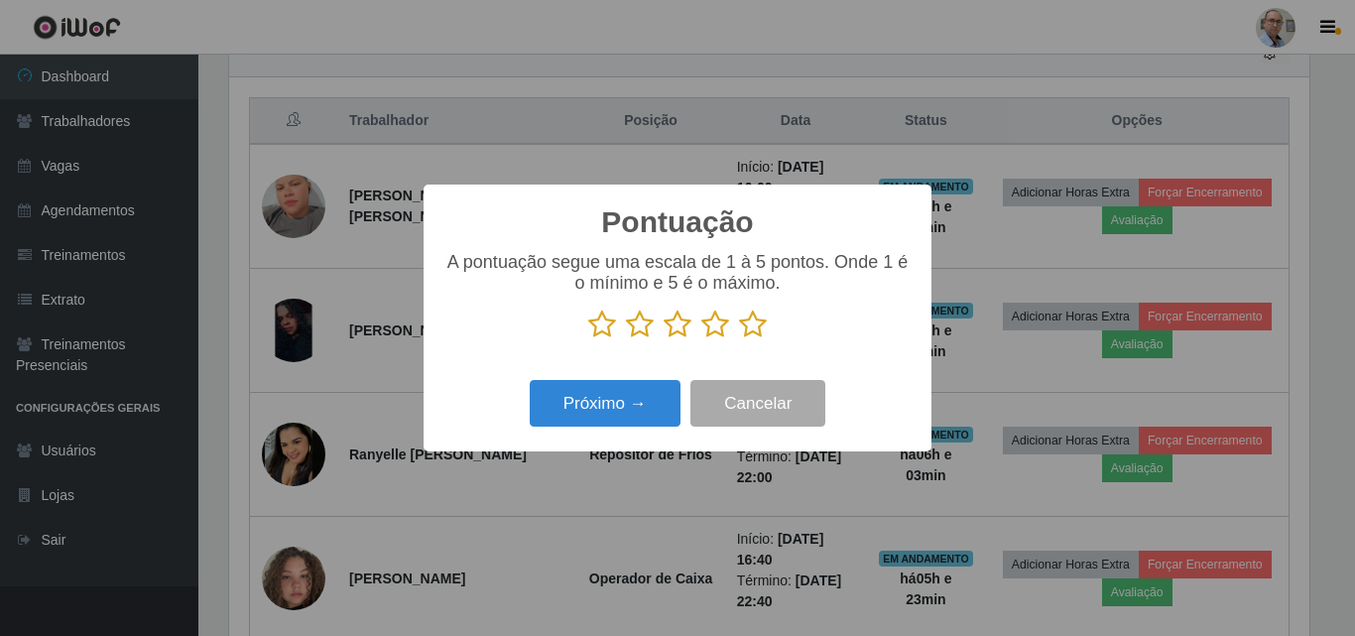
scroll to position [991373, 990705]
click at [760, 324] on icon at bounding box center [753, 324] width 28 height 30
click at [739, 339] on input "radio" at bounding box center [739, 339] width 0 height 0
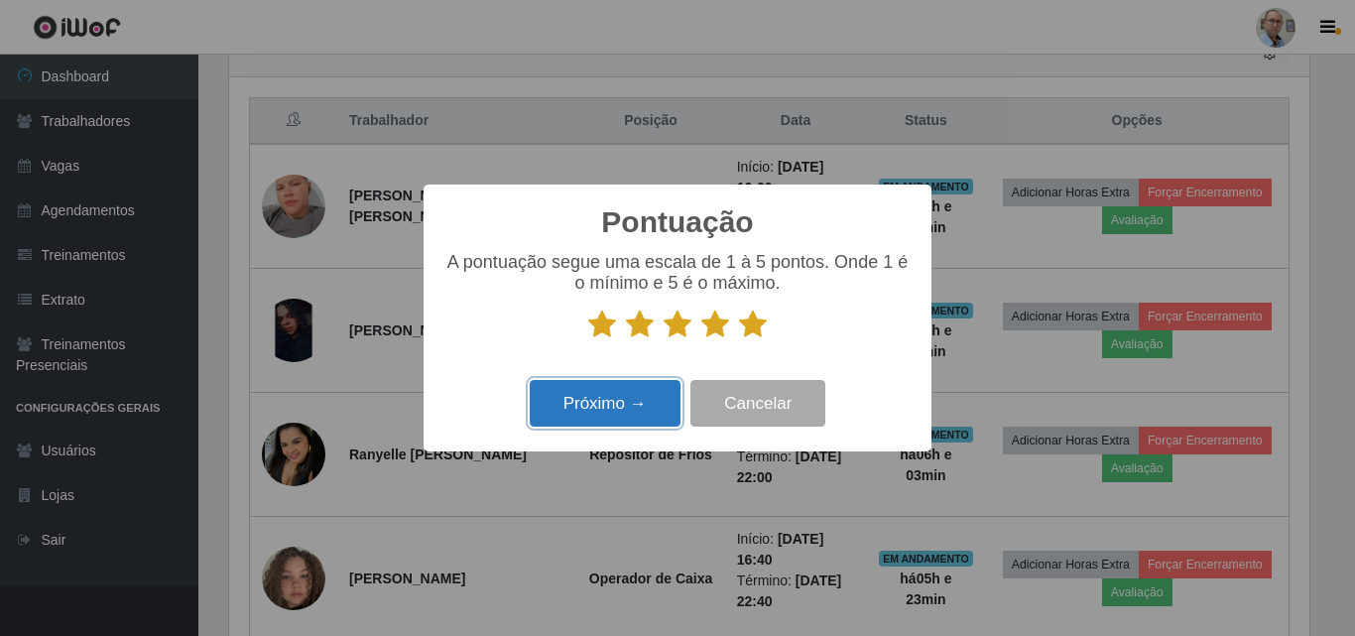
click at [591, 417] on button "Próximo →" at bounding box center [605, 403] width 151 height 47
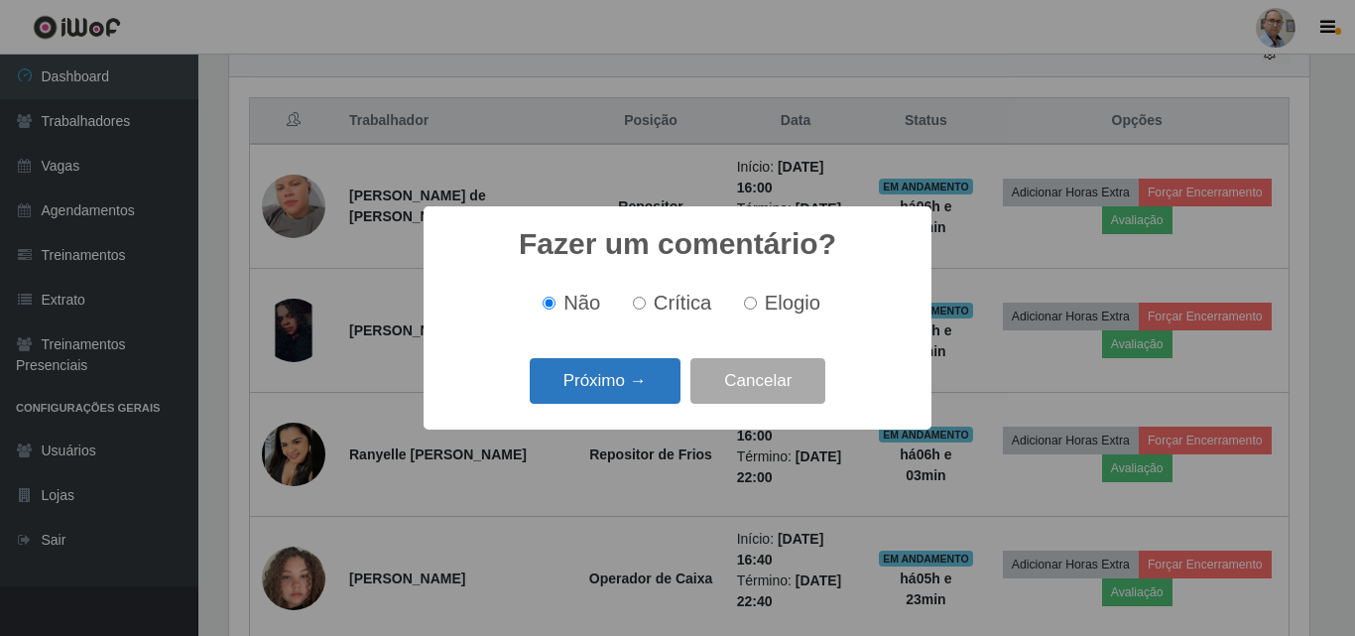
click at [591, 405] on button "Próximo →" at bounding box center [605, 381] width 151 height 47
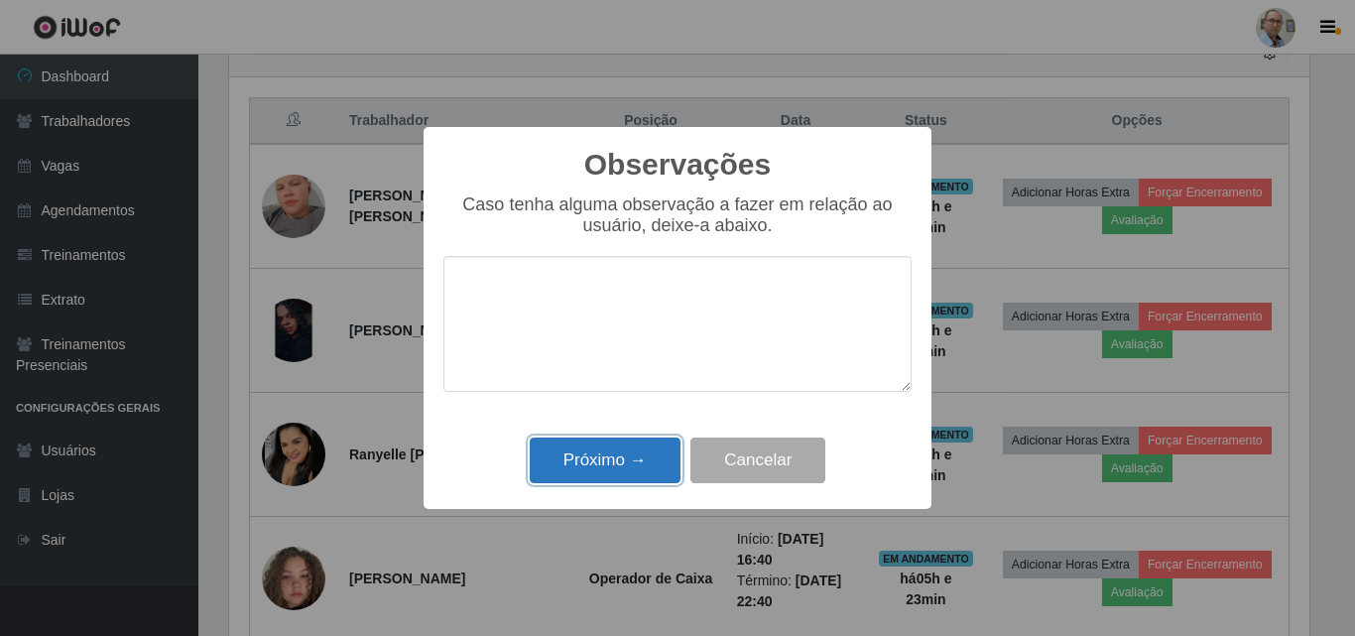
click at [588, 462] on button "Próximo →" at bounding box center [605, 460] width 151 height 47
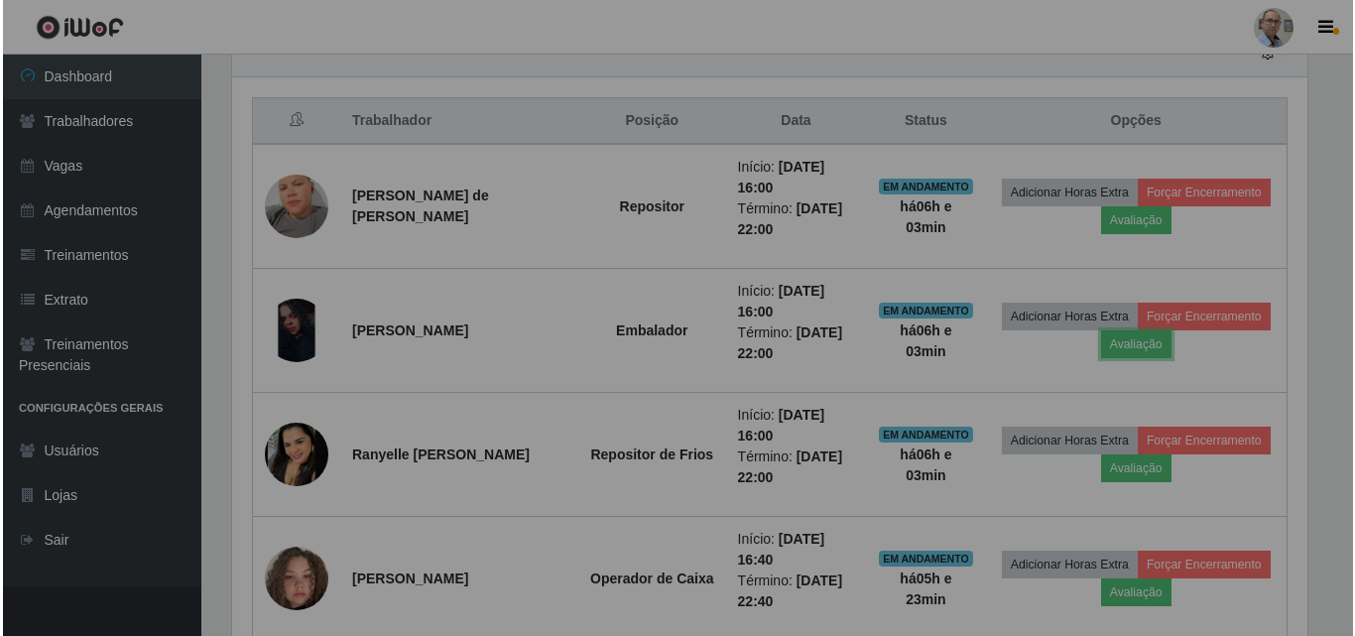
scroll to position [412, 1090]
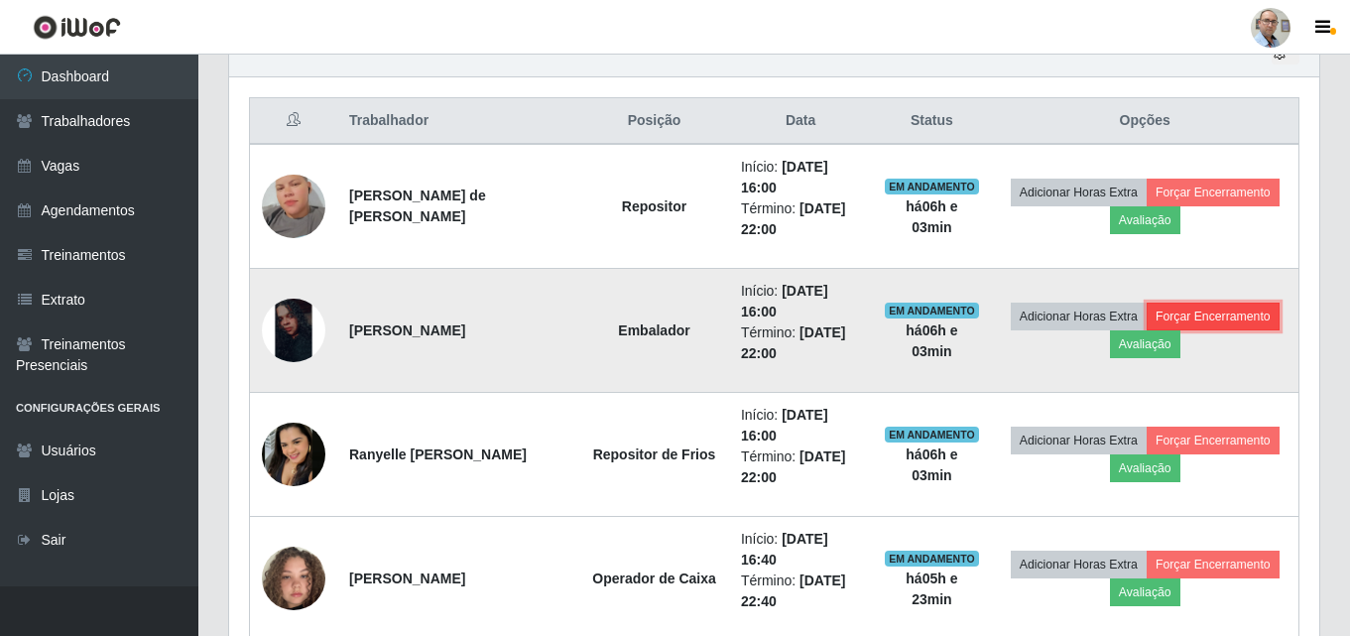
click at [1147, 330] on button "Forçar Encerramento" at bounding box center [1213, 316] width 133 height 28
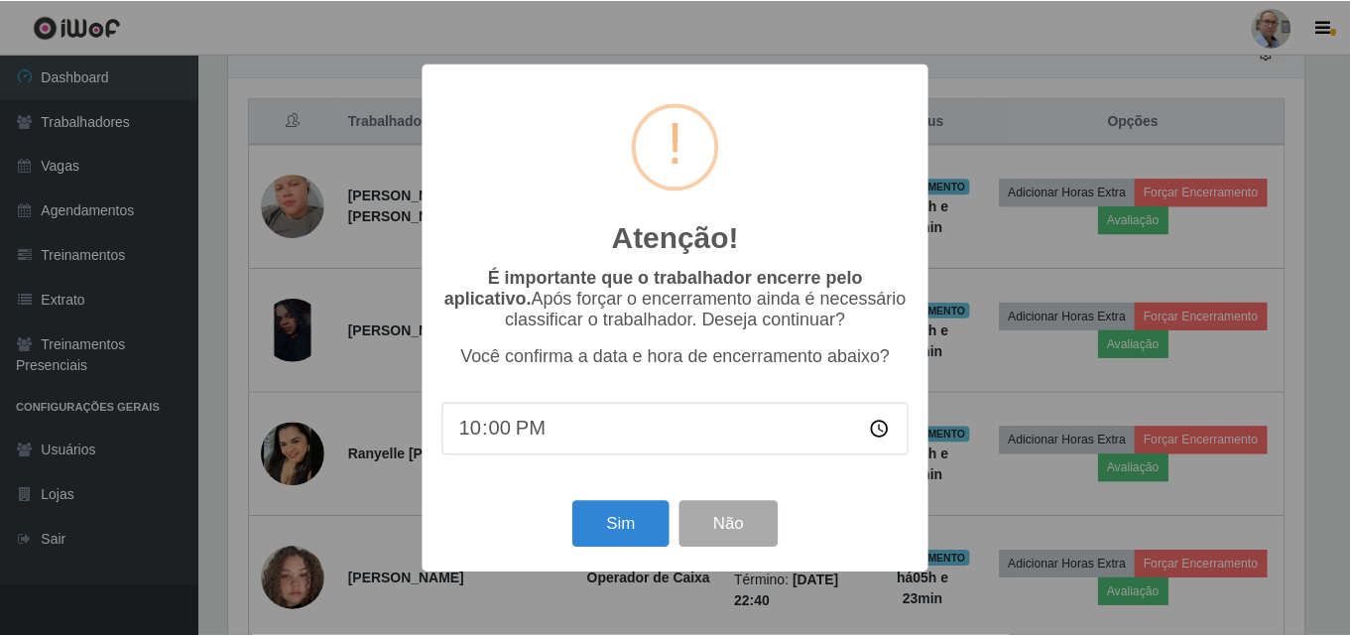
scroll to position [412, 1080]
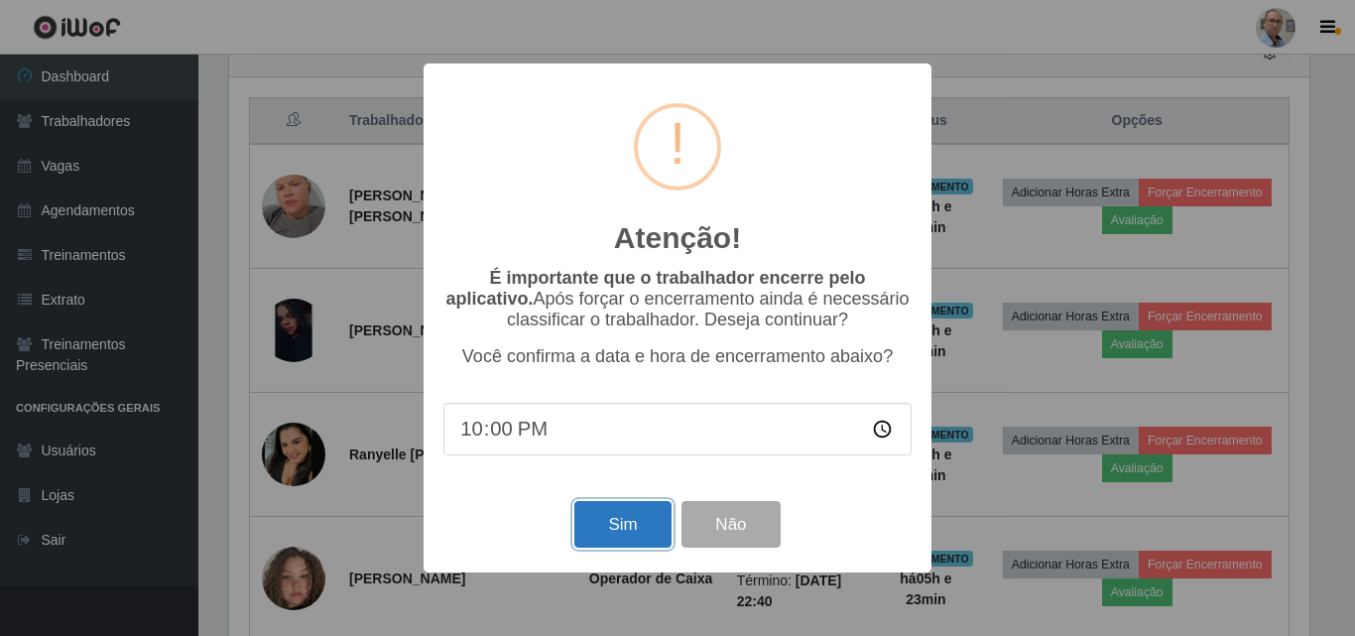
click at [633, 526] on button "Sim" at bounding box center [622, 524] width 96 height 47
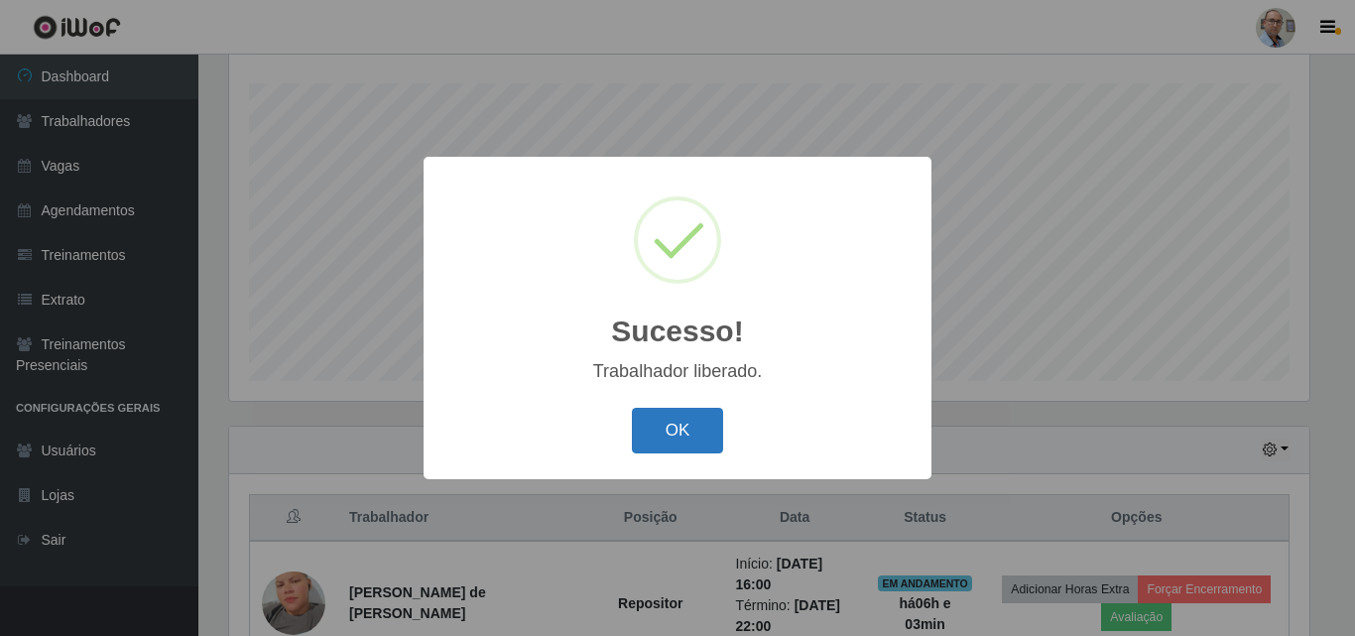
click at [657, 428] on button "OK" at bounding box center [678, 431] width 92 height 47
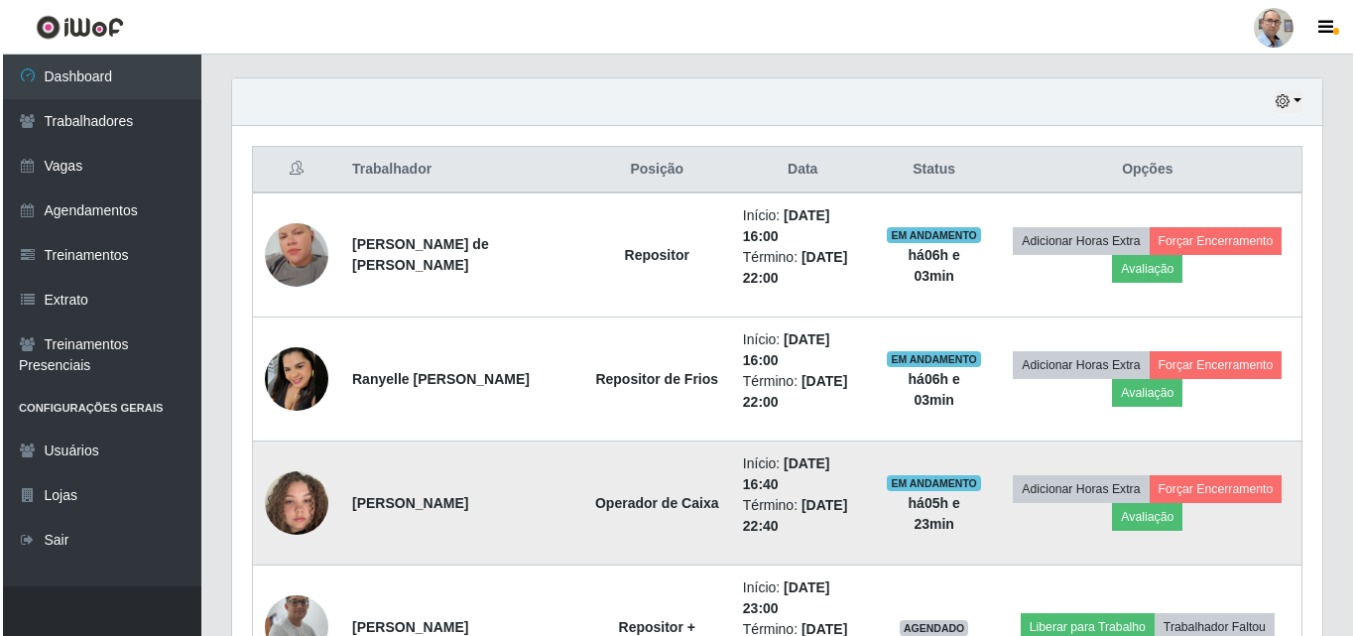
scroll to position [725, 0]
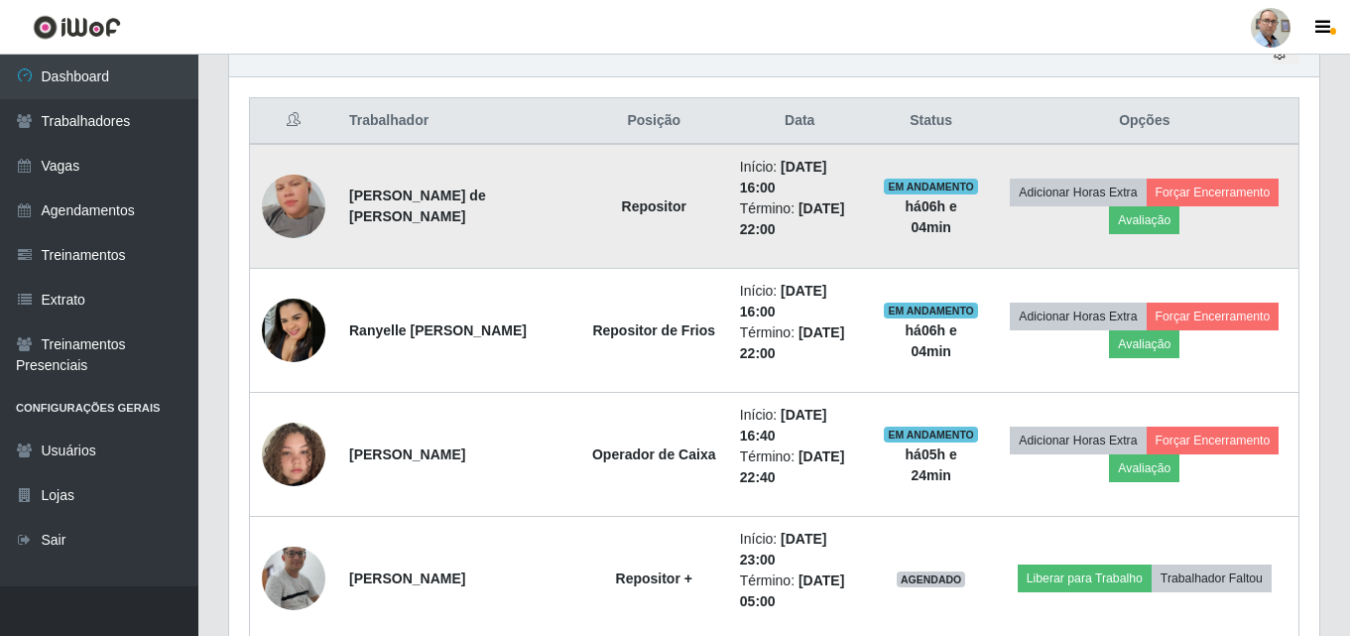
click at [308, 199] on img at bounding box center [293, 206] width 63 height 113
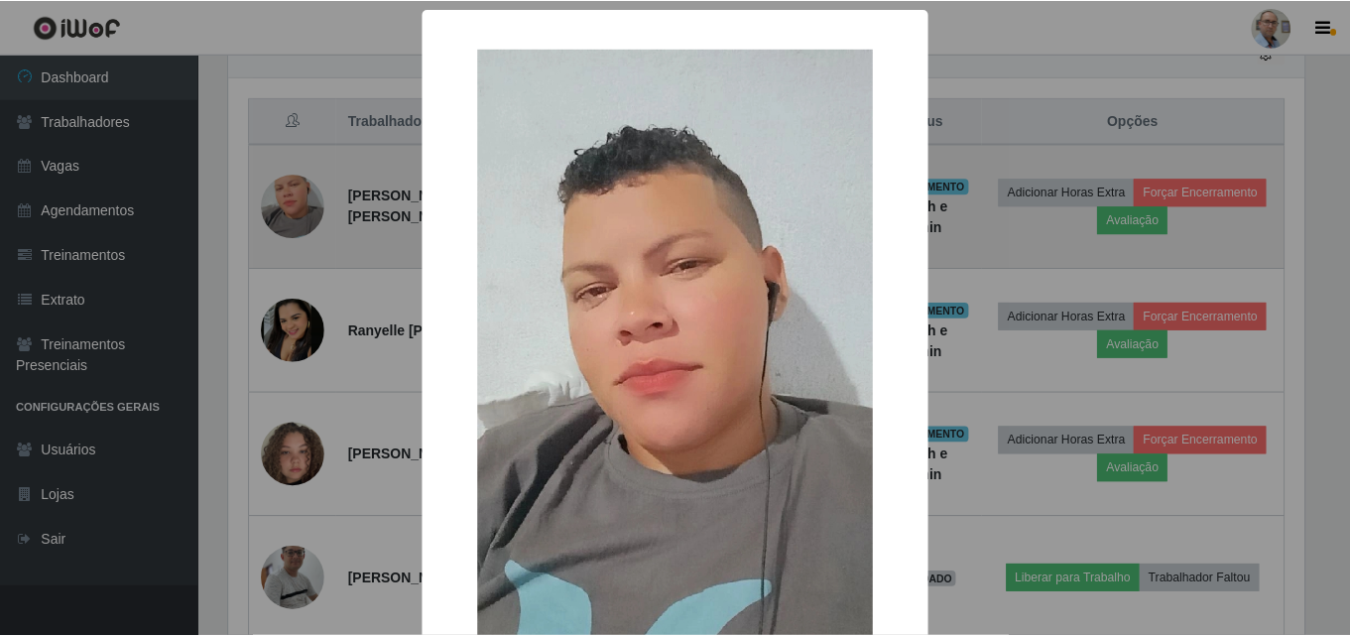
scroll to position [412, 1080]
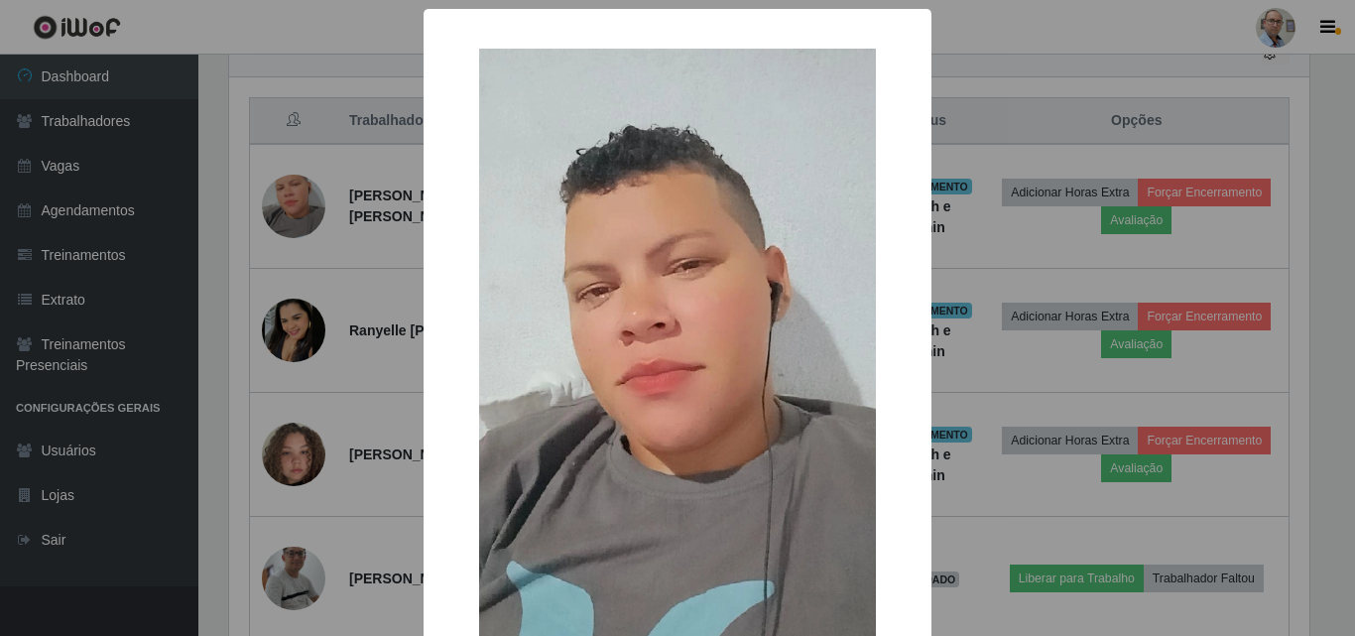
click at [367, 263] on div "× OK Cancel" at bounding box center [677, 318] width 1355 height 636
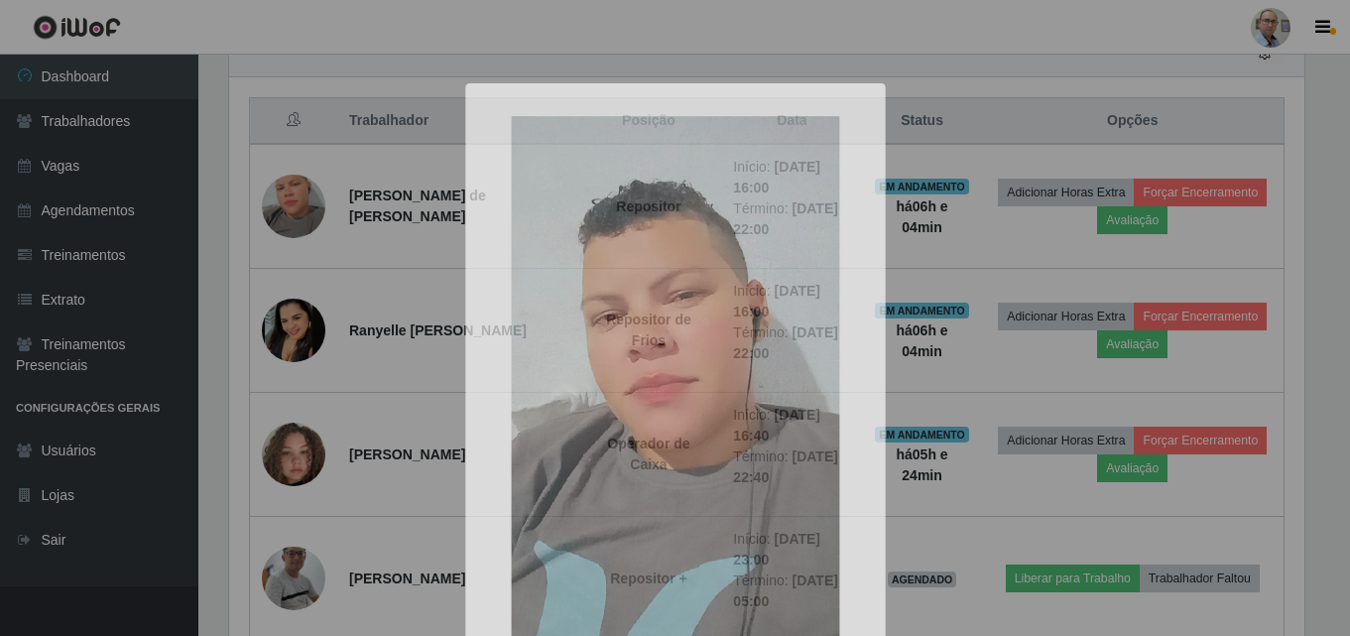
scroll to position [412, 1090]
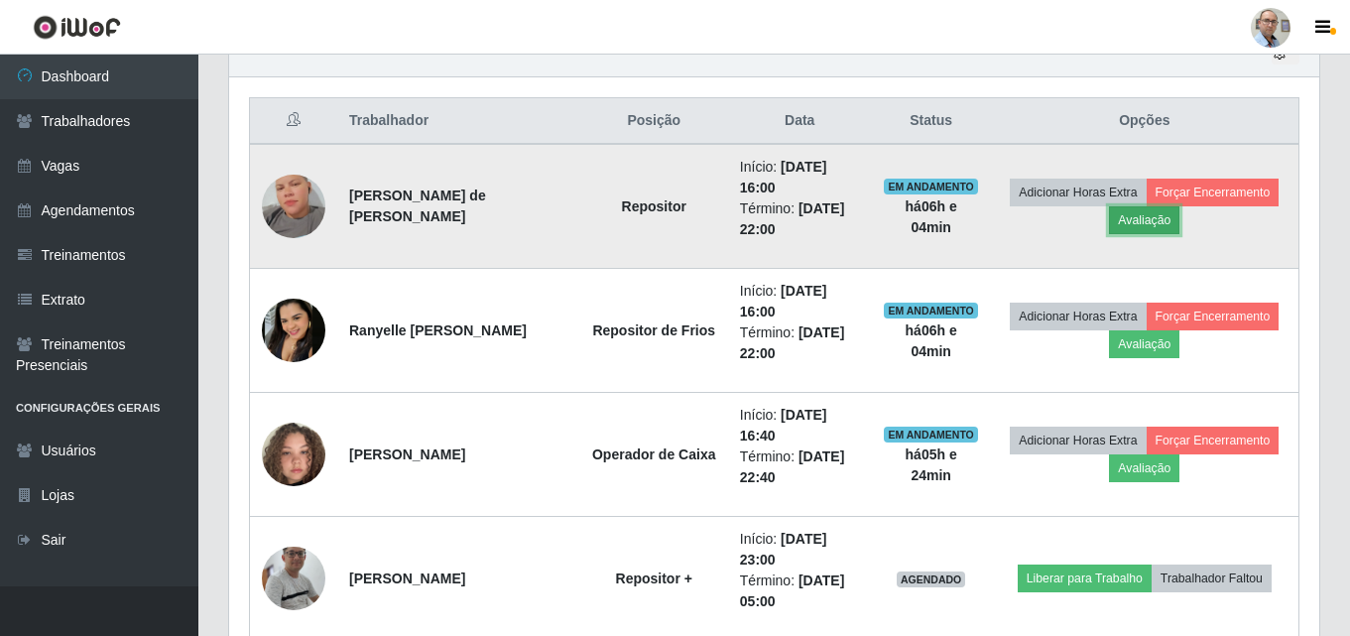
click at [1179, 223] on button "Avaliação" at bounding box center [1144, 220] width 70 height 28
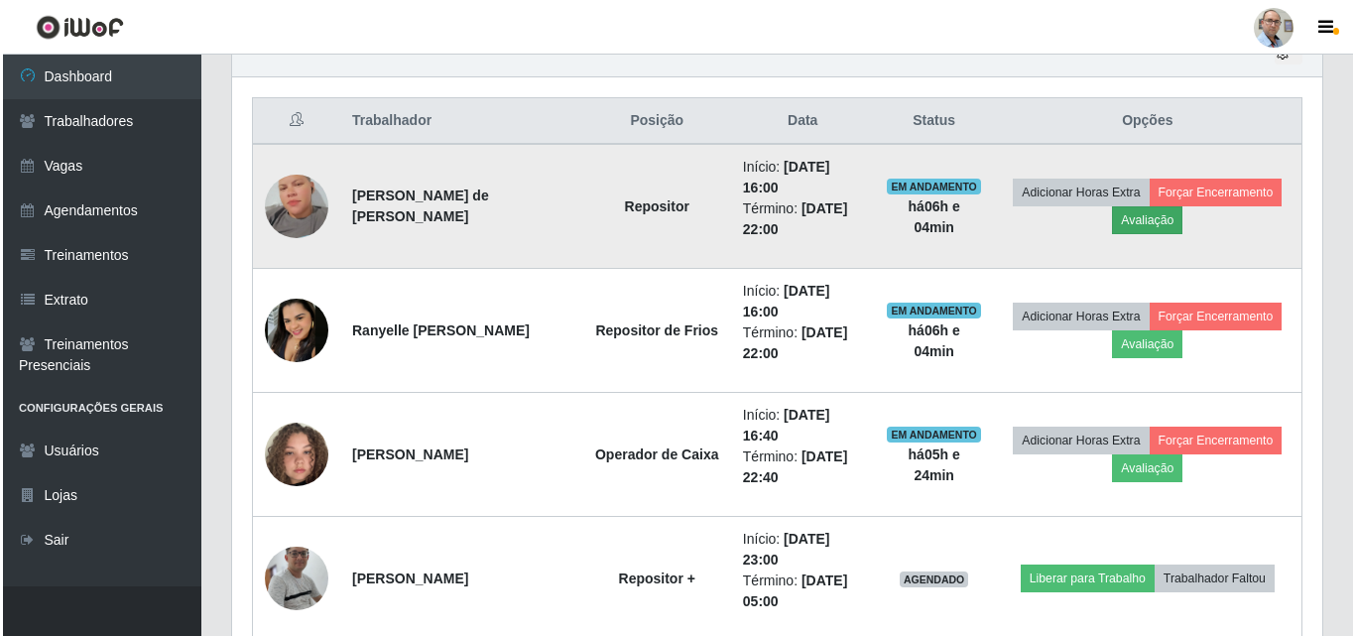
scroll to position [412, 1080]
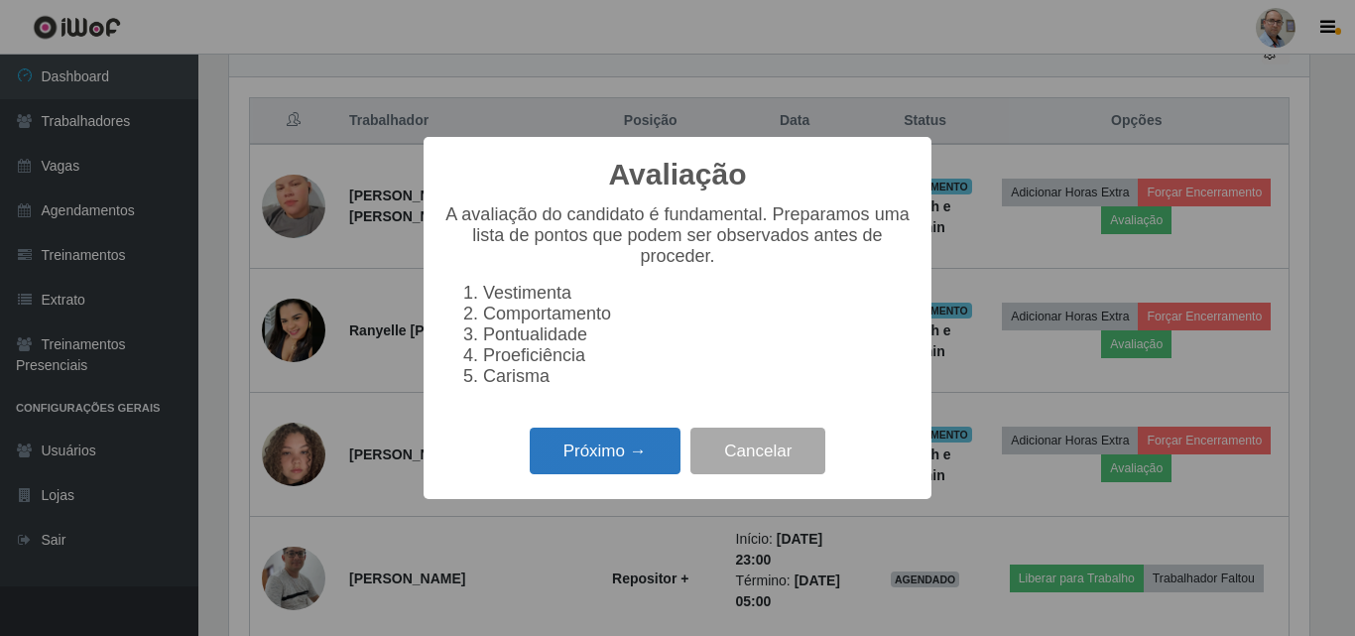
click at [653, 459] on button "Próximo →" at bounding box center [605, 450] width 151 height 47
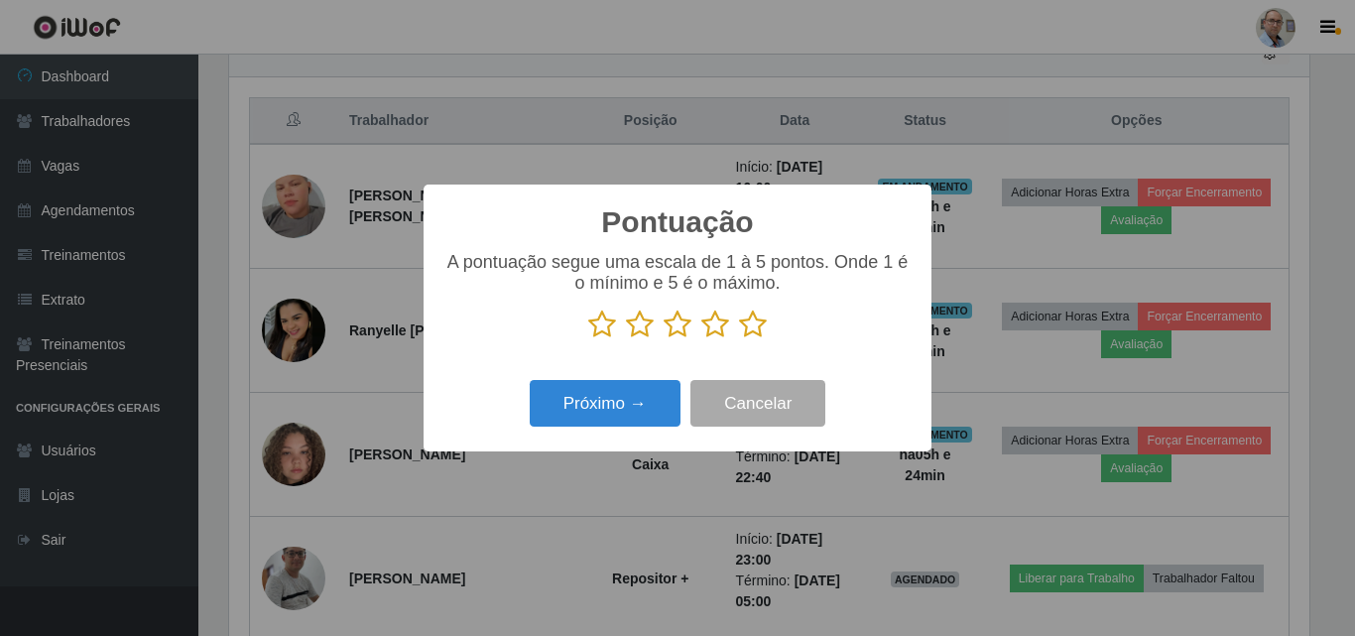
click at [755, 322] on icon at bounding box center [753, 324] width 28 height 30
click at [739, 339] on input "radio" at bounding box center [739, 339] width 0 height 0
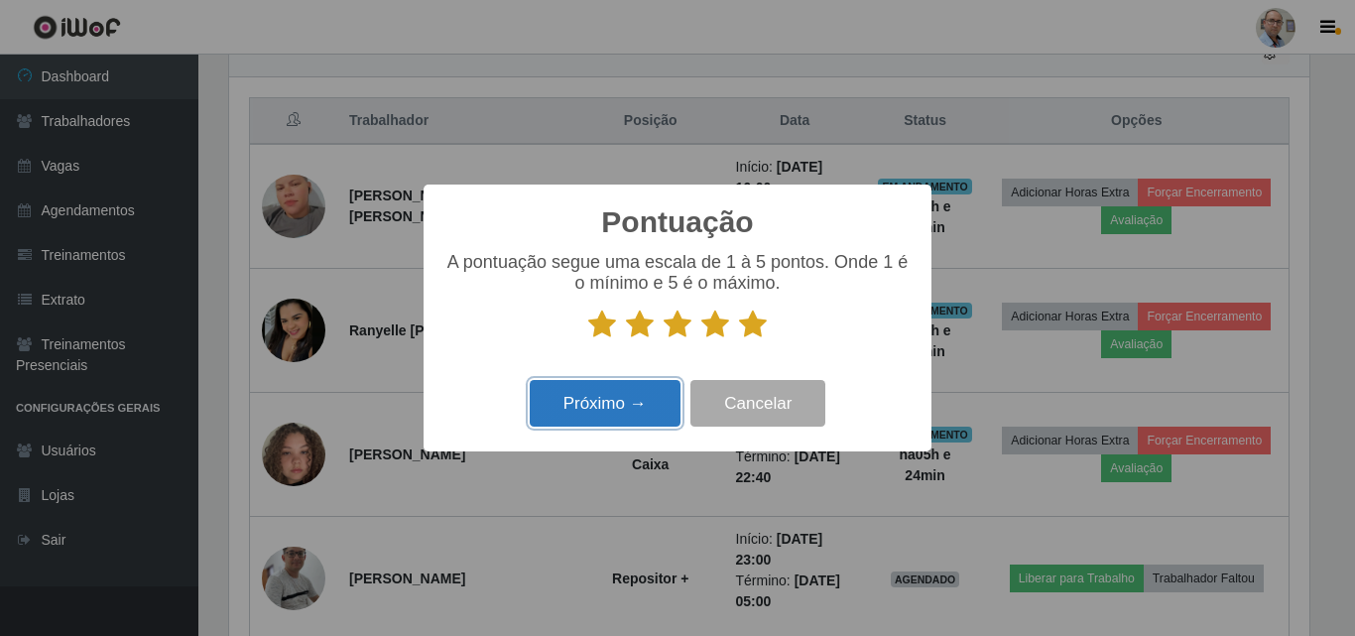
click at [627, 409] on button "Próximo →" at bounding box center [605, 403] width 151 height 47
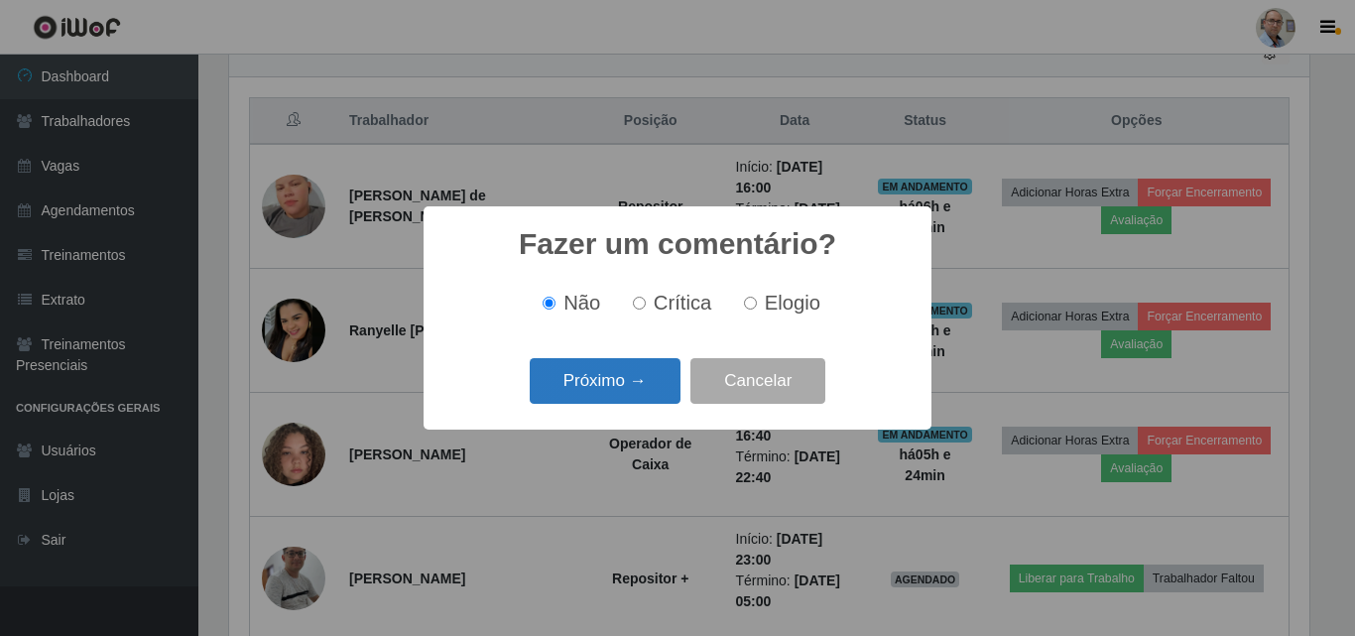
click at [624, 398] on button "Próximo →" at bounding box center [605, 381] width 151 height 47
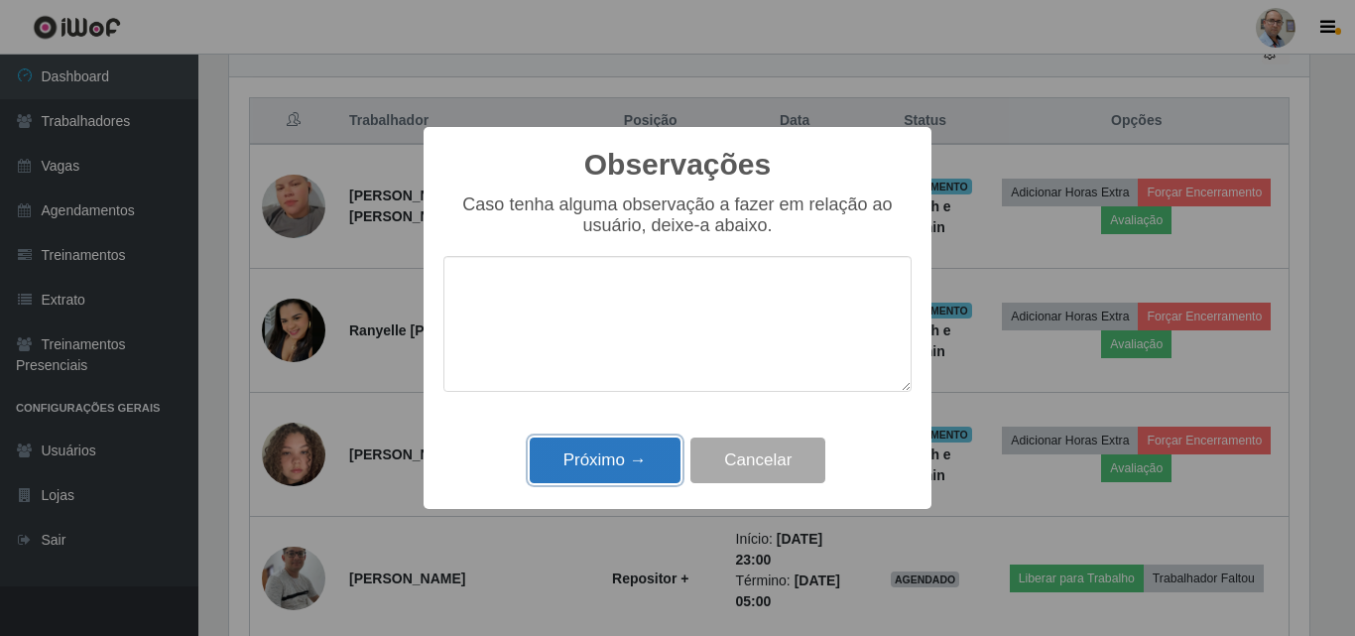
click at [616, 452] on button "Próximo →" at bounding box center [605, 460] width 151 height 47
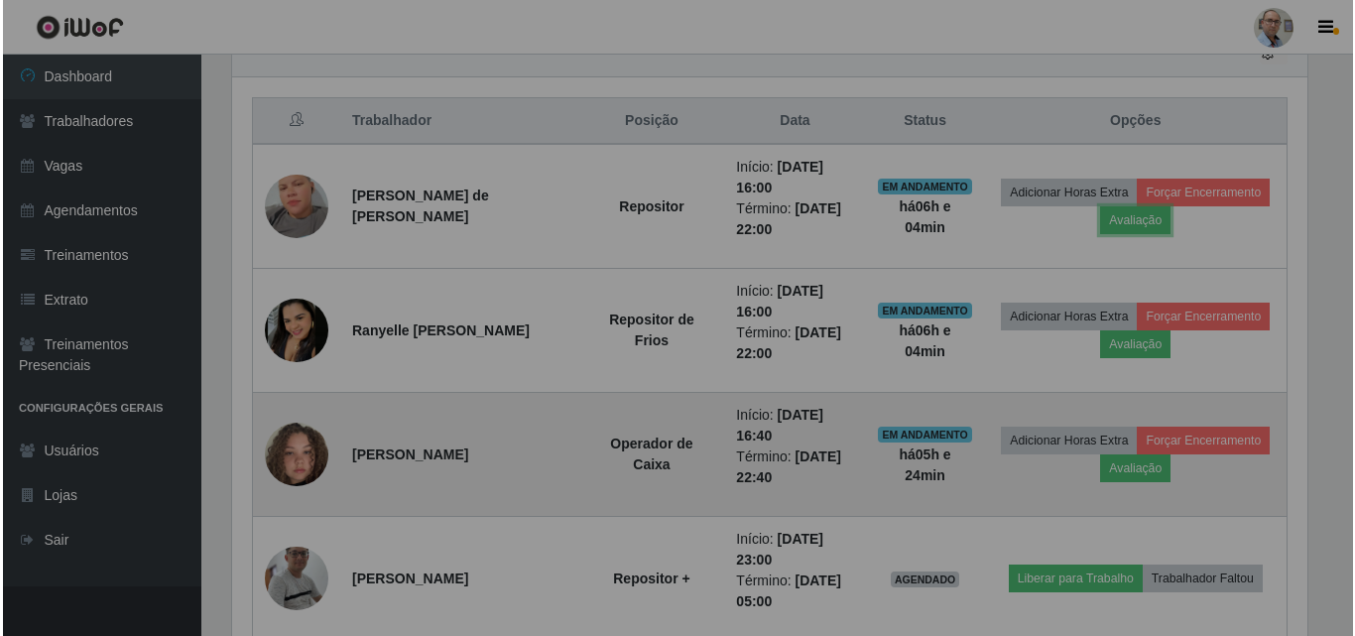
scroll to position [412, 1090]
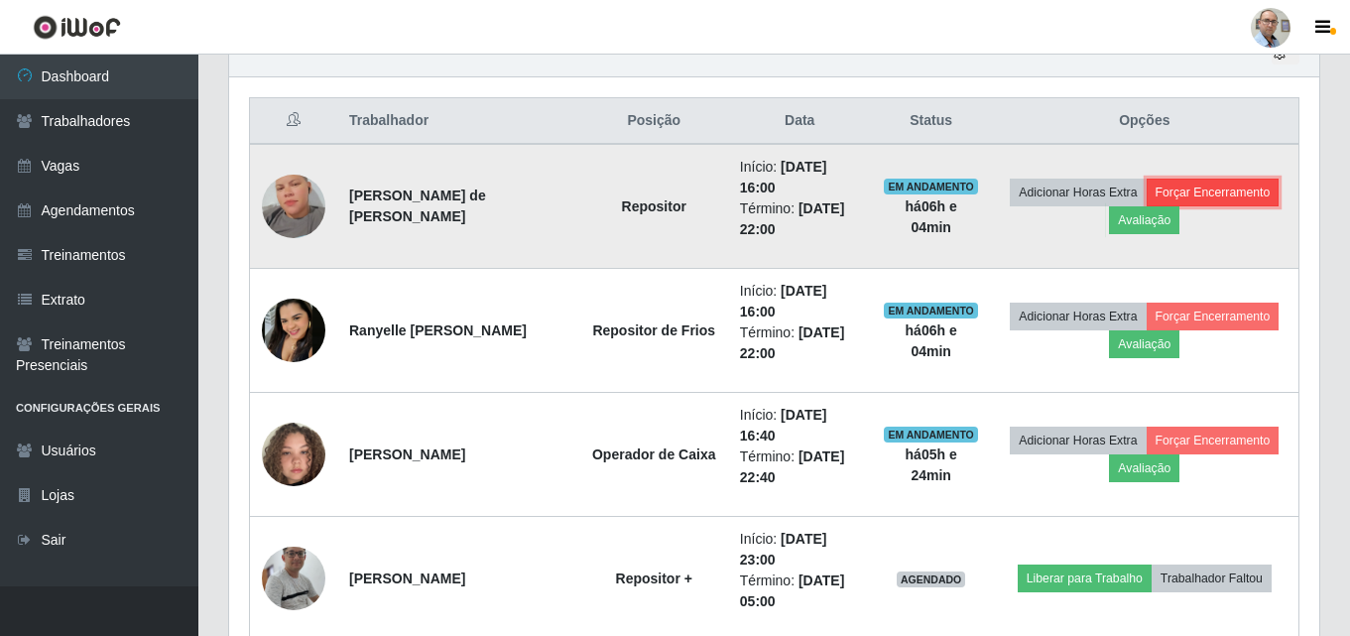
click at [1147, 206] on button "Forçar Encerramento" at bounding box center [1213, 193] width 133 height 28
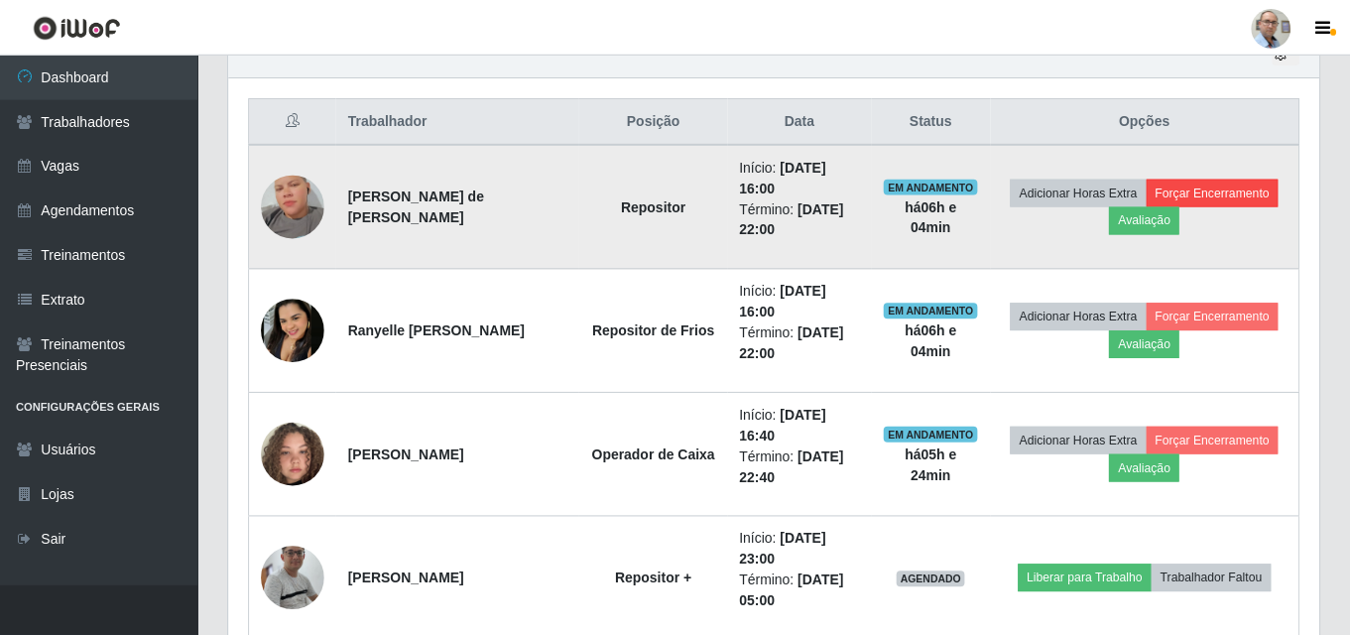
scroll to position [412, 1080]
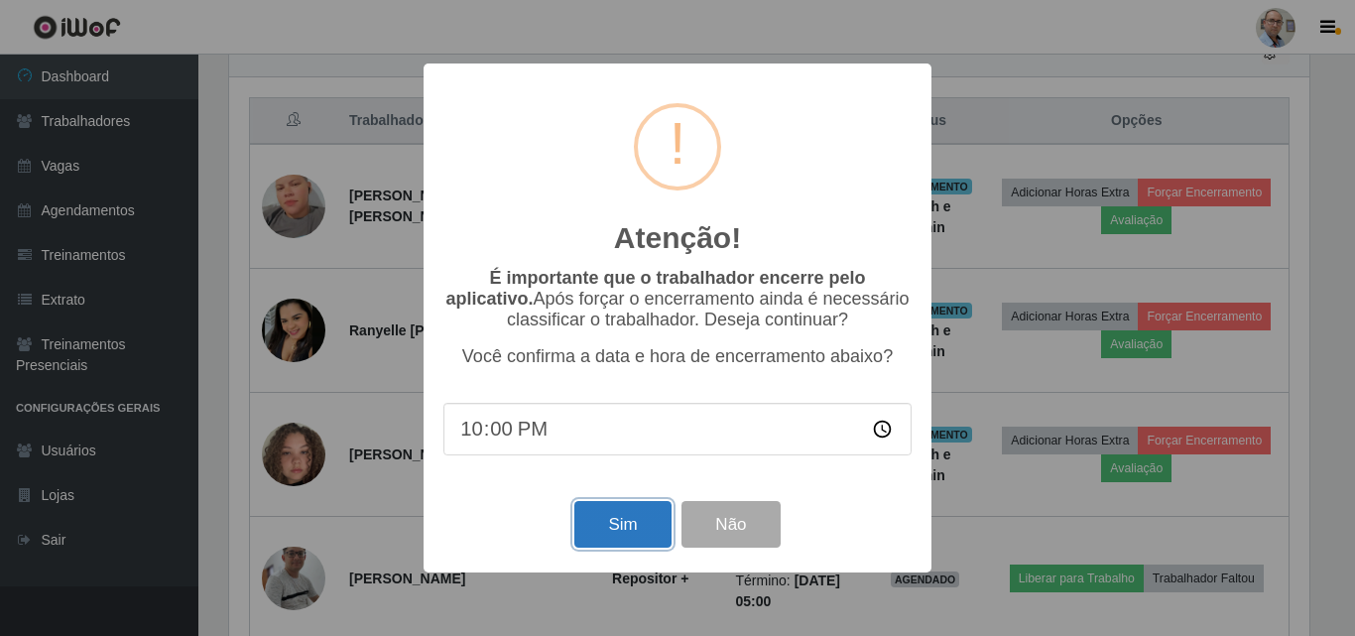
click at [628, 537] on button "Sim" at bounding box center [622, 524] width 96 height 47
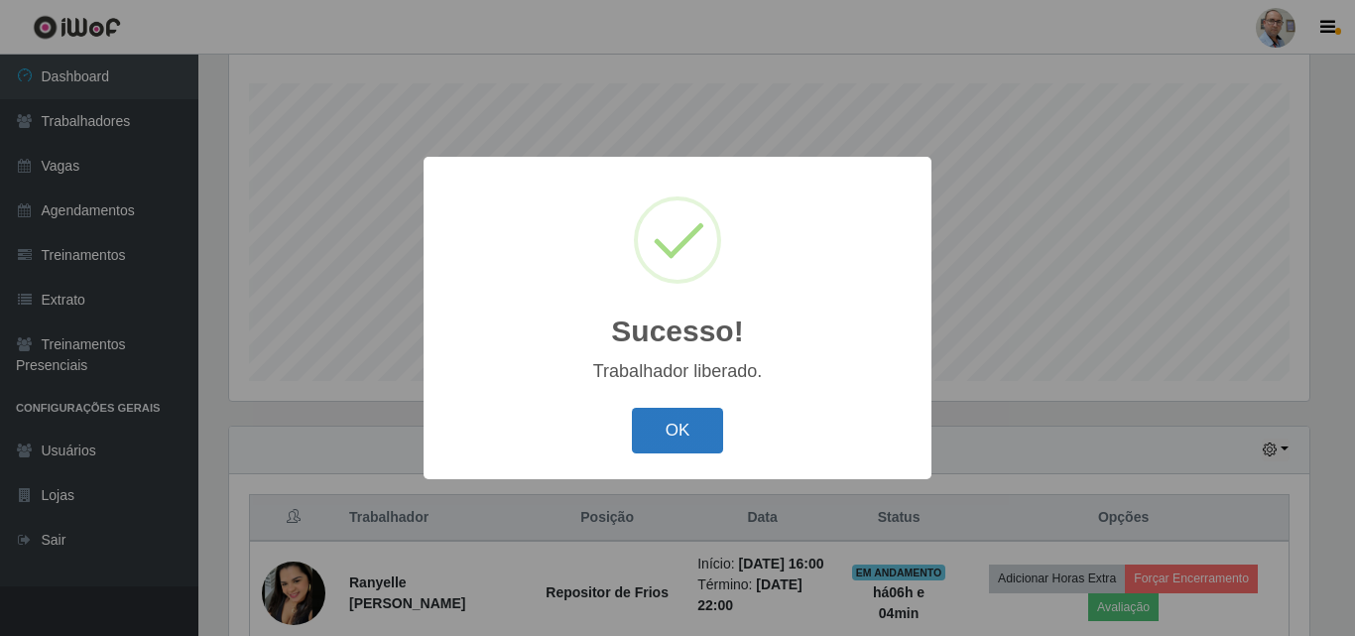
click at [654, 439] on button "OK" at bounding box center [678, 431] width 92 height 47
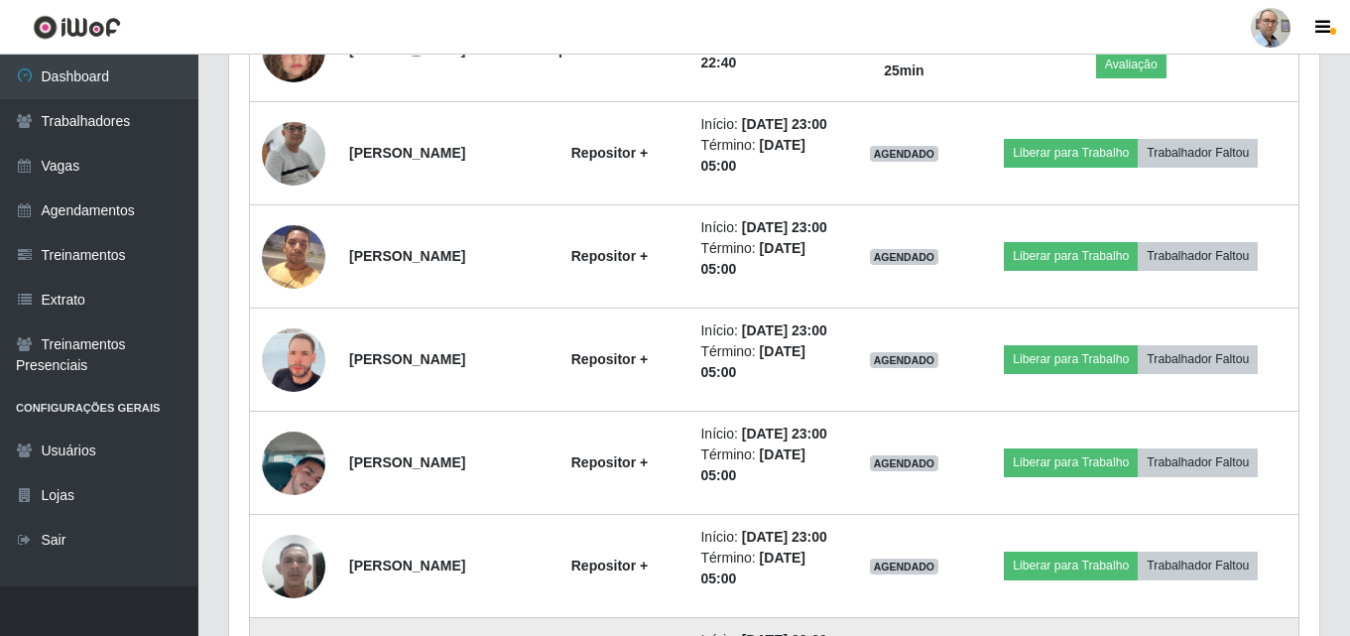
scroll to position [899, 0]
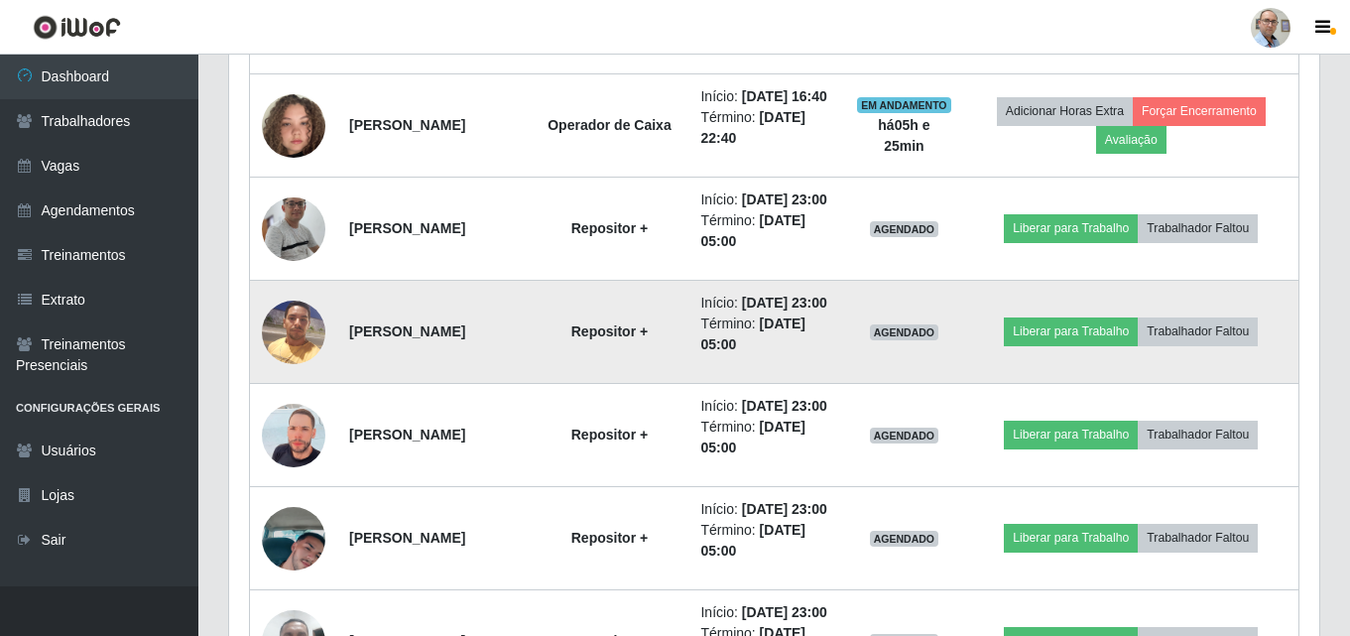
click at [295, 374] on img at bounding box center [293, 332] width 63 height 84
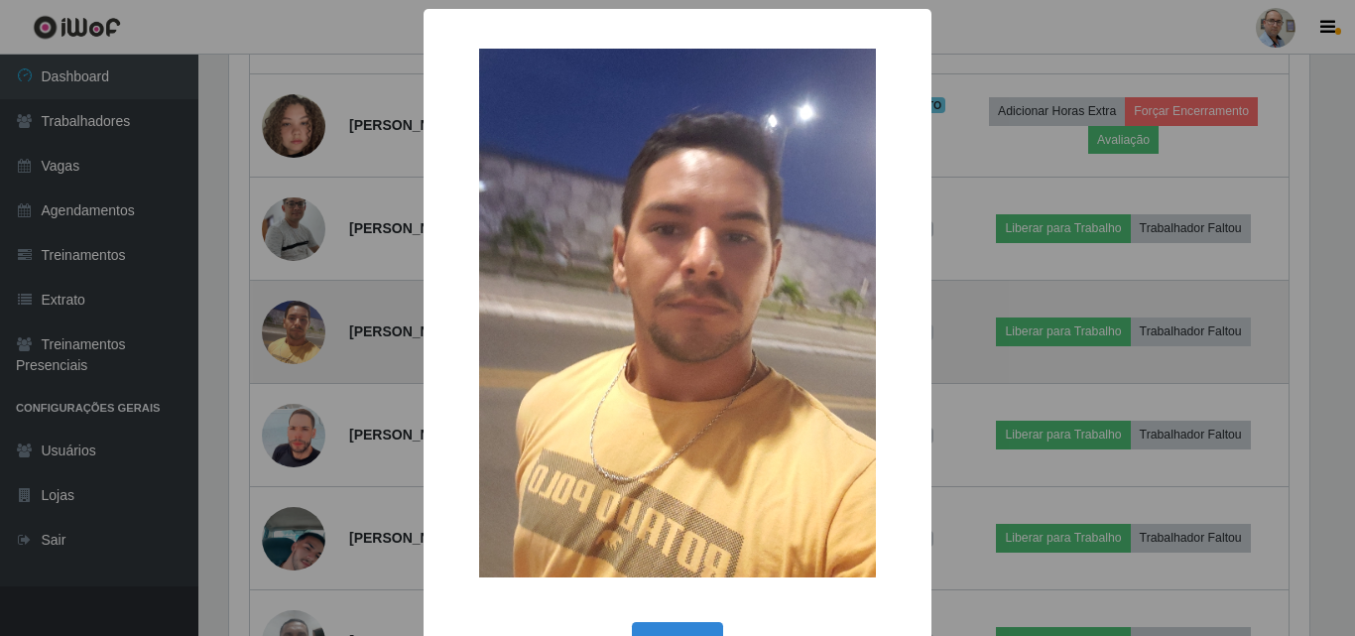
click at [295, 406] on div "× OK Cancel" at bounding box center [677, 318] width 1355 height 636
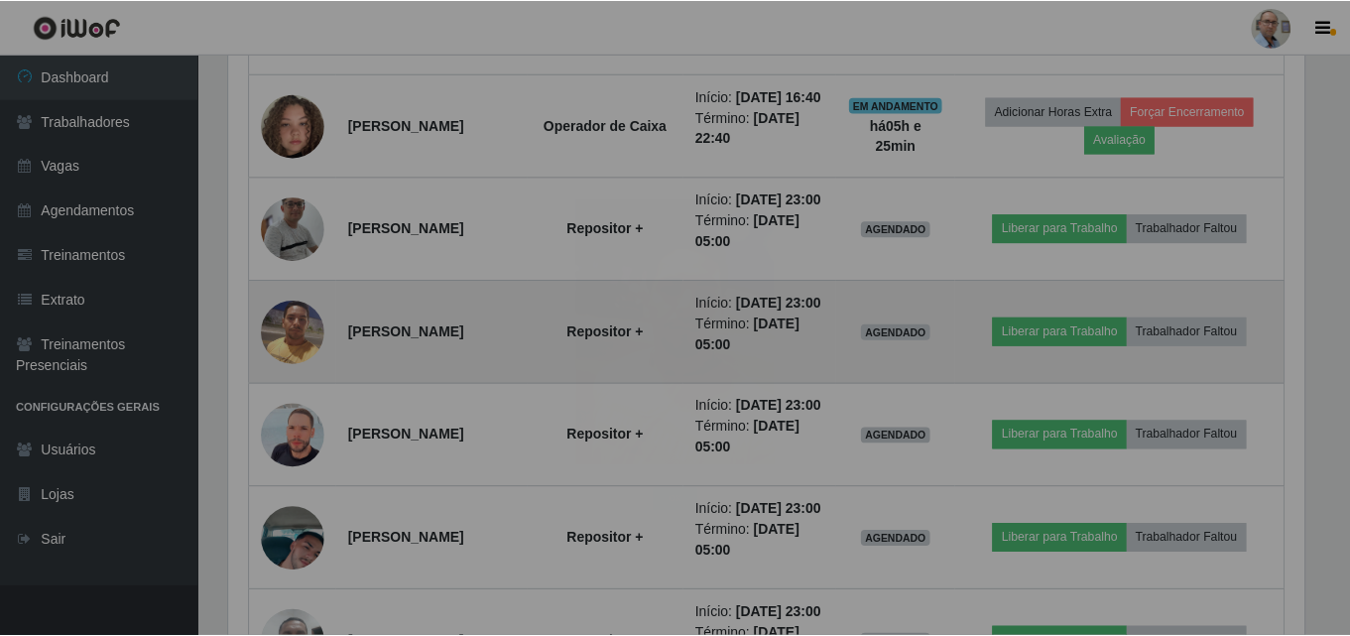
scroll to position [412, 1090]
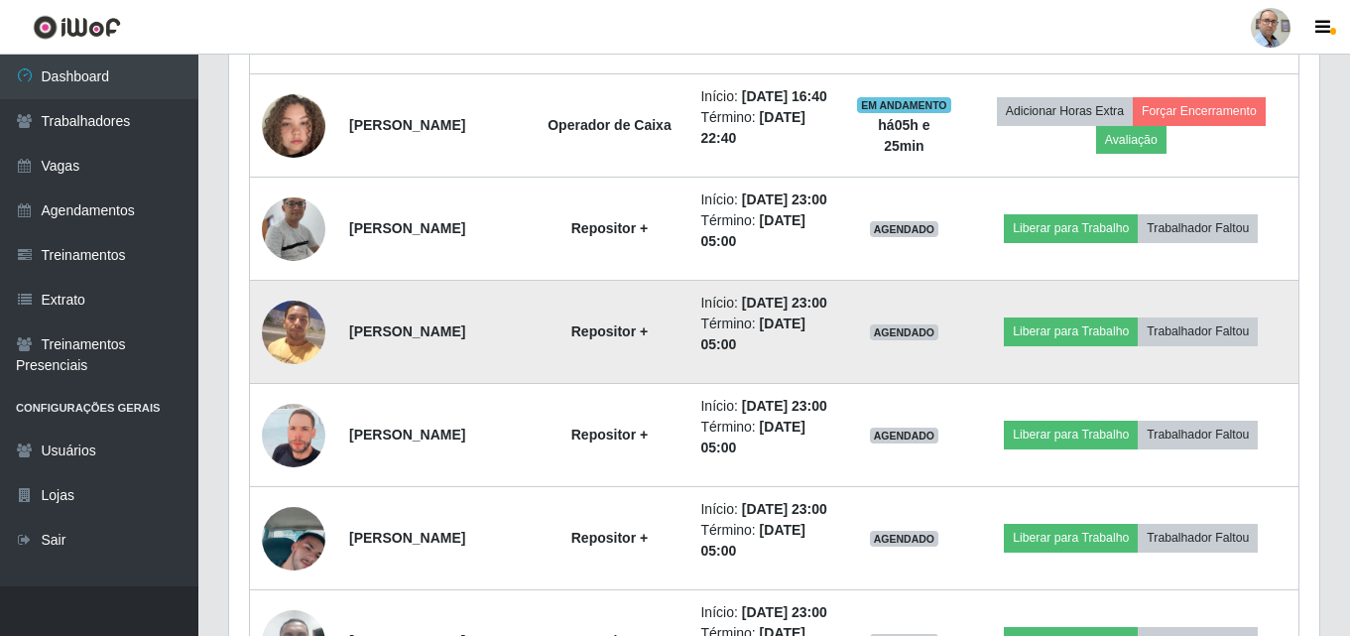
click at [295, 374] on img at bounding box center [293, 332] width 63 height 84
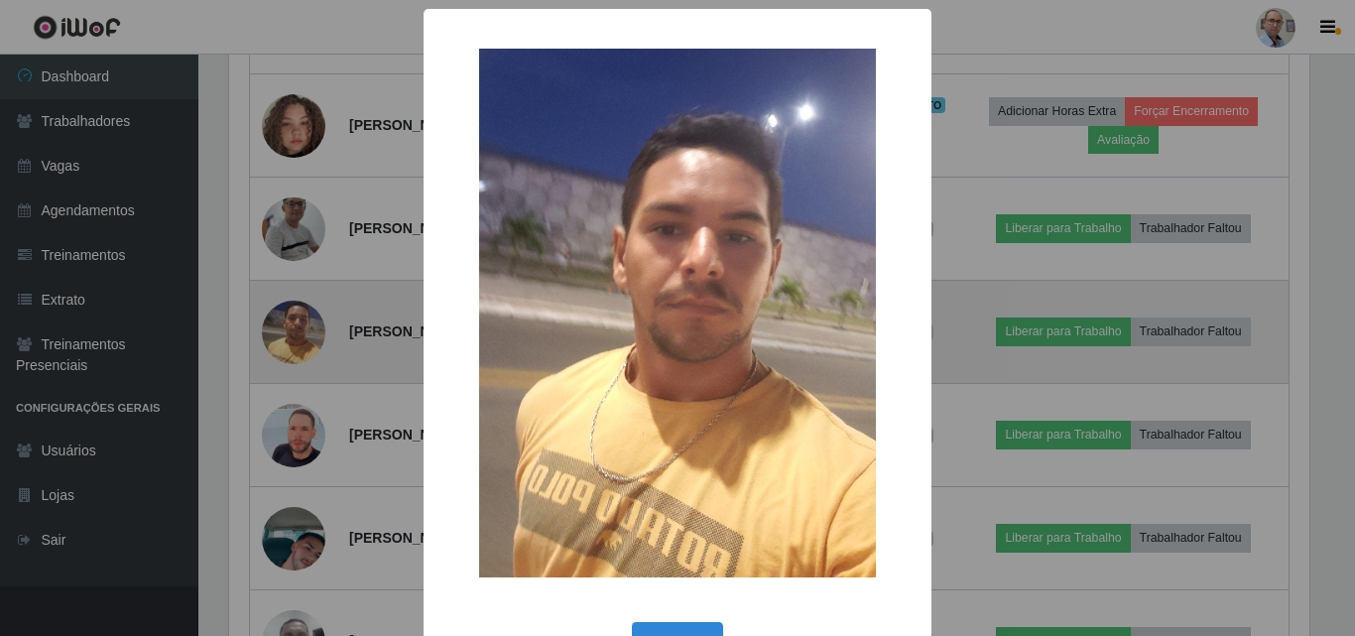
click at [295, 406] on div "× OK Cancel" at bounding box center [677, 318] width 1355 height 636
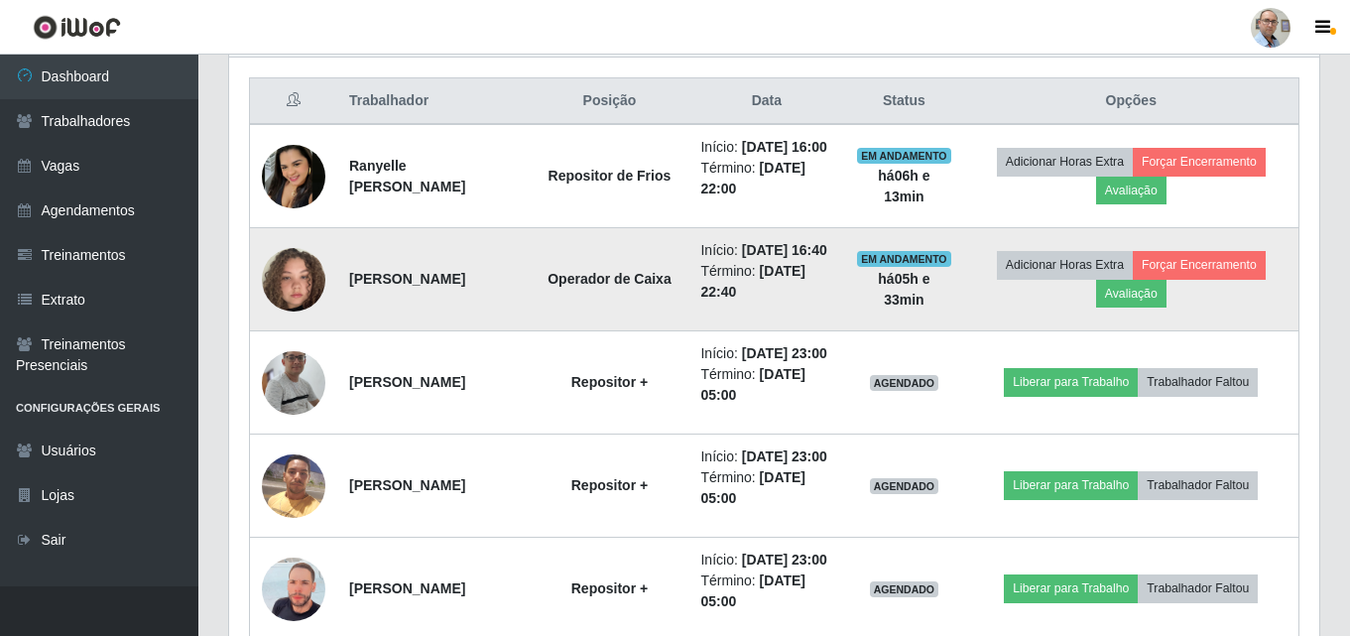
scroll to position [700, 0]
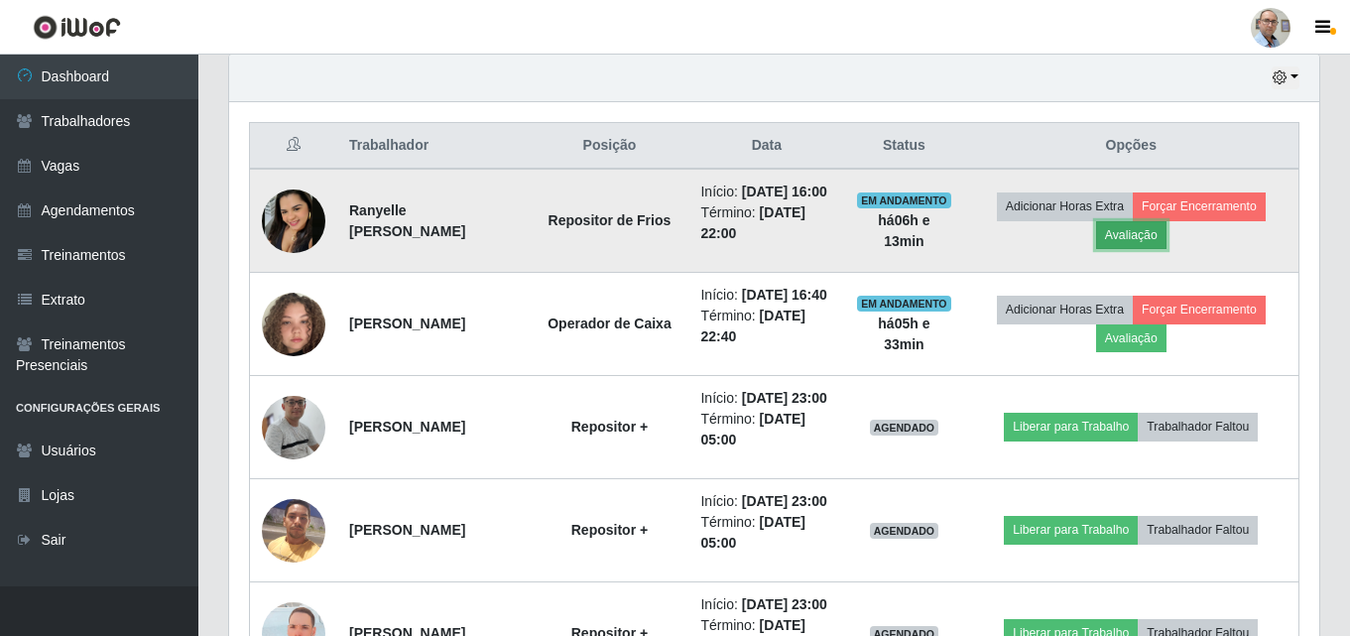
click at [1166, 239] on button "Avaliação" at bounding box center [1131, 235] width 70 height 28
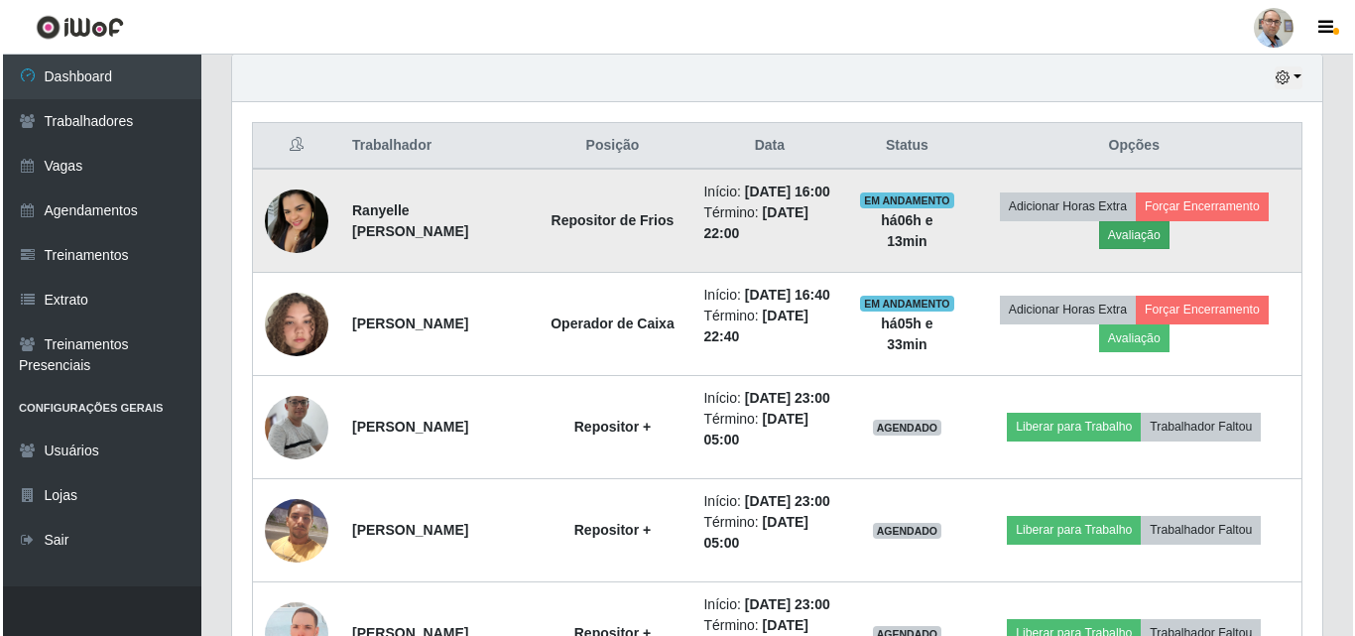
scroll to position [412, 1080]
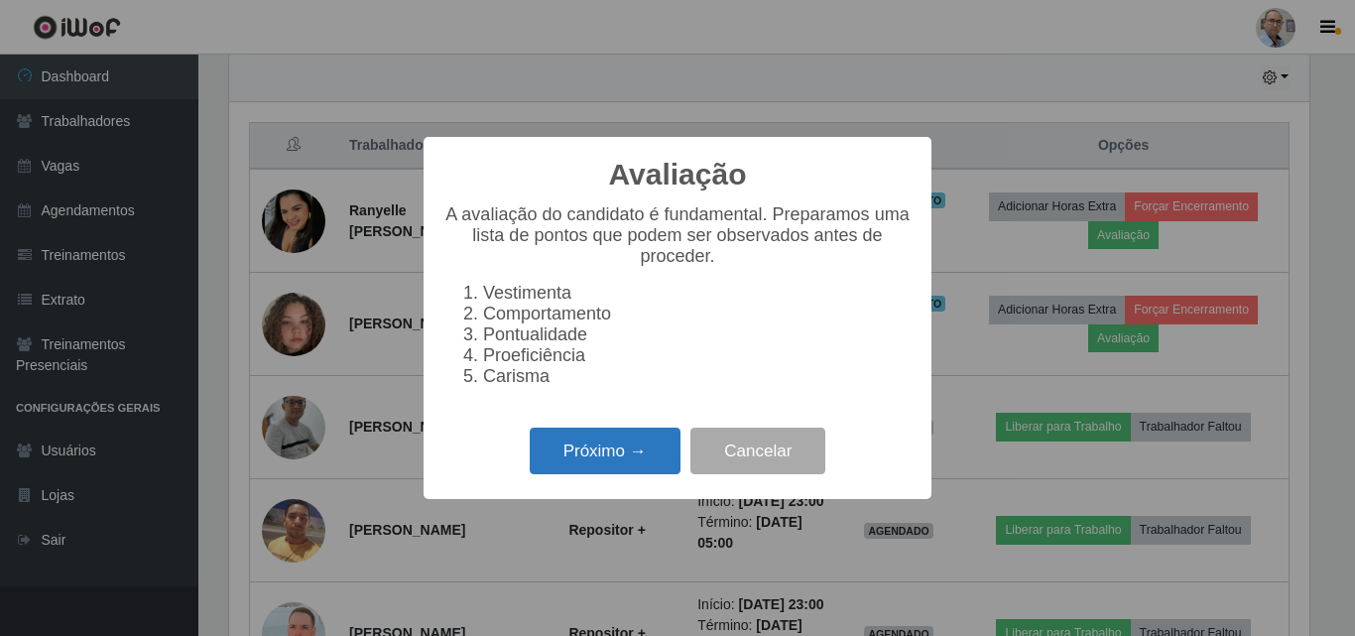
click at [643, 450] on button "Próximo →" at bounding box center [605, 450] width 151 height 47
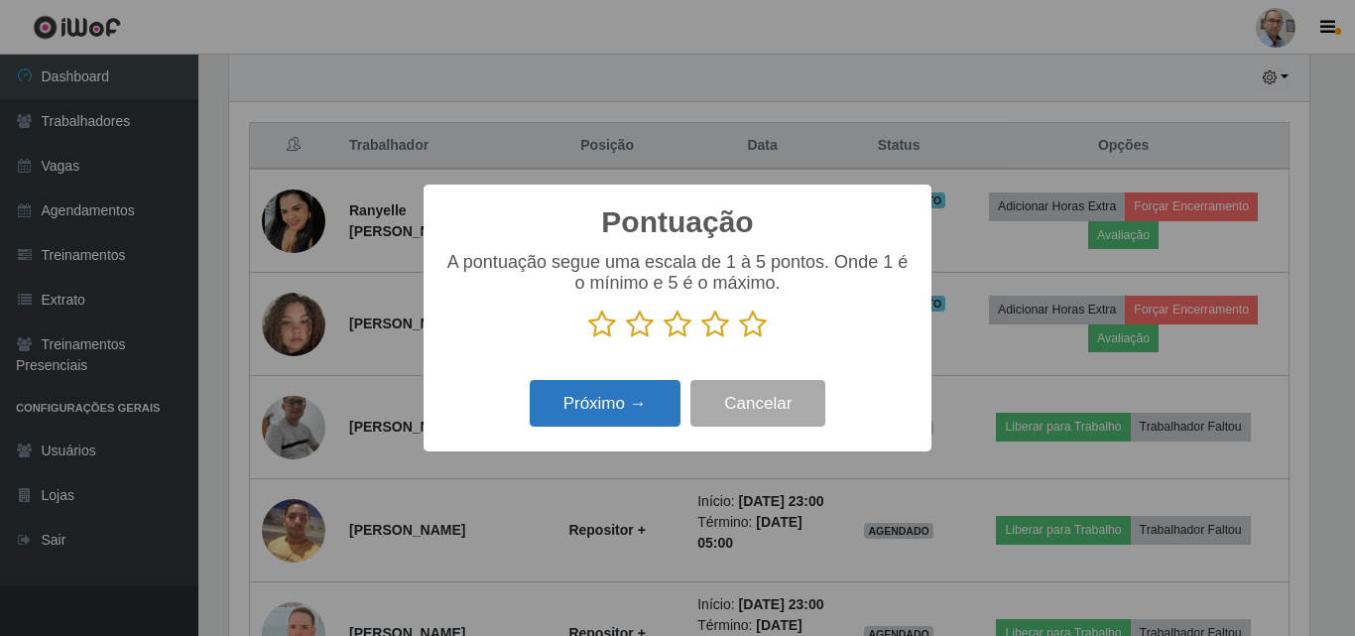
click at [643, 397] on button "Próximo →" at bounding box center [605, 403] width 151 height 47
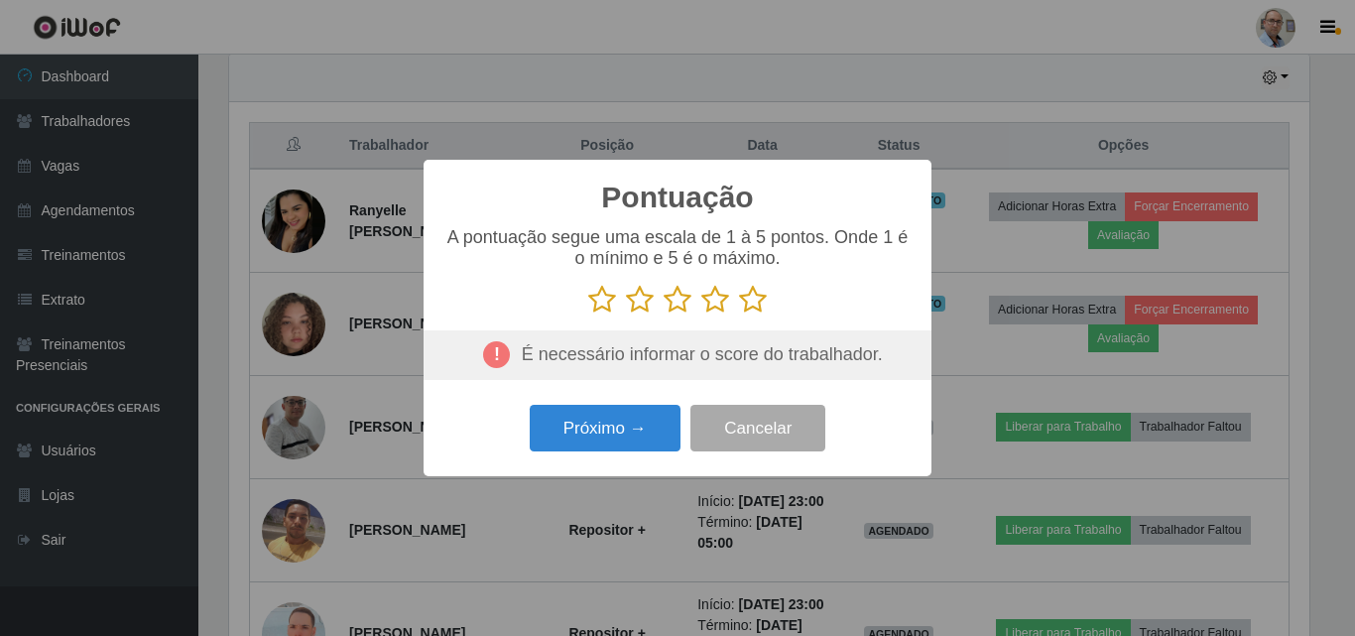
click at [757, 306] on icon at bounding box center [753, 300] width 28 height 30
click at [739, 314] on input "radio" at bounding box center [739, 314] width 0 height 0
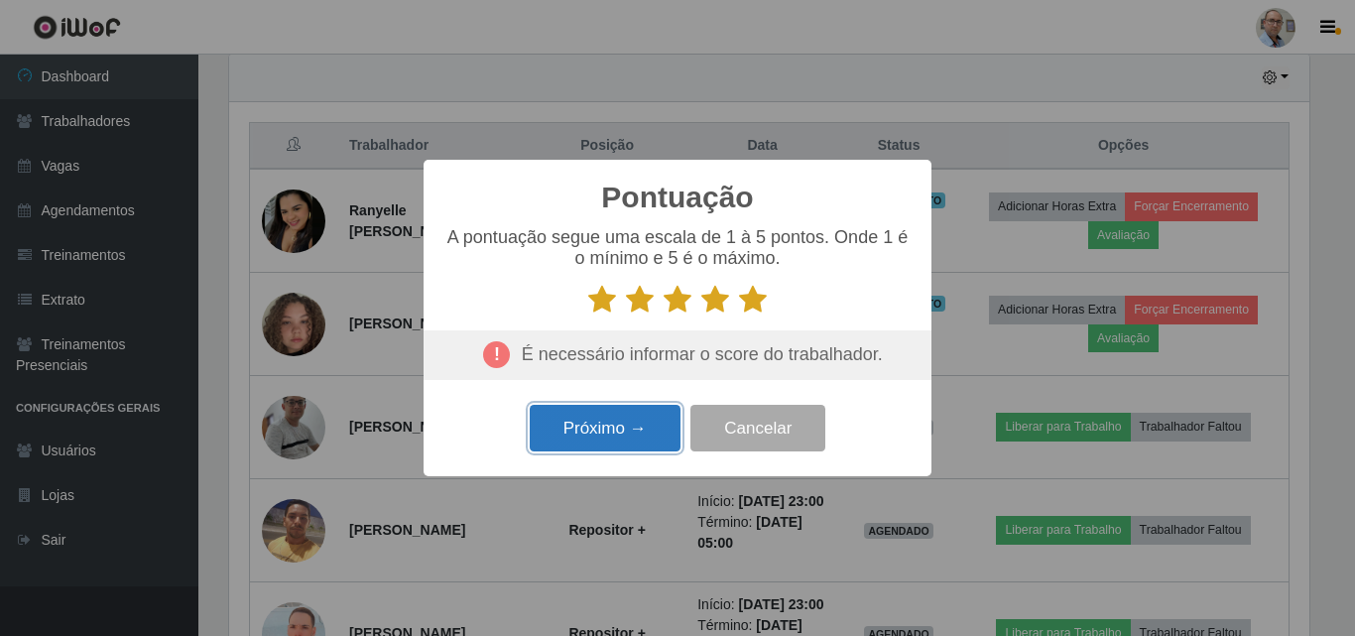
click at [640, 417] on button "Próximo →" at bounding box center [605, 428] width 151 height 47
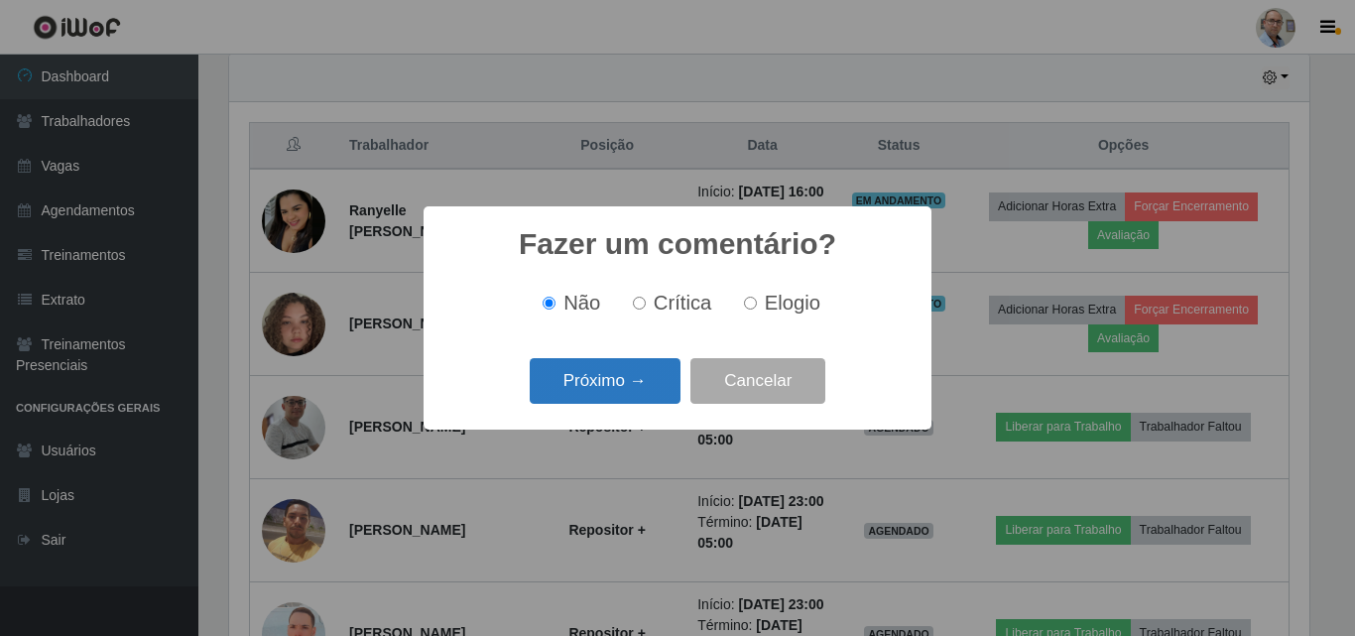
click at [625, 379] on button "Próximo →" at bounding box center [605, 381] width 151 height 47
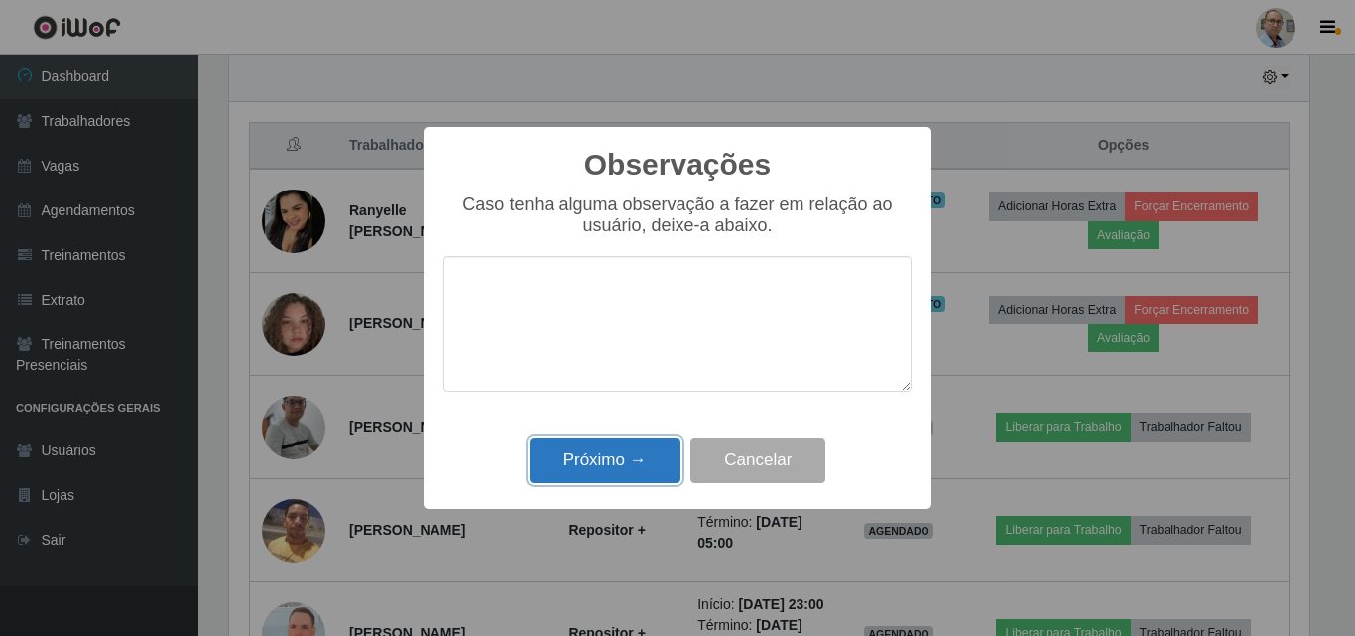
click at [633, 457] on button "Próximo →" at bounding box center [605, 460] width 151 height 47
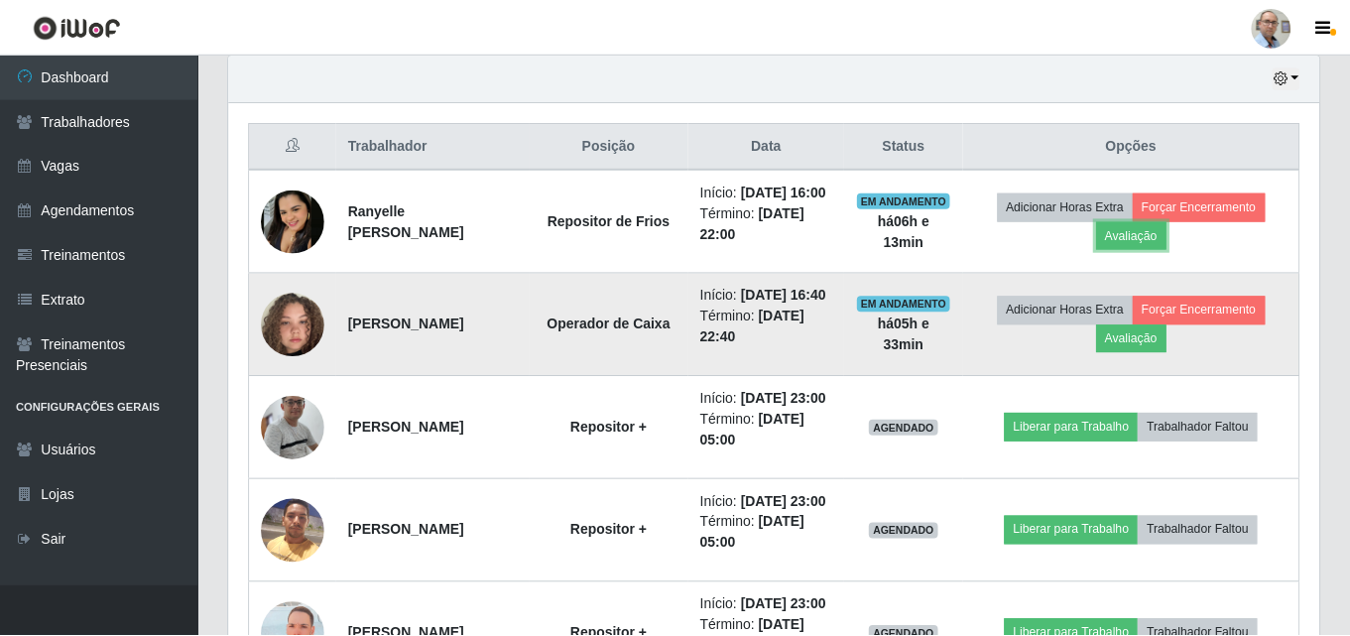
scroll to position [412, 1090]
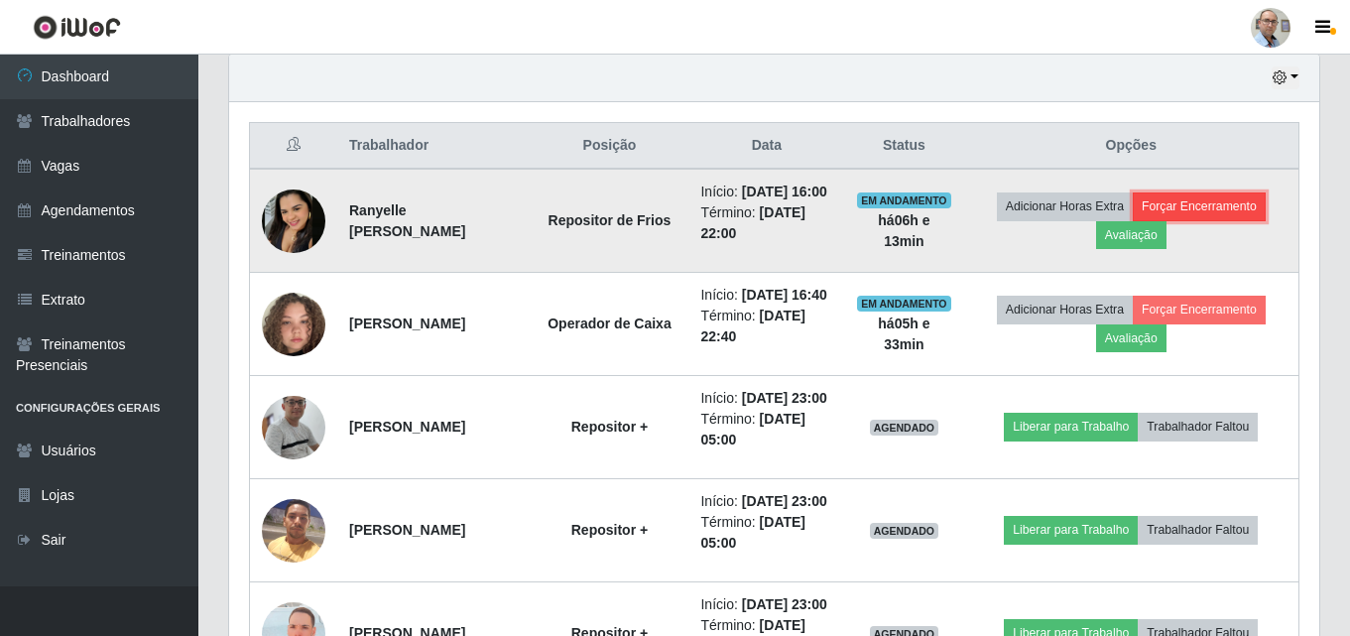
click at [1133, 220] on button "Forçar Encerramento" at bounding box center [1199, 206] width 133 height 28
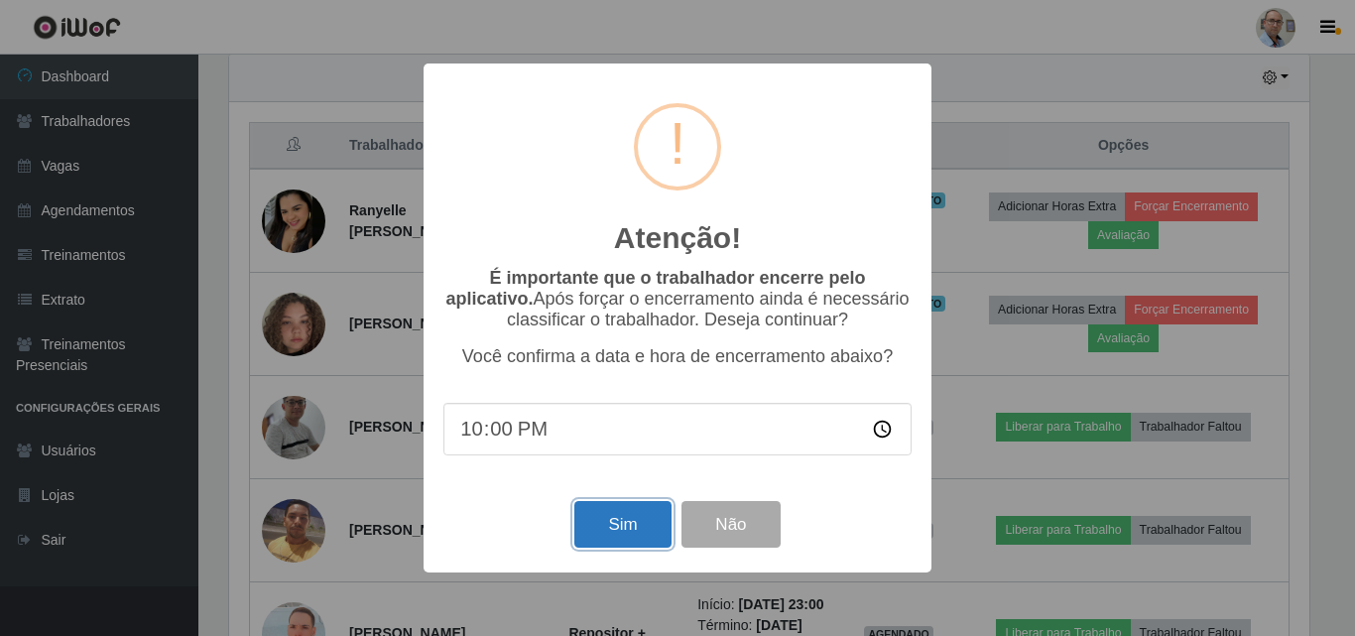
click at [642, 524] on button "Sim" at bounding box center [622, 524] width 96 height 47
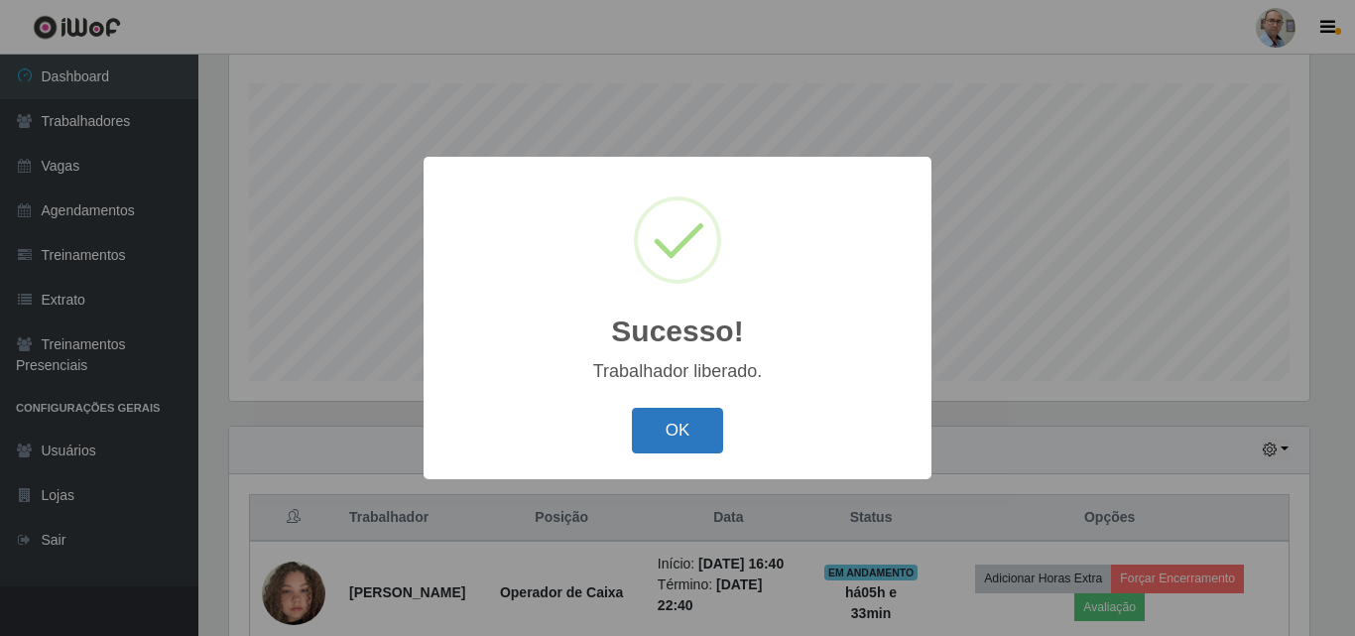
click at [679, 430] on button "OK" at bounding box center [678, 431] width 92 height 47
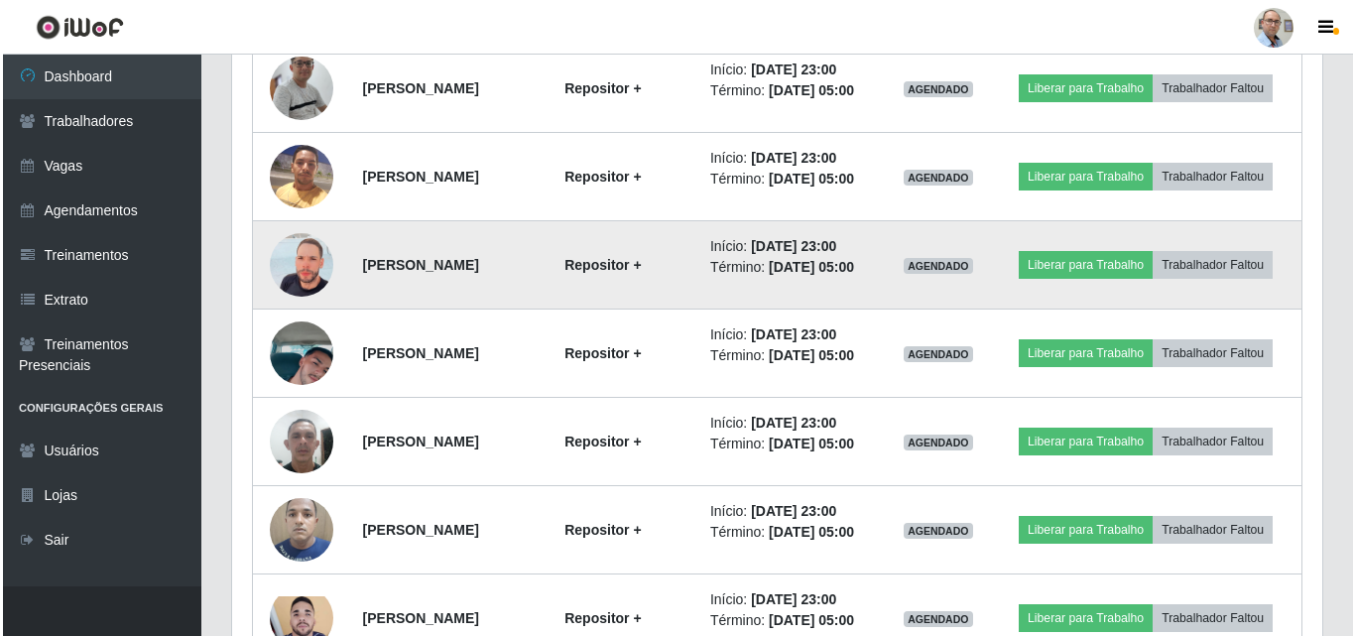
scroll to position [824, 0]
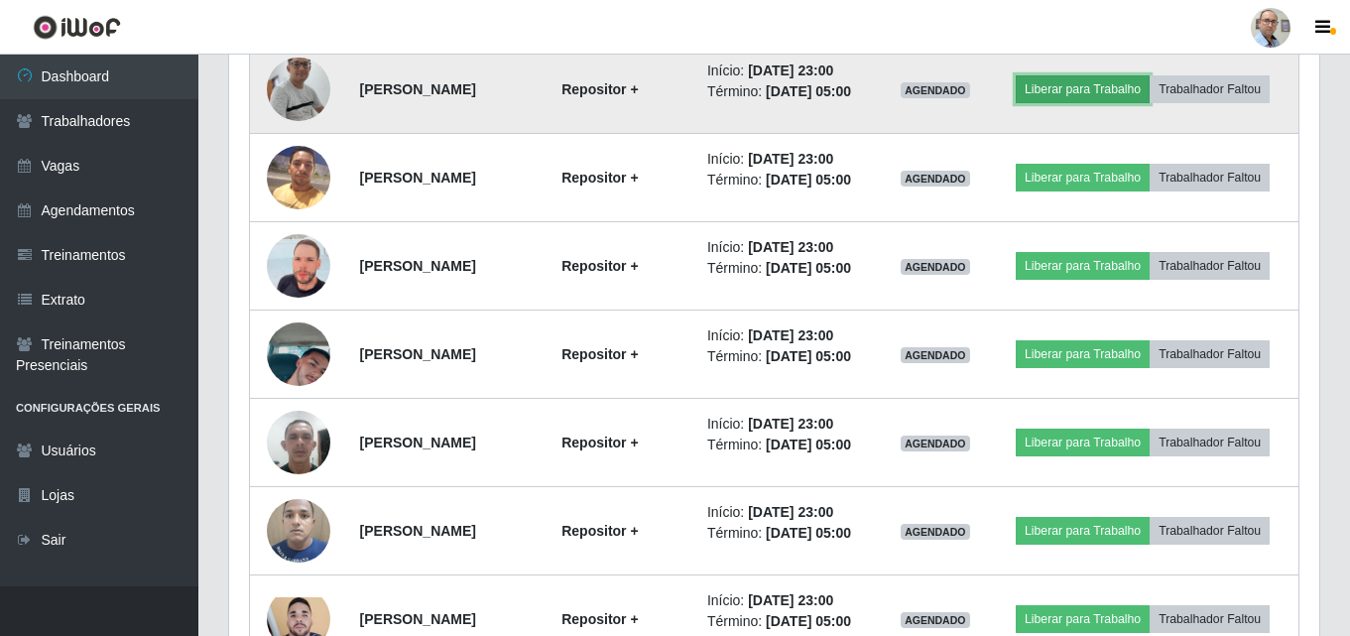
click at [1149, 78] on button "Liberar para Trabalho" at bounding box center [1083, 89] width 134 height 28
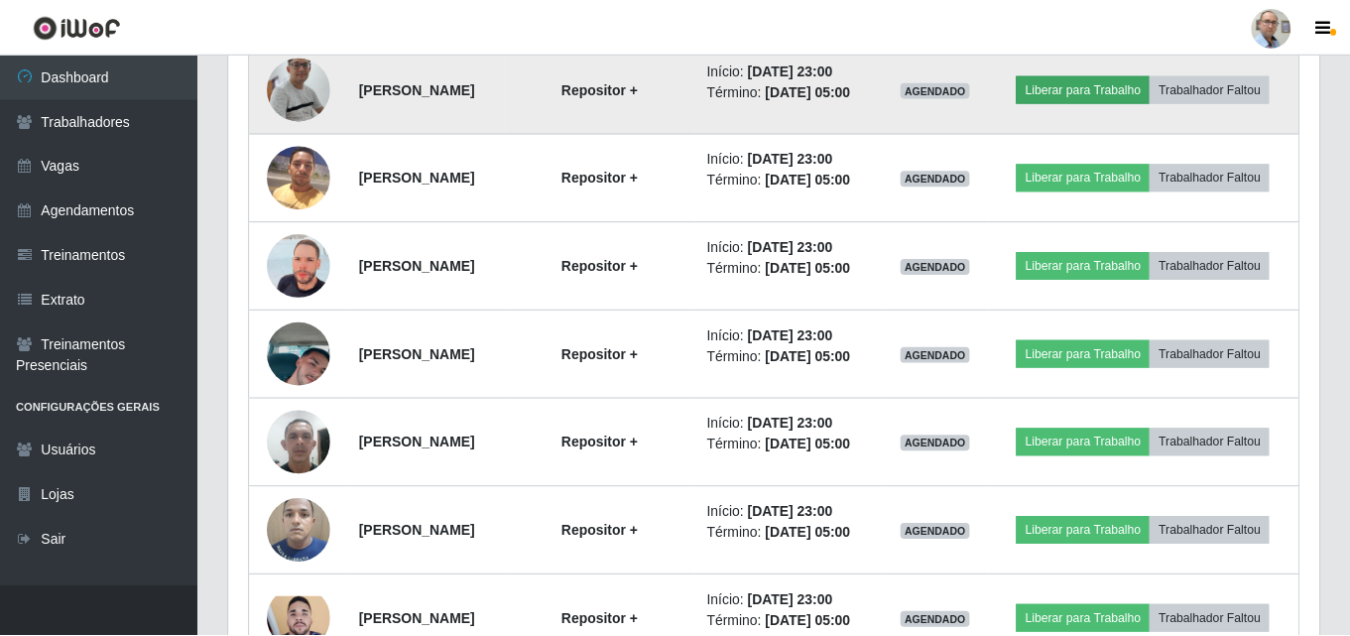
scroll to position [412, 1080]
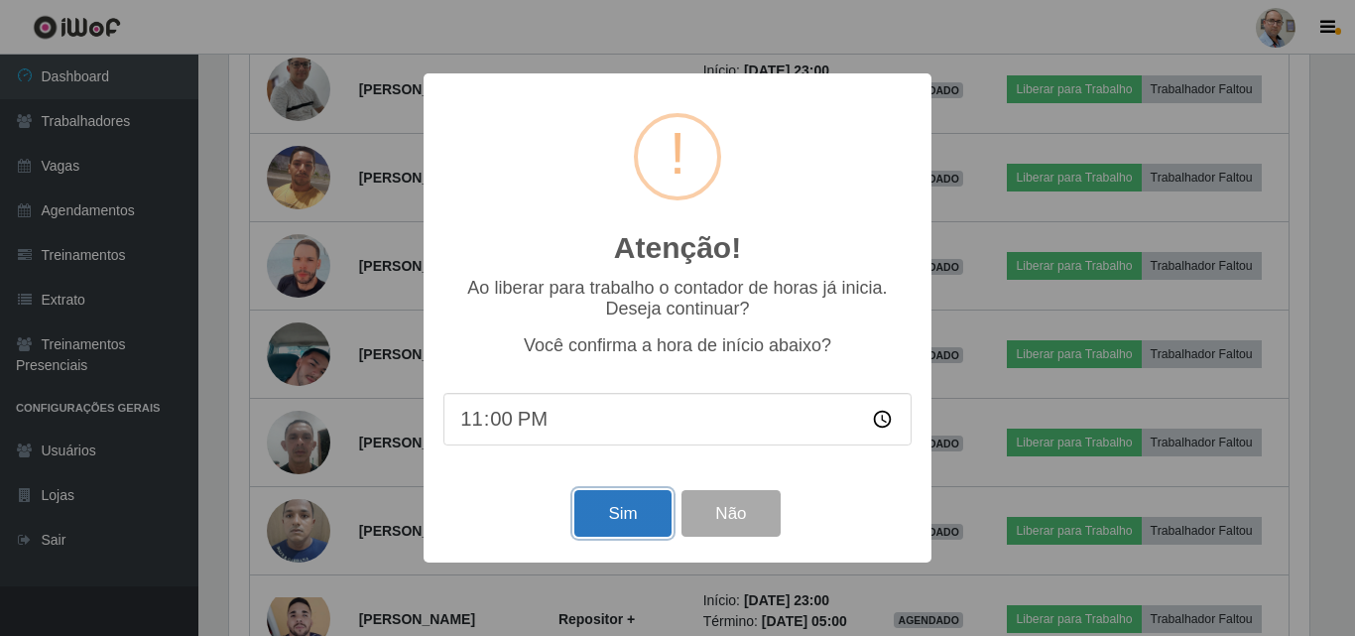
click at [626, 520] on button "Sim" at bounding box center [622, 513] width 96 height 47
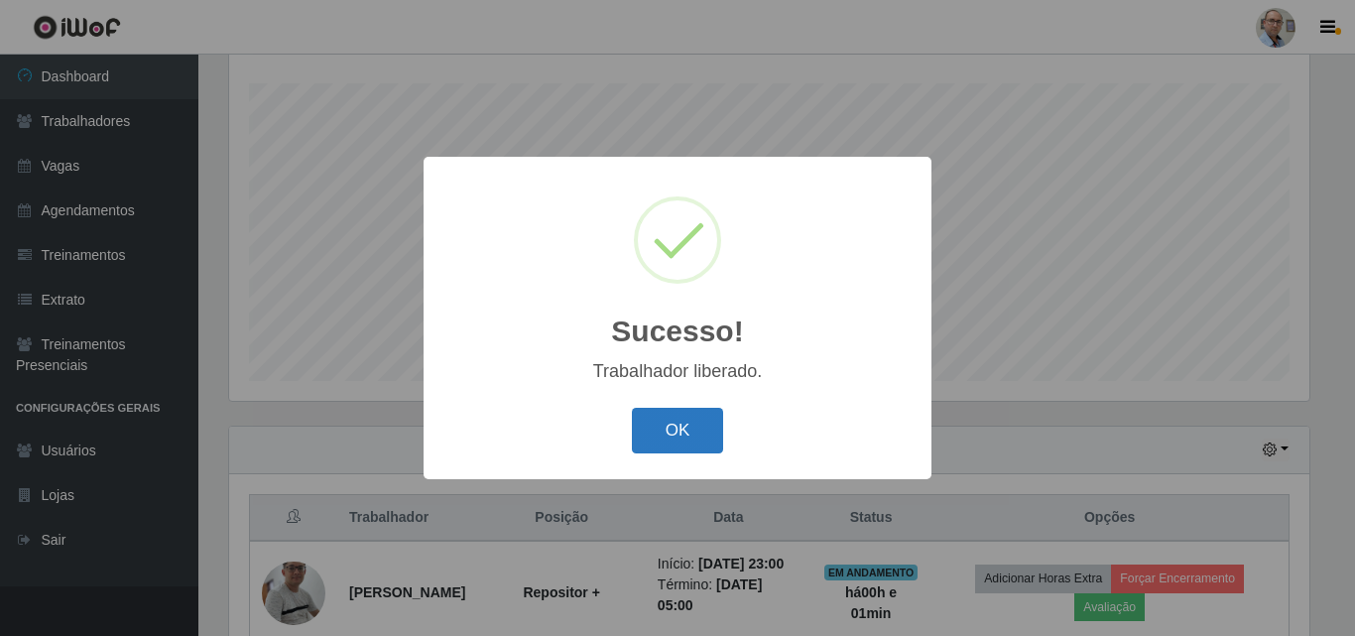
click at [687, 425] on button "OK" at bounding box center [678, 431] width 92 height 47
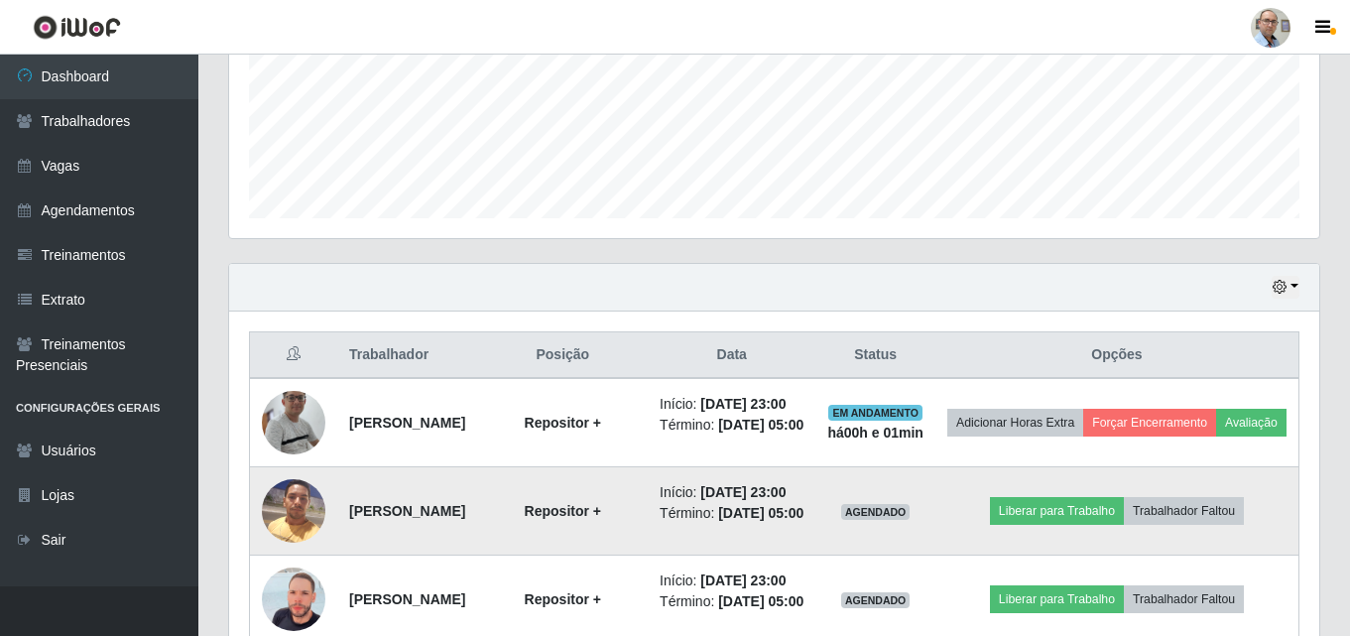
scroll to position [626, 0]
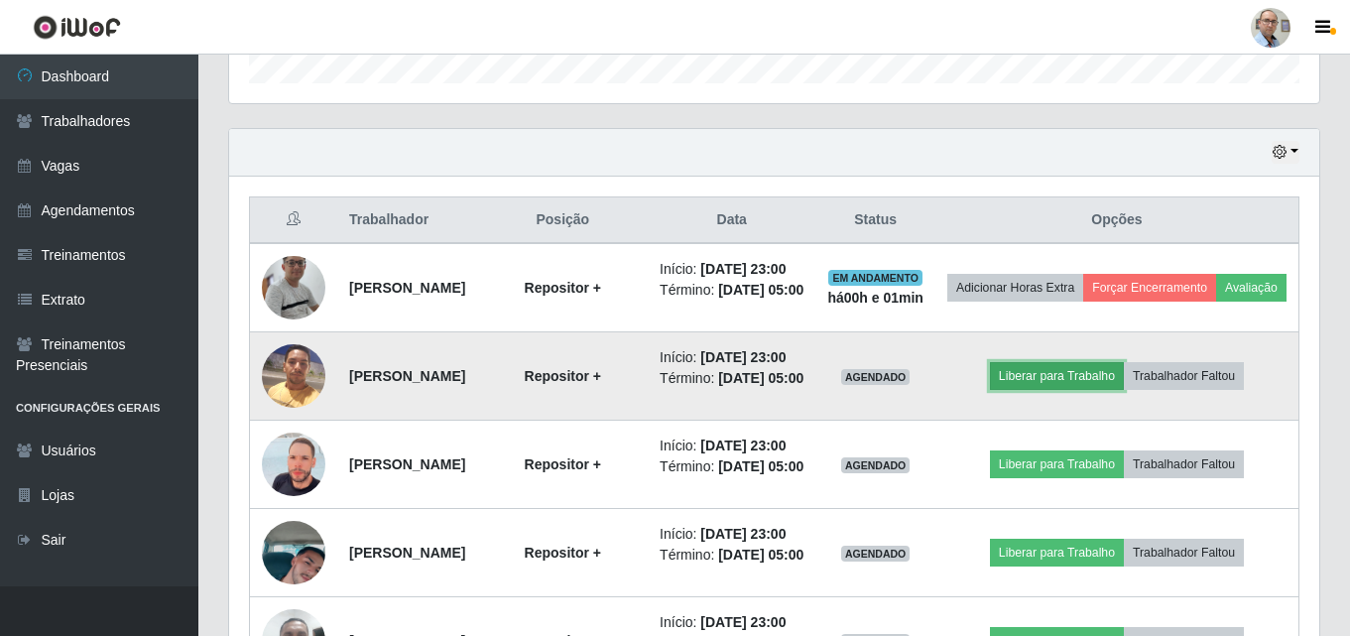
click at [1061, 390] on button "Liberar para Trabalho" at bounding box center [1057, 376] width 134 height 28
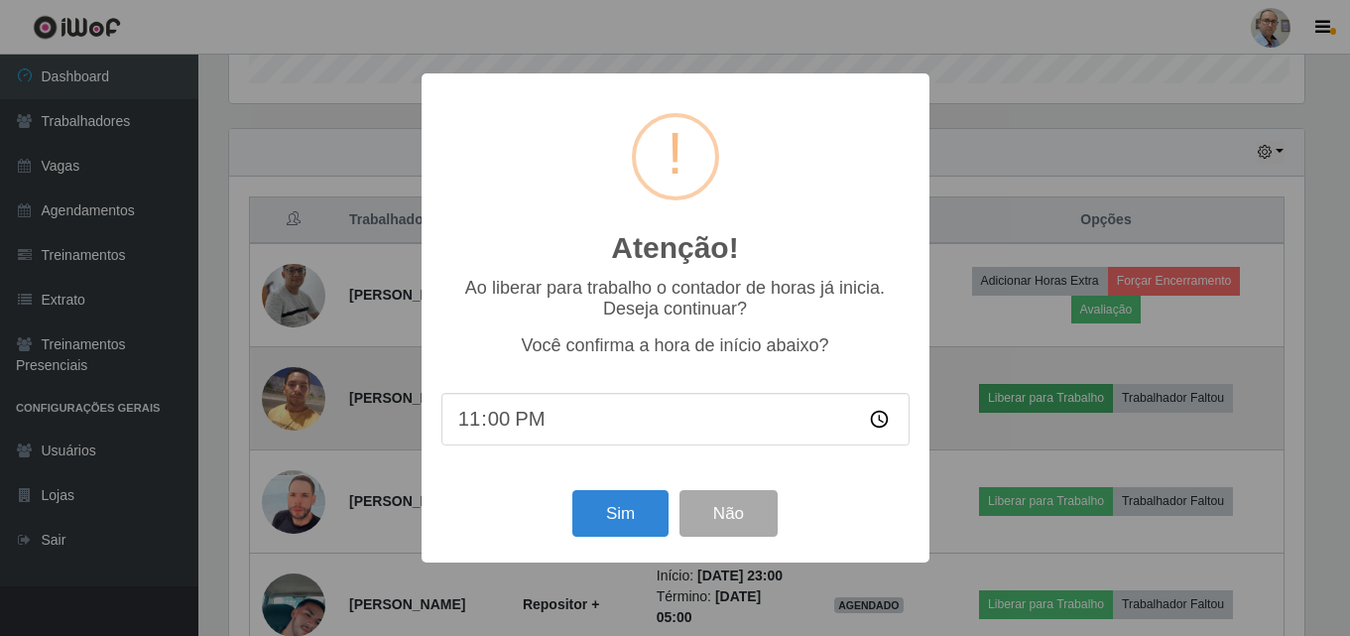
scroll to position [412, 1080]
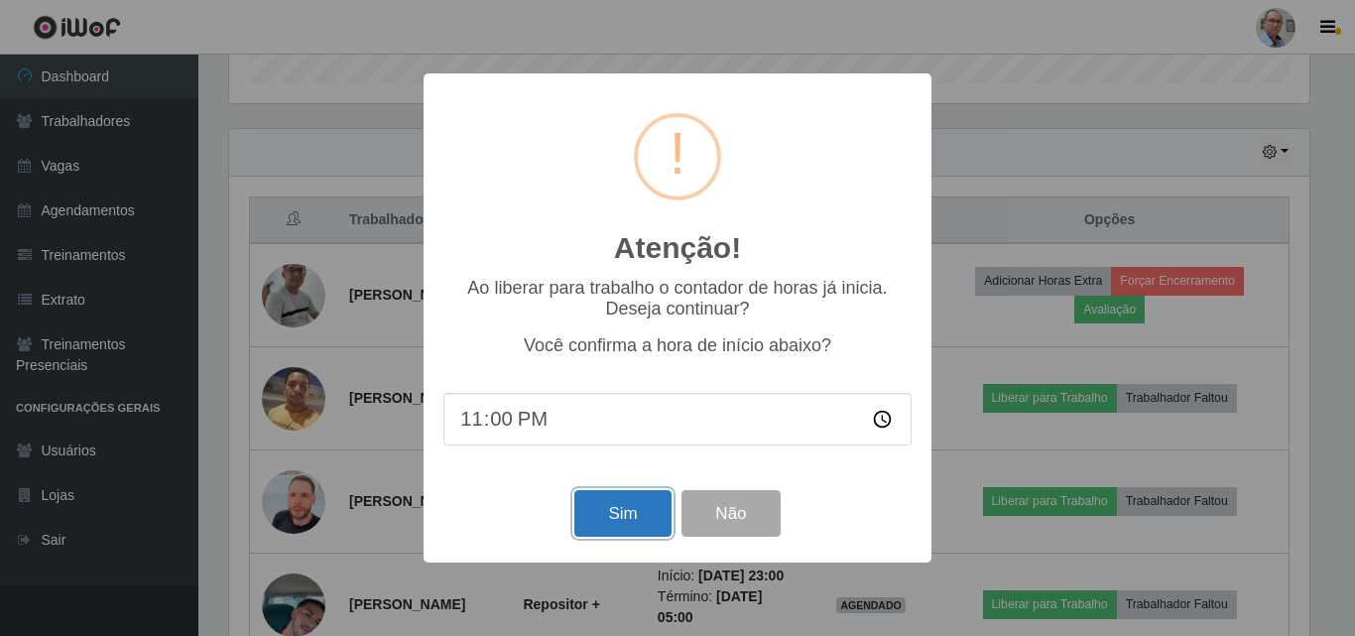
click at [640, 532] on button "Sim" at bounding box center [622, 513] width 96 height 47
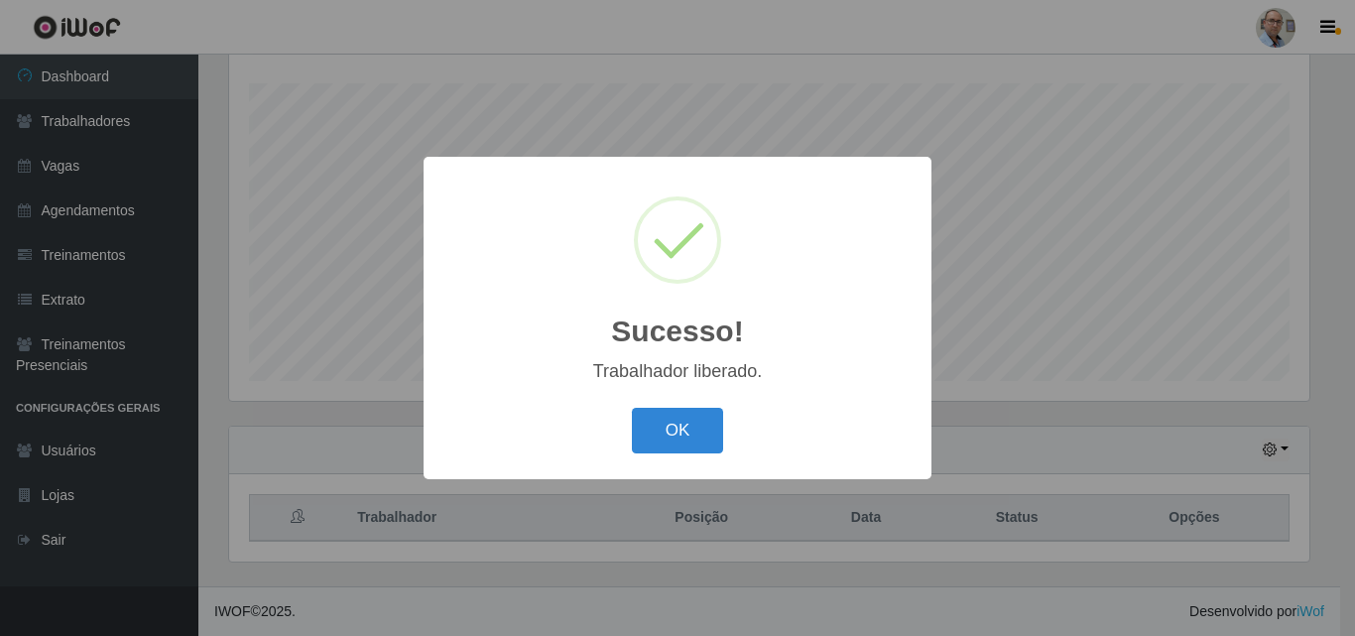
click at [1055, 256] on div "Sucesso! × Trabalhador liberado. OK Cancel" at bounding box center [677, 318] width 1355 height 636
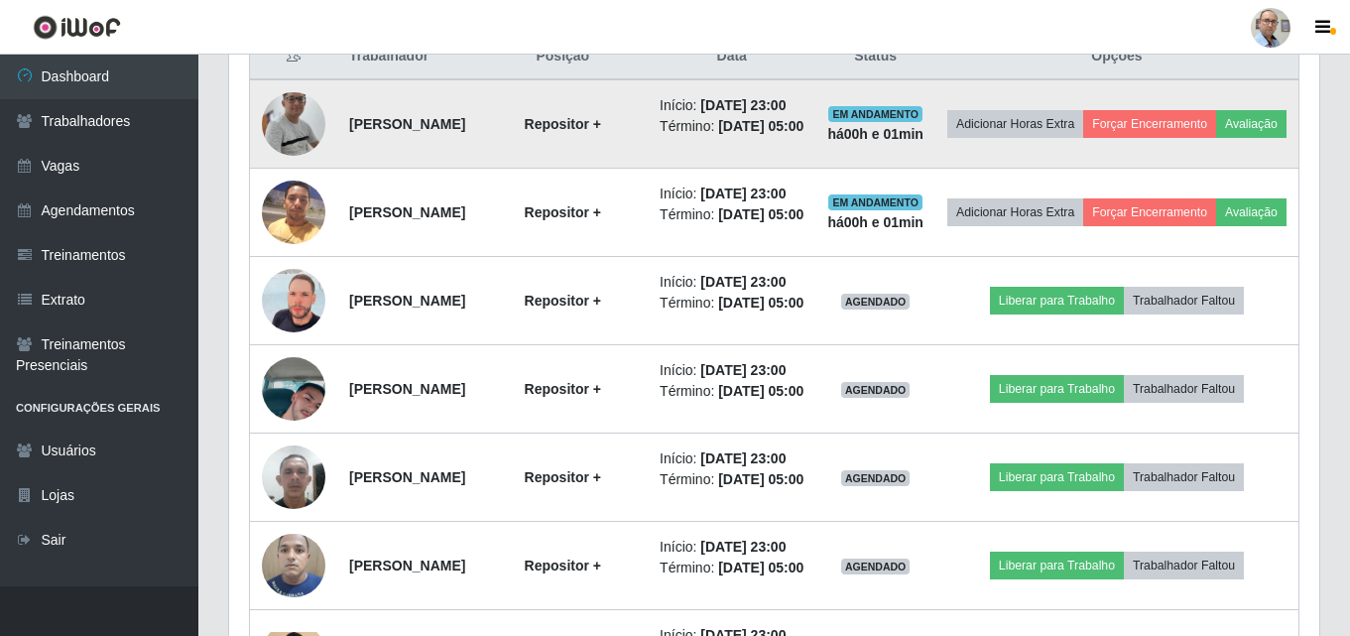
scroll to position [824, 0]
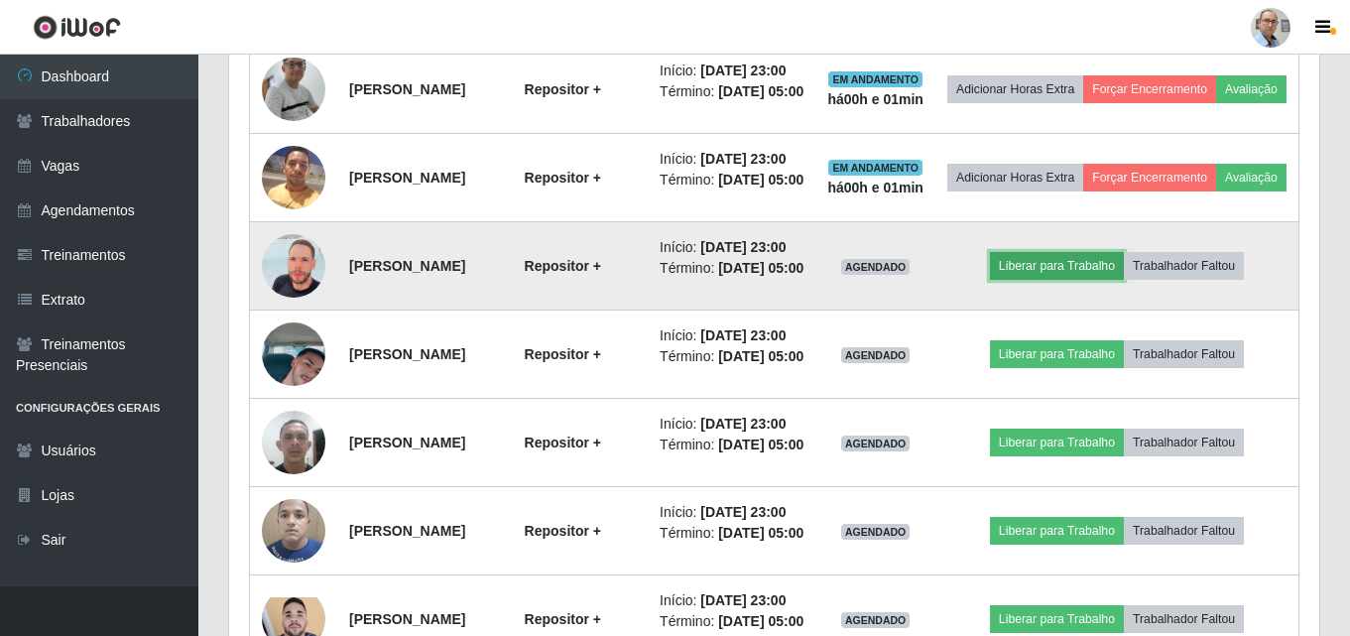
click at [1052, 280] on button "Liberar para Trabalho" at bounding box center [1057, 266] width 134 height 28
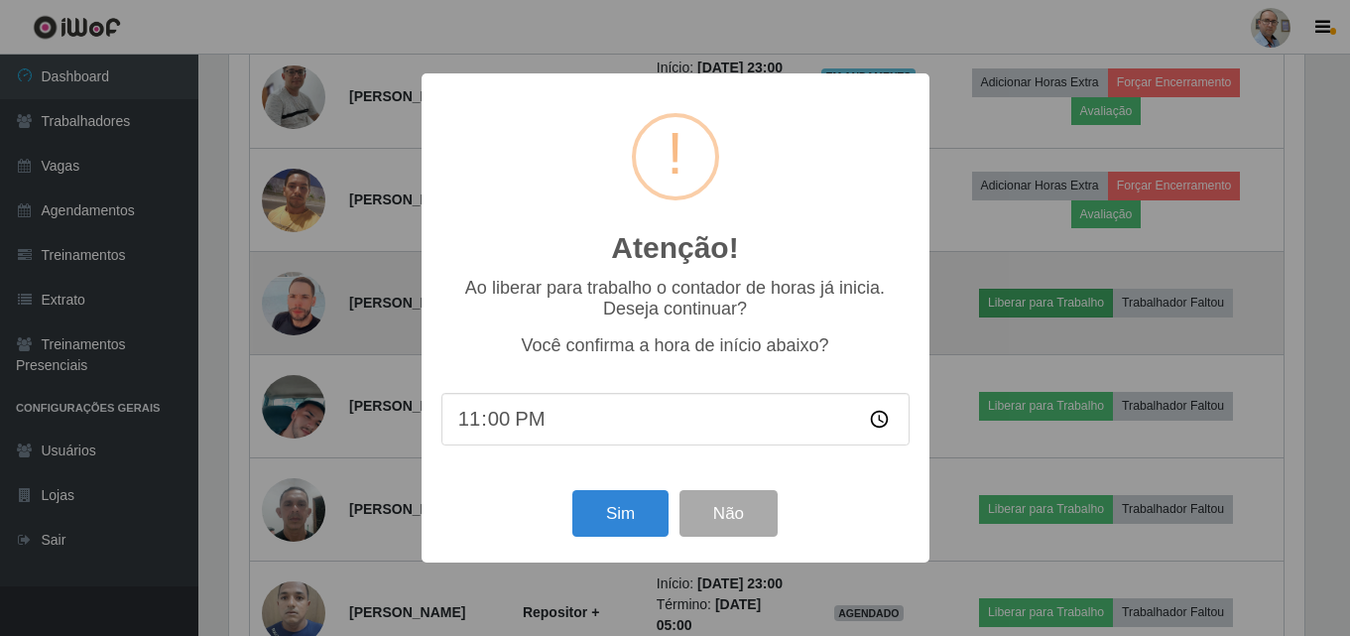
scroll to position [412, 1080]
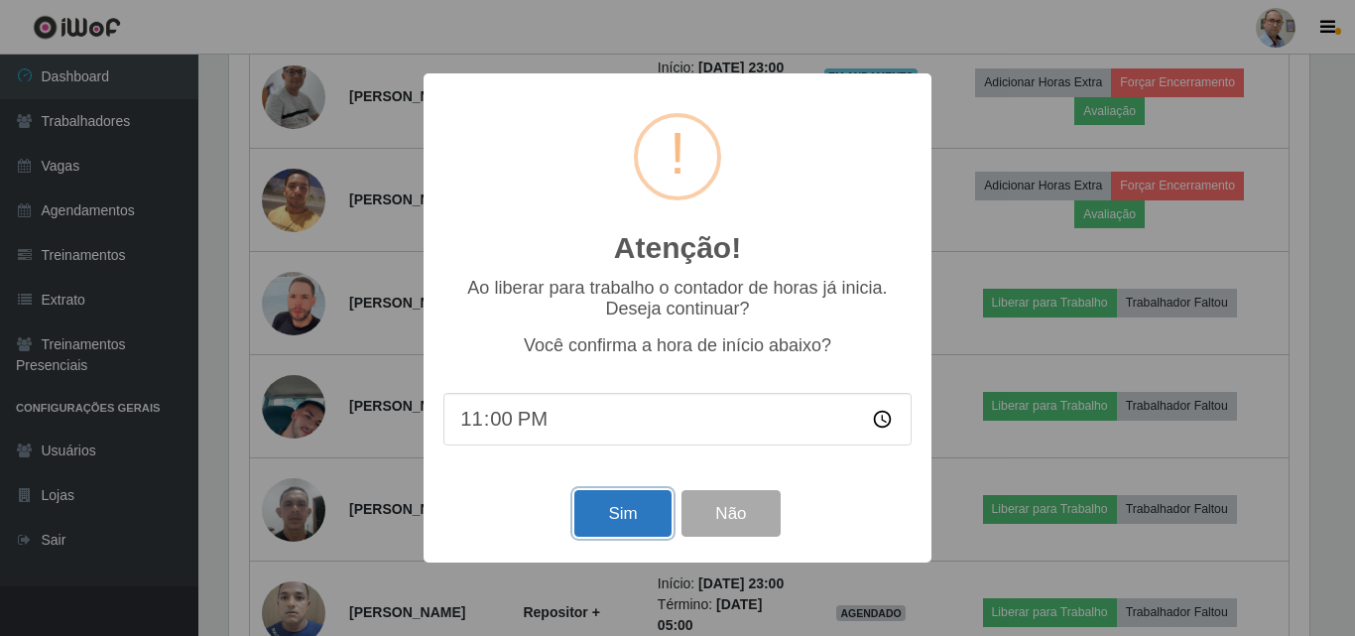
click at [628, 509] on button "Sim" at bounding box center [622, 513] width 96 height 47
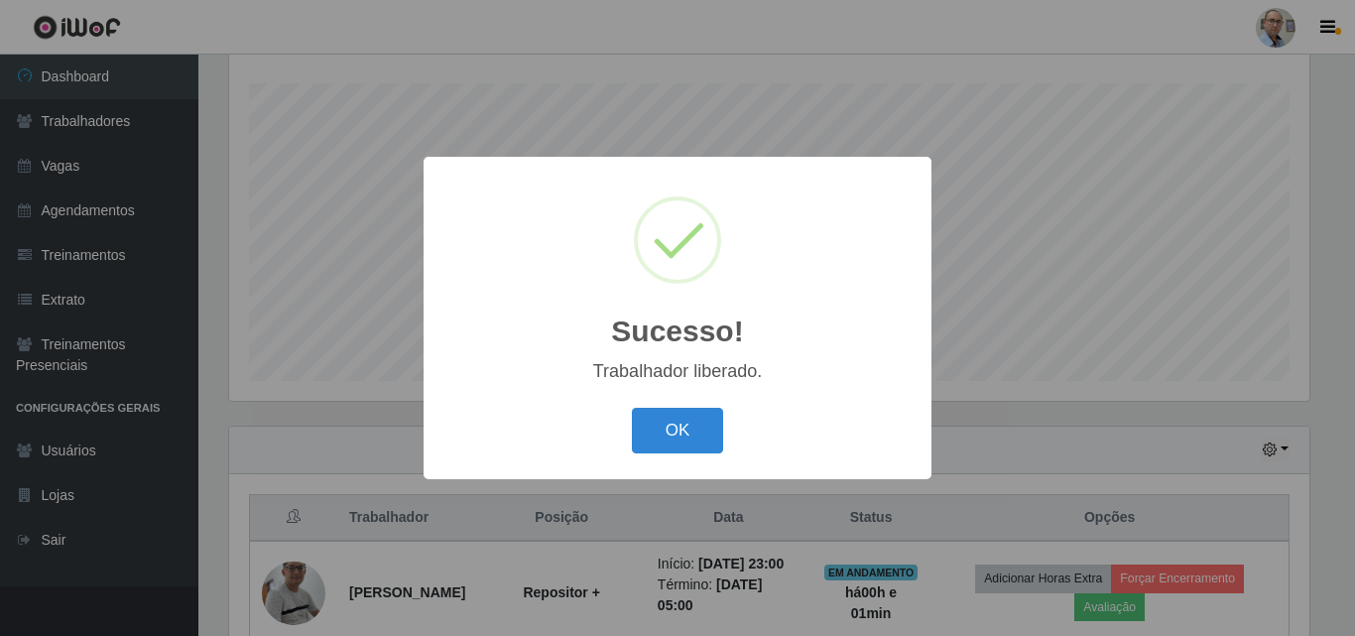
click at [1010, 429] on div "Sucesso! × Trabalhador liberado. OK Cancel" at bounding box center [677, 318] width 1355 height 636
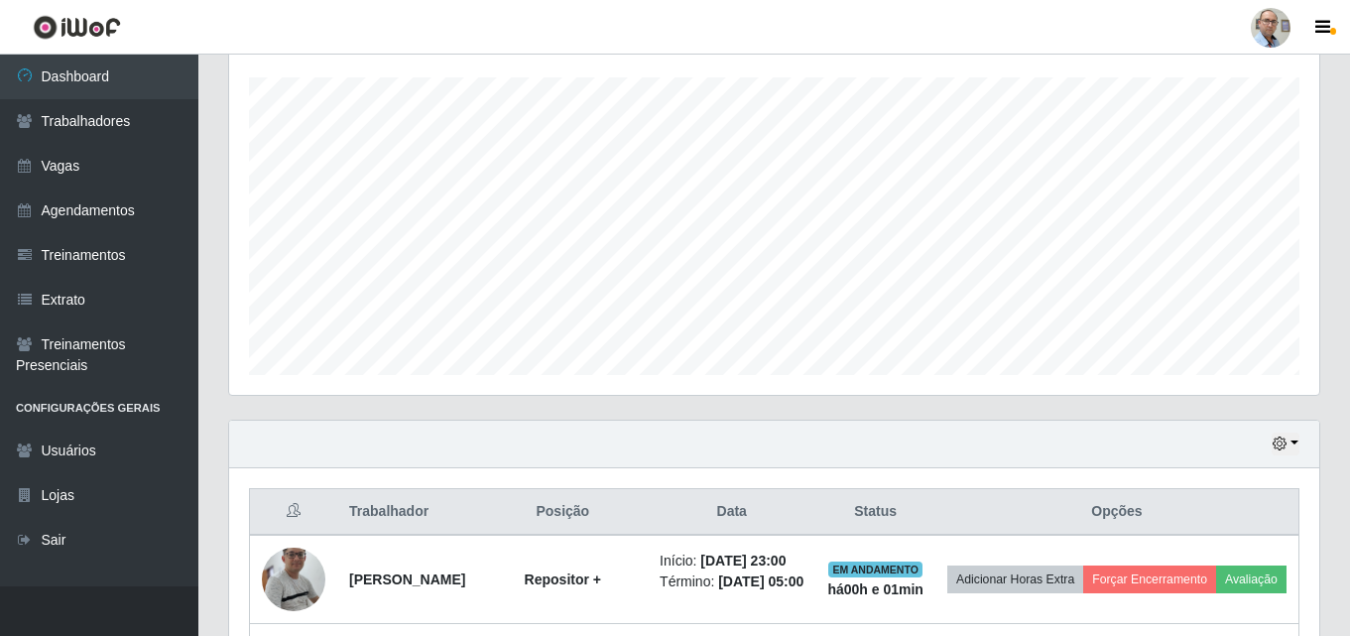
scroll to position [991373, 990695]
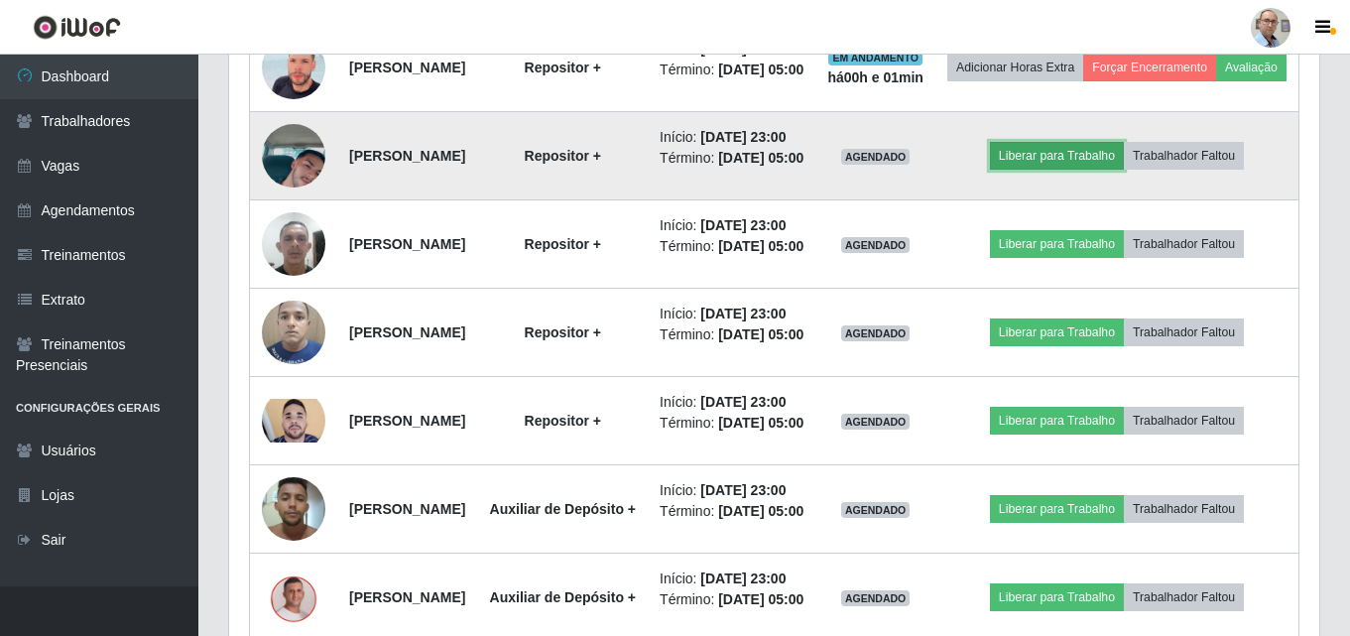
click at [1066, 170] on button "Liberar para Trabalho" at bounding box center [1057, 156] width 134 height 28
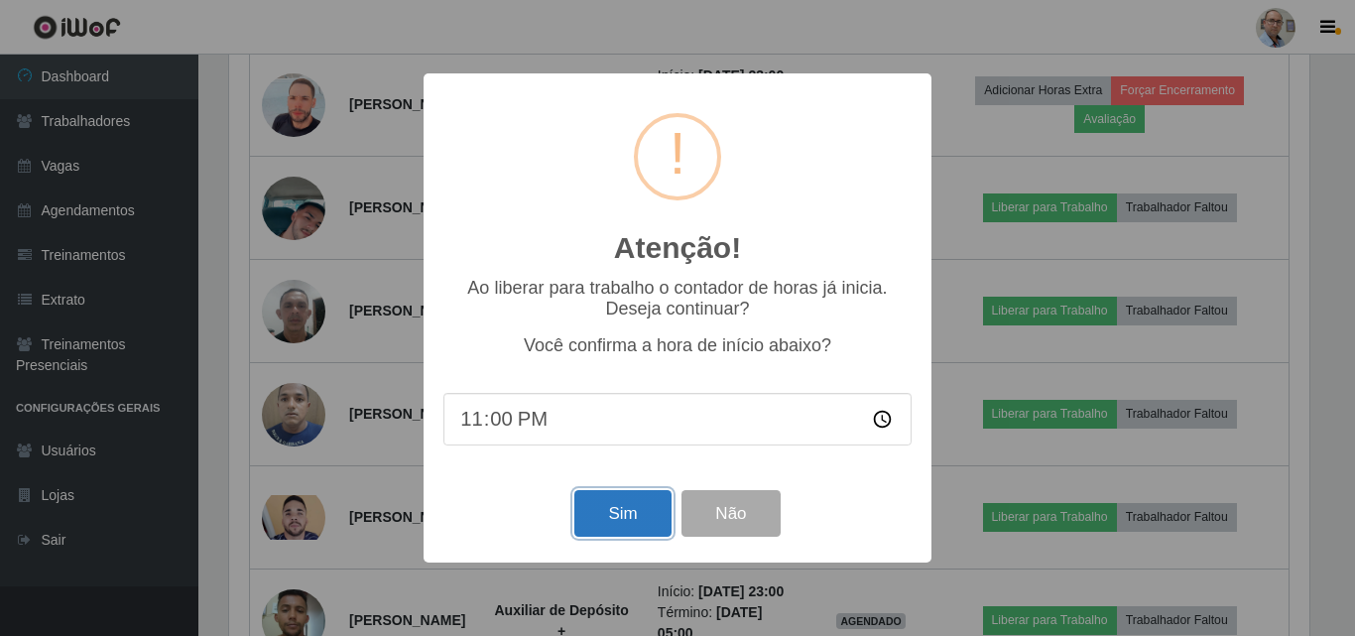
click at [612, 508] on button "Sim" at bounding box center [622, 513] width 96 height 47
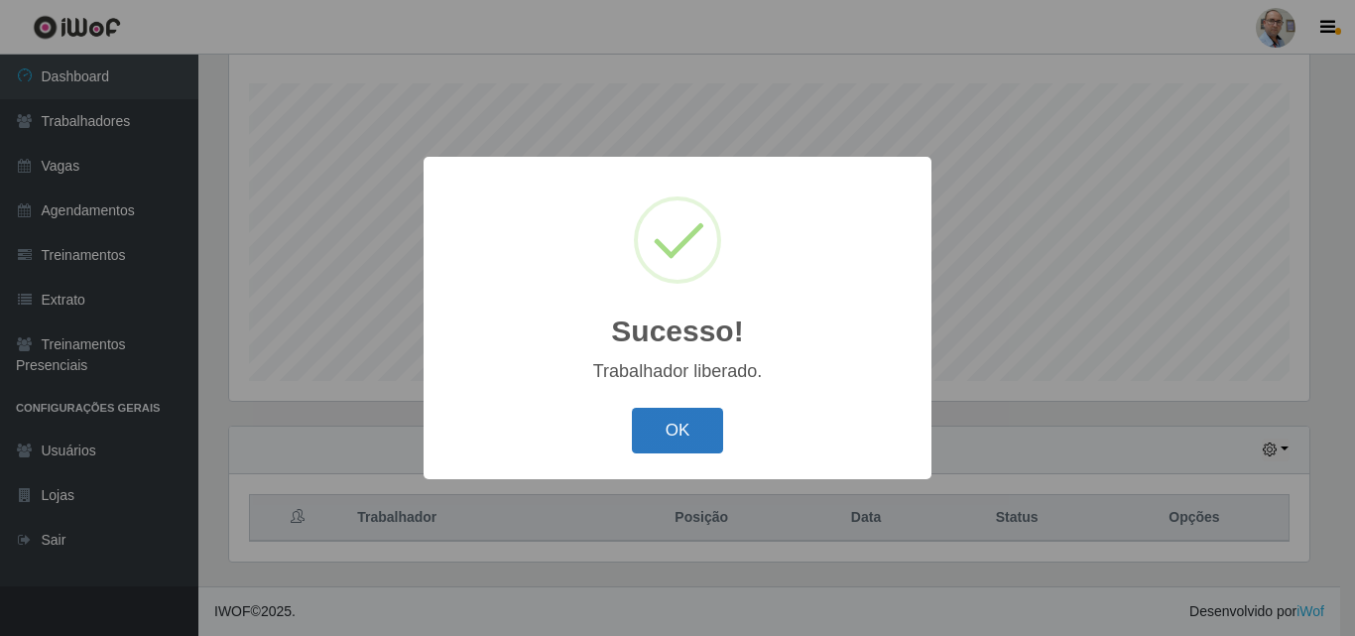
click at [681, 429] on button "OK" at bounding box center [678, 431] width 92 height 47
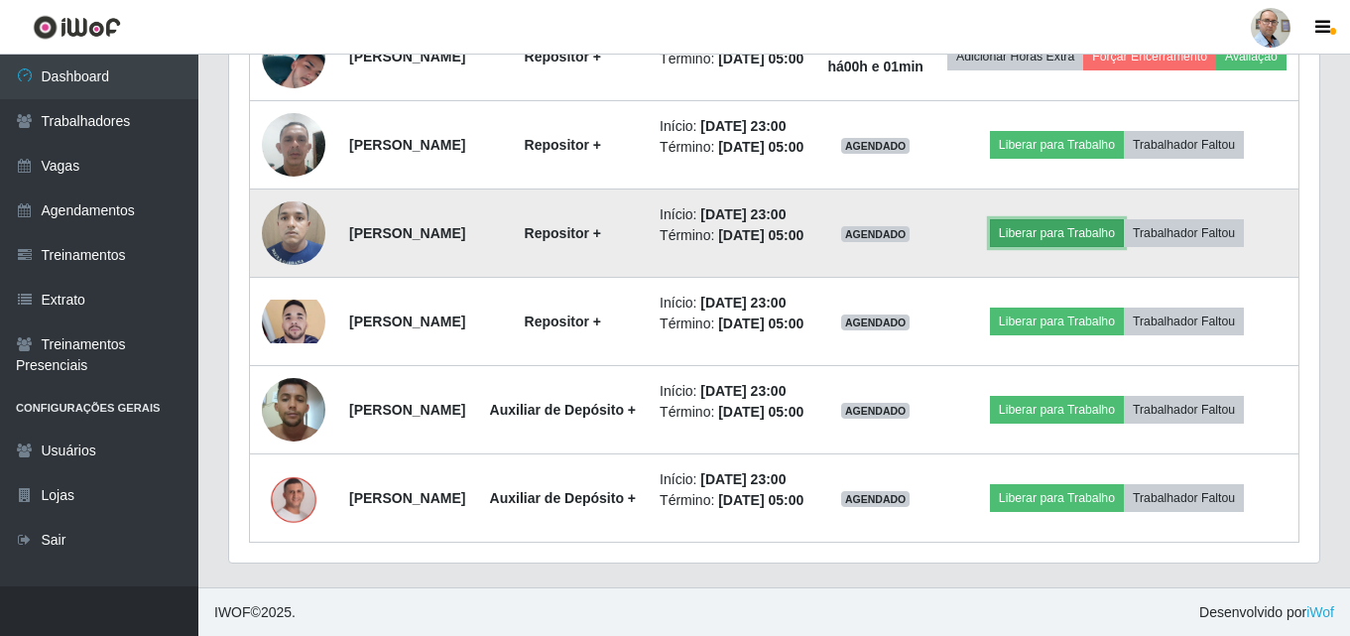
click at [1073, 247] on button "Liberar para Trabalho" at bounding box center [1057, 233] width 134 height 28
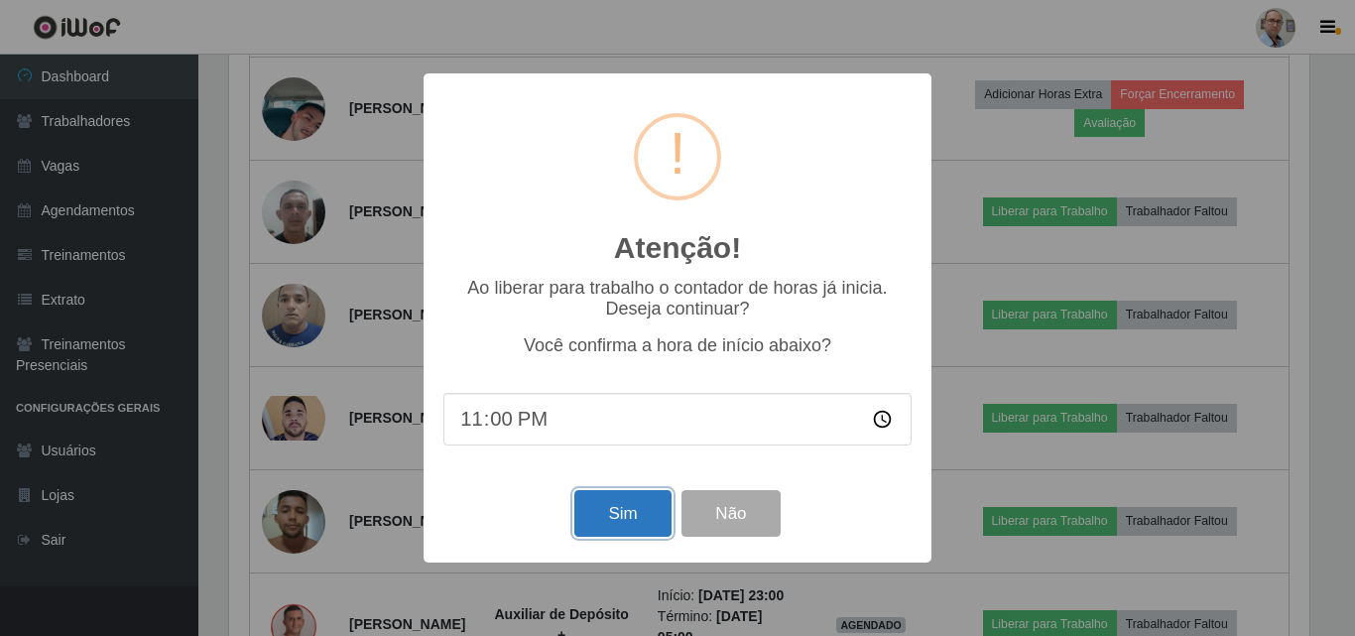
click at [627, 513] on button "Sim" at bounding box center [622, 513] width 96 height 47
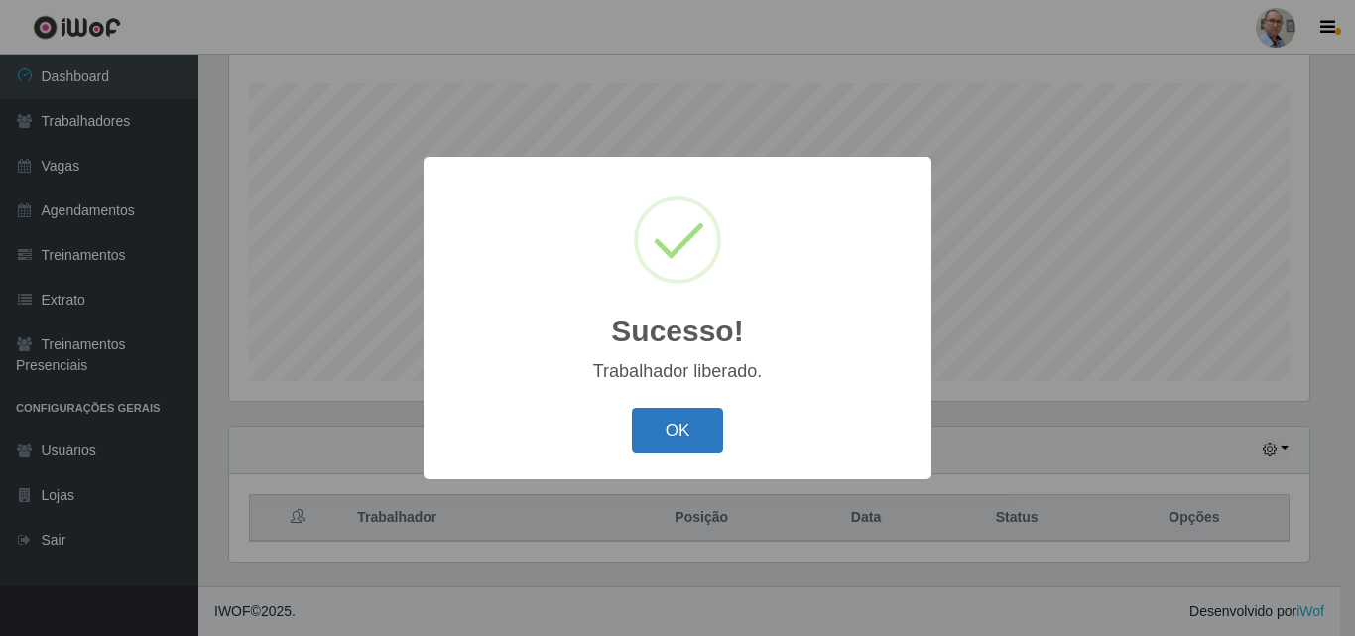
click at [665, 442] on button "OK" at bounding box center [678, 431] width 92 height 47
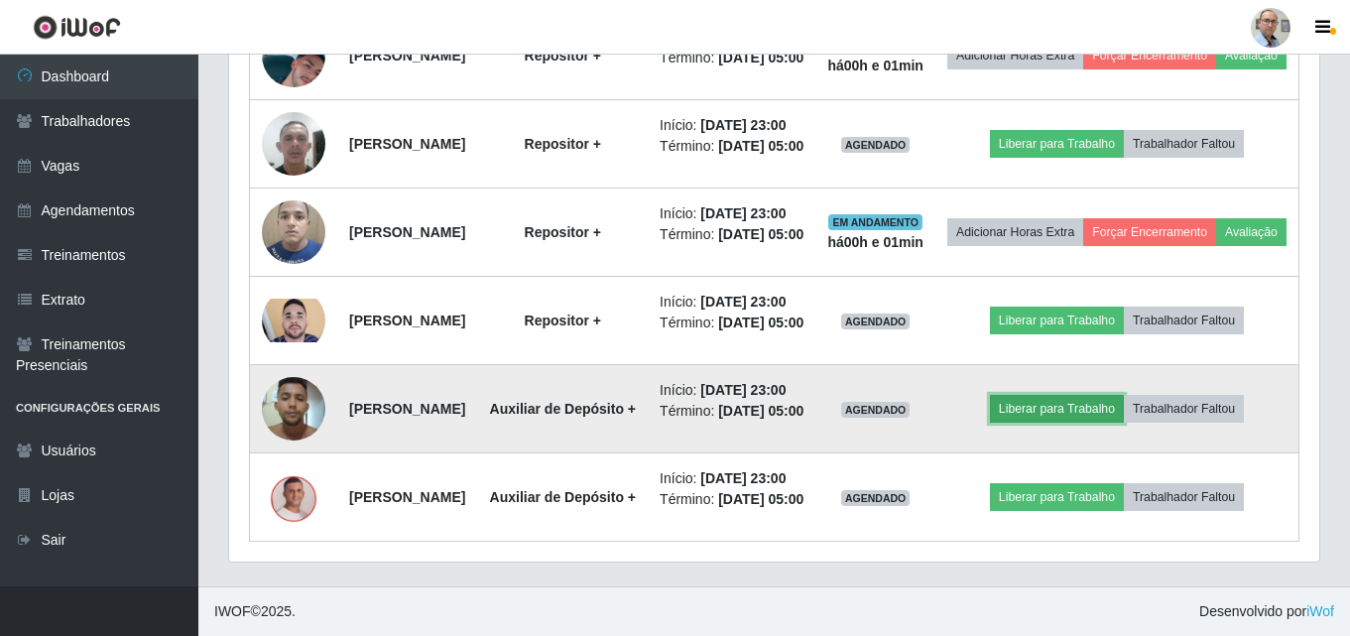
click at [1064, 395] on button "Liberar para Trabalho" at bounding box center [1057, 409] width 134 height 28
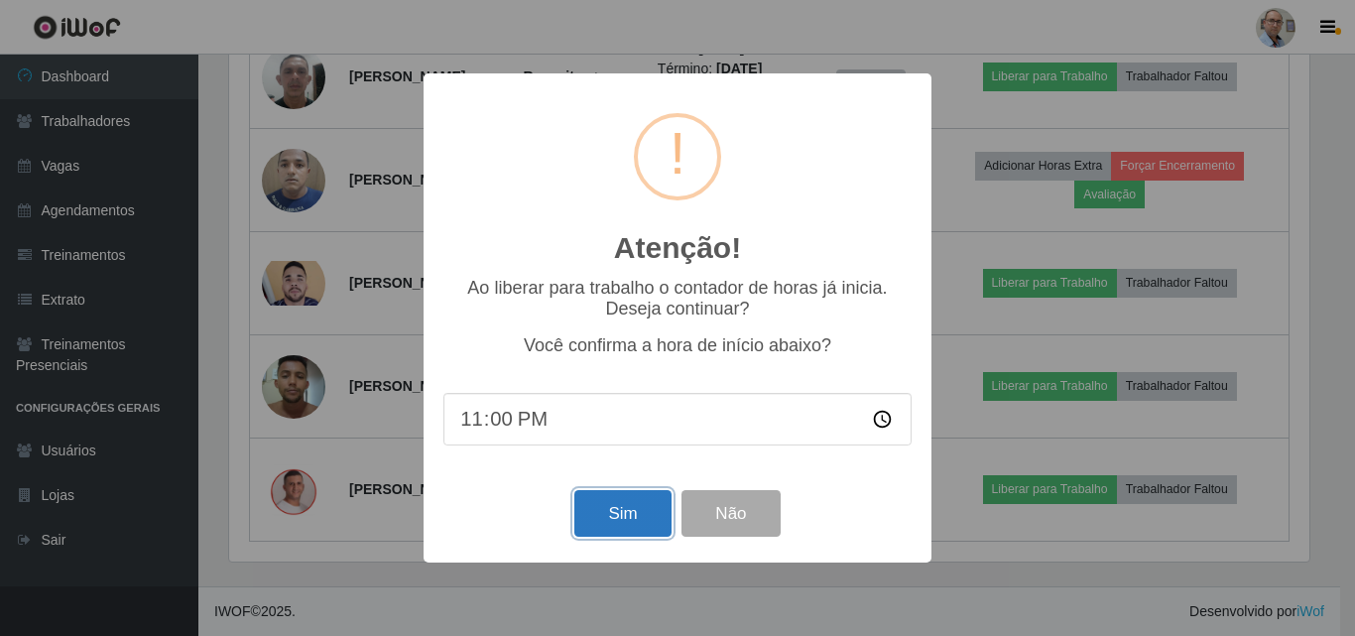
click at [609, 532] on button "Sim" at bounding box center [622, 513] width 96 height 47
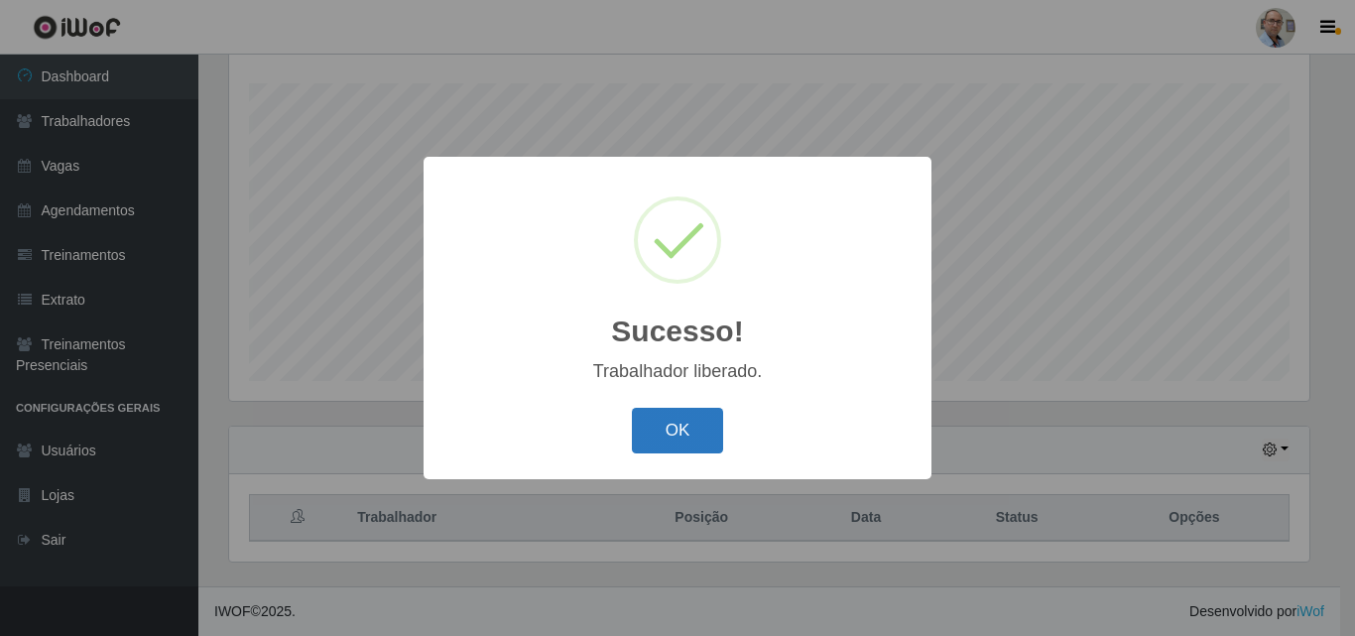
click at [677, 424] on button "OK" at bounding box center [678, 431] width 92 height 47
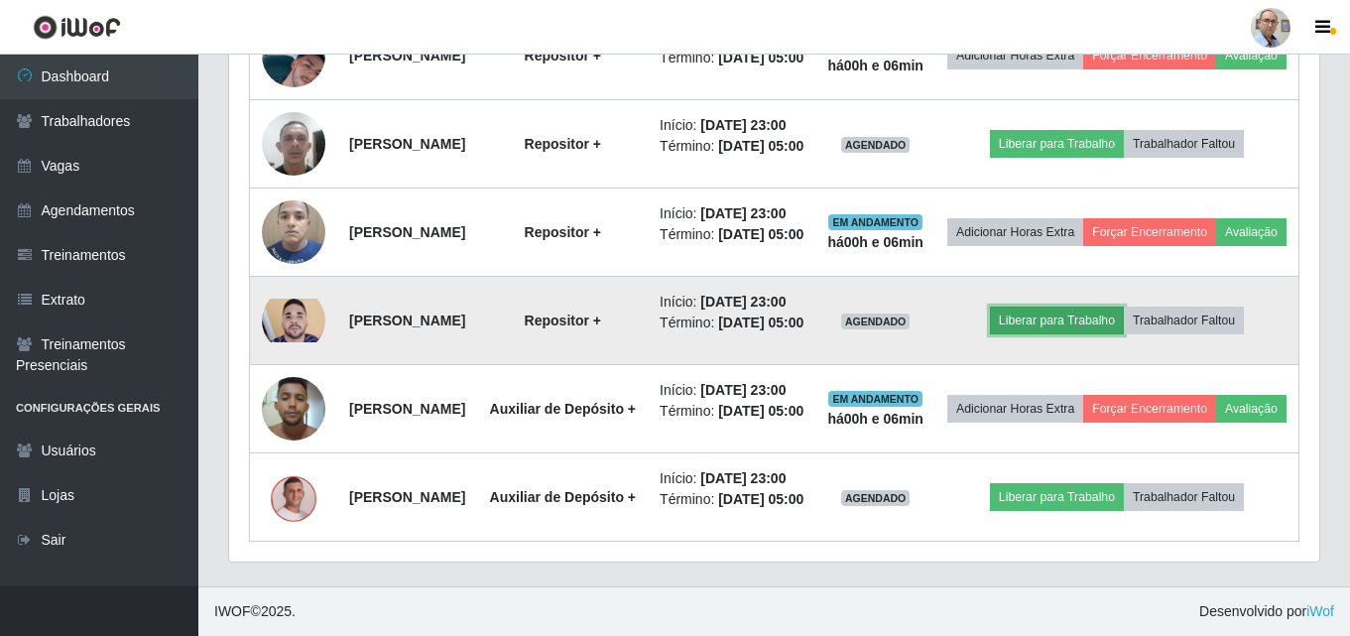
click at [1081, 306] on button "Liberar para Trabalho" at bounding box center [1057, 320] width 134 height 28
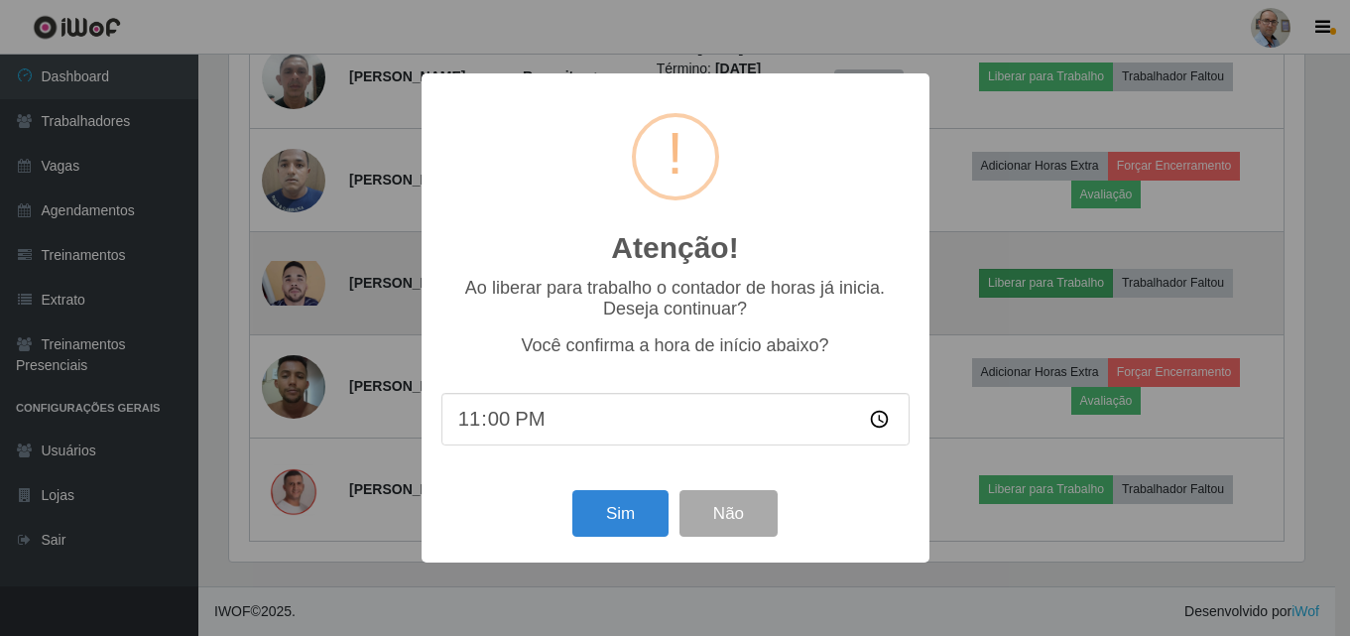
scroll to position [412, 1080]
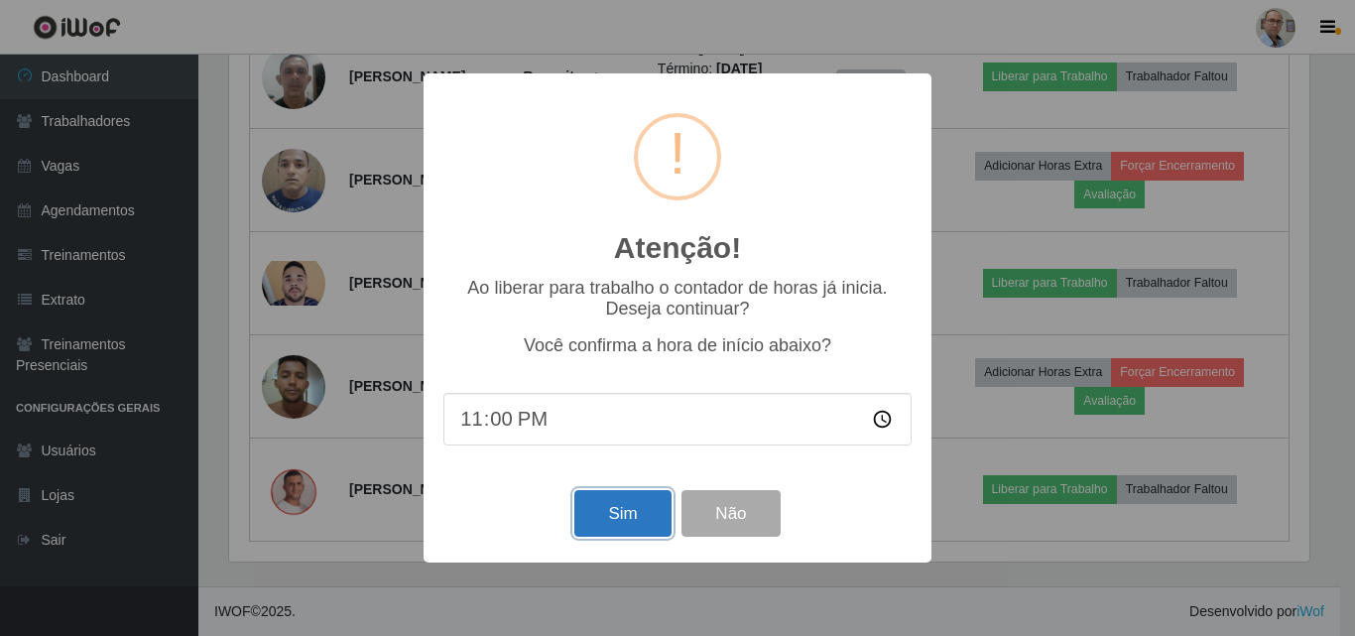
click at [640, 517] on button "Sim" at bounding box center [622, 513] width 96 height 47
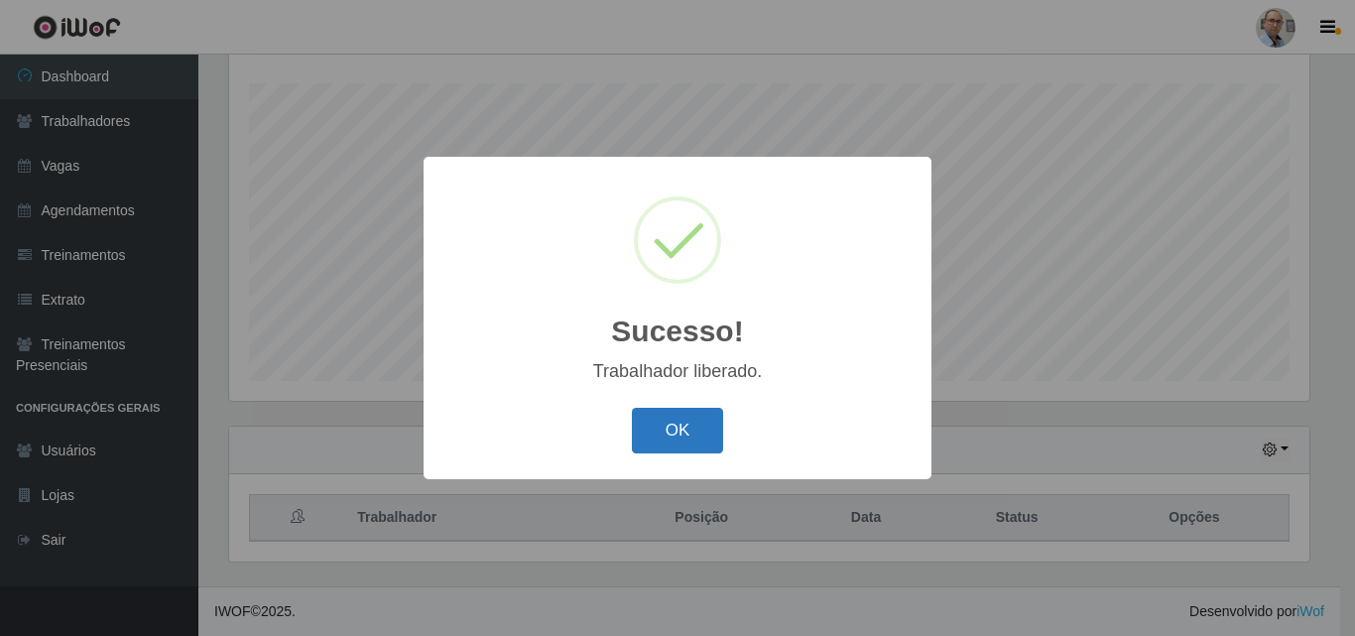
click at [684, 423] on button "OK" at bounding box center [678, 431] width 92 height 47
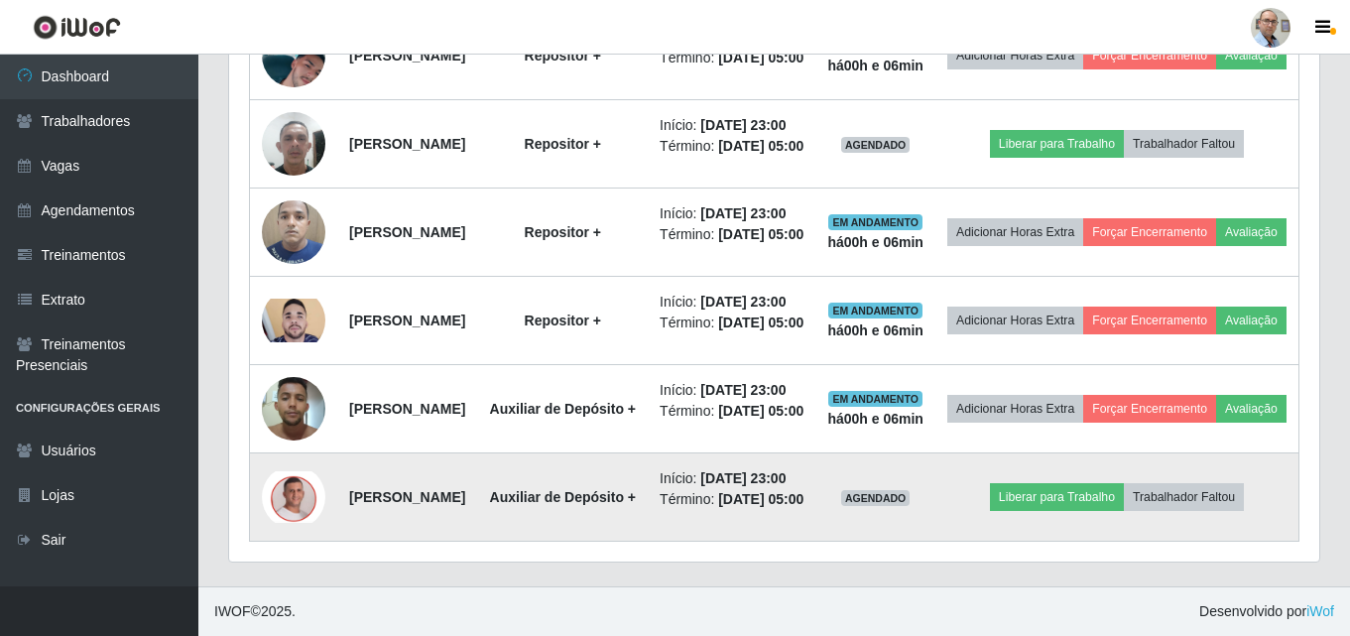
scroll to position [1444, 0]
click at [1083, 483] on button "Liberar para Trabalho" at bounding box center [1057, 497] width 134 height 28
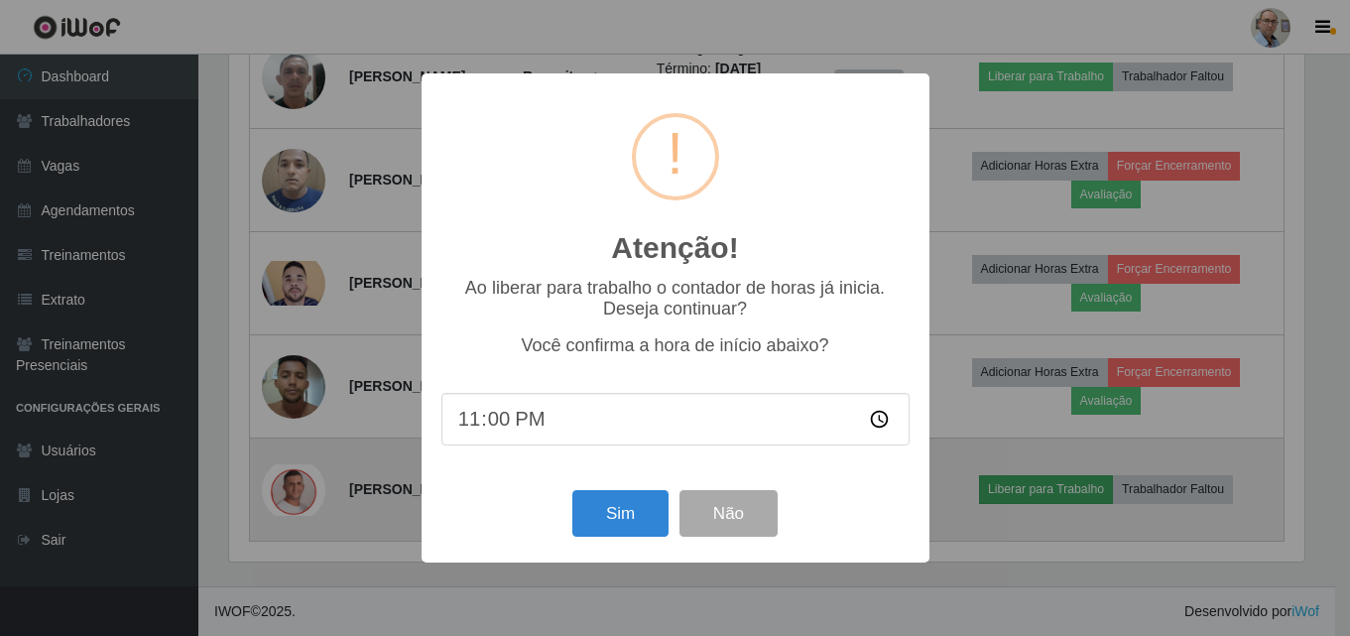
scroll to position [412, 1080]
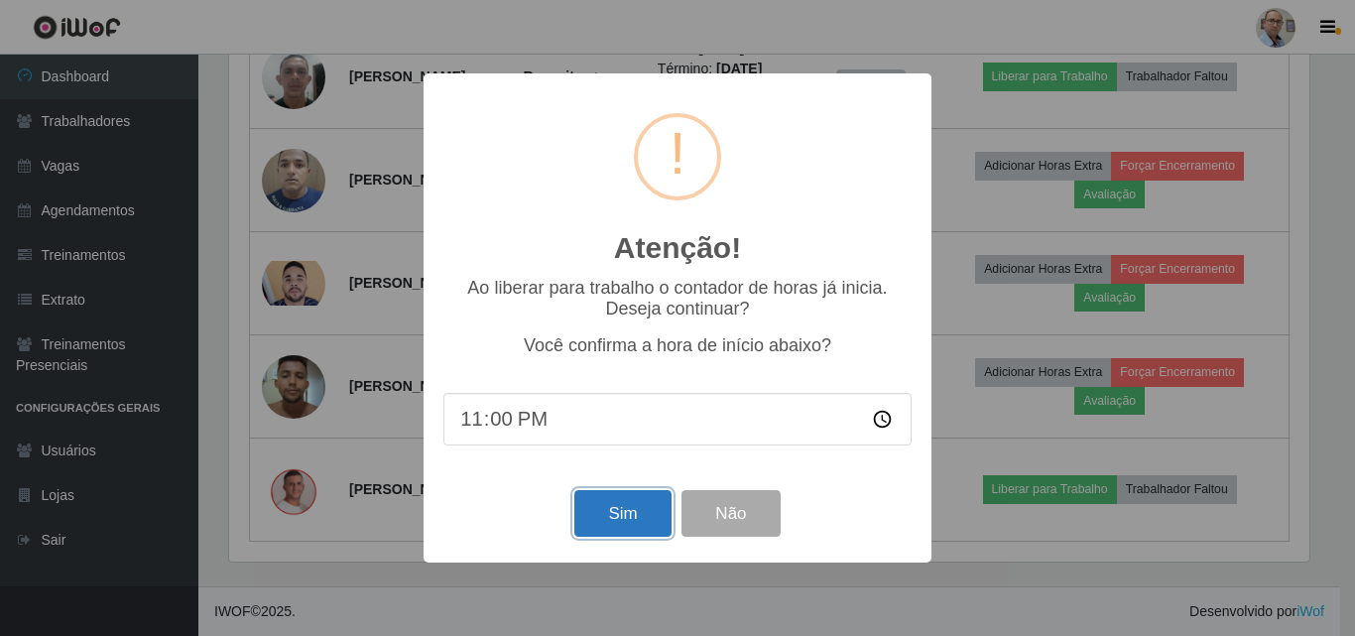
click at [615, 508] on button "Sim" at bounding box center [622, 513] width 96 height 47
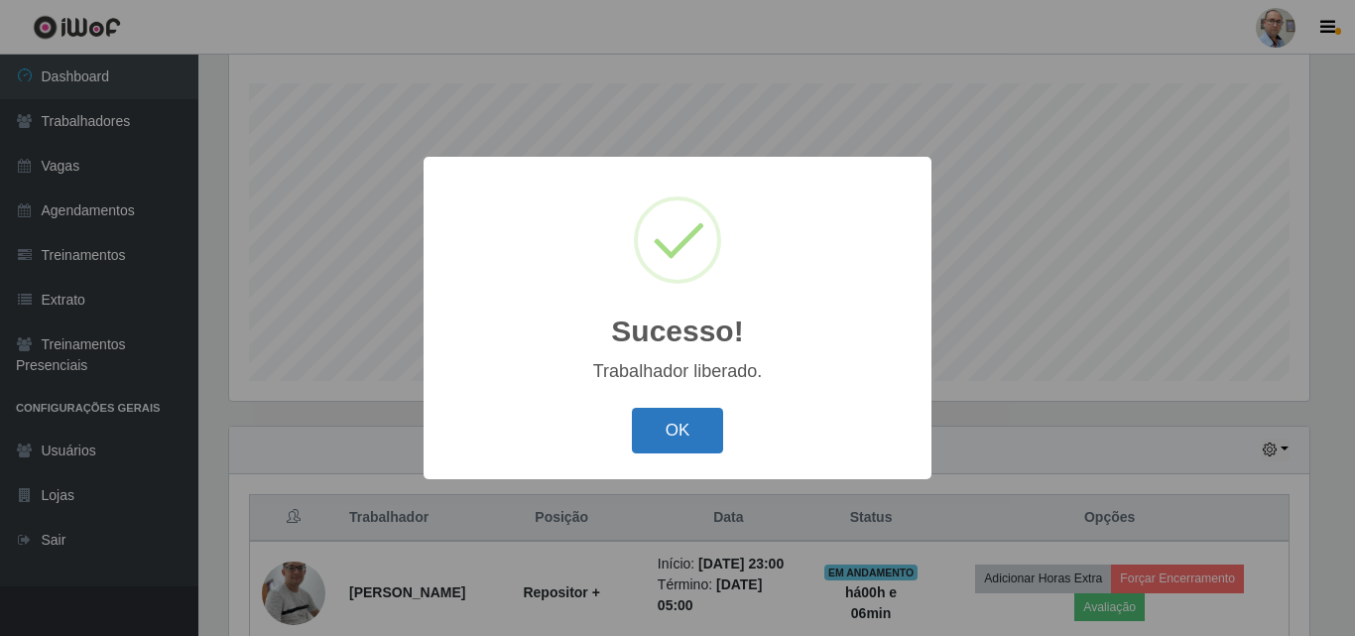
click at [659, 448] on button "OK" at bounding box center [678, 431] width 92 height 47
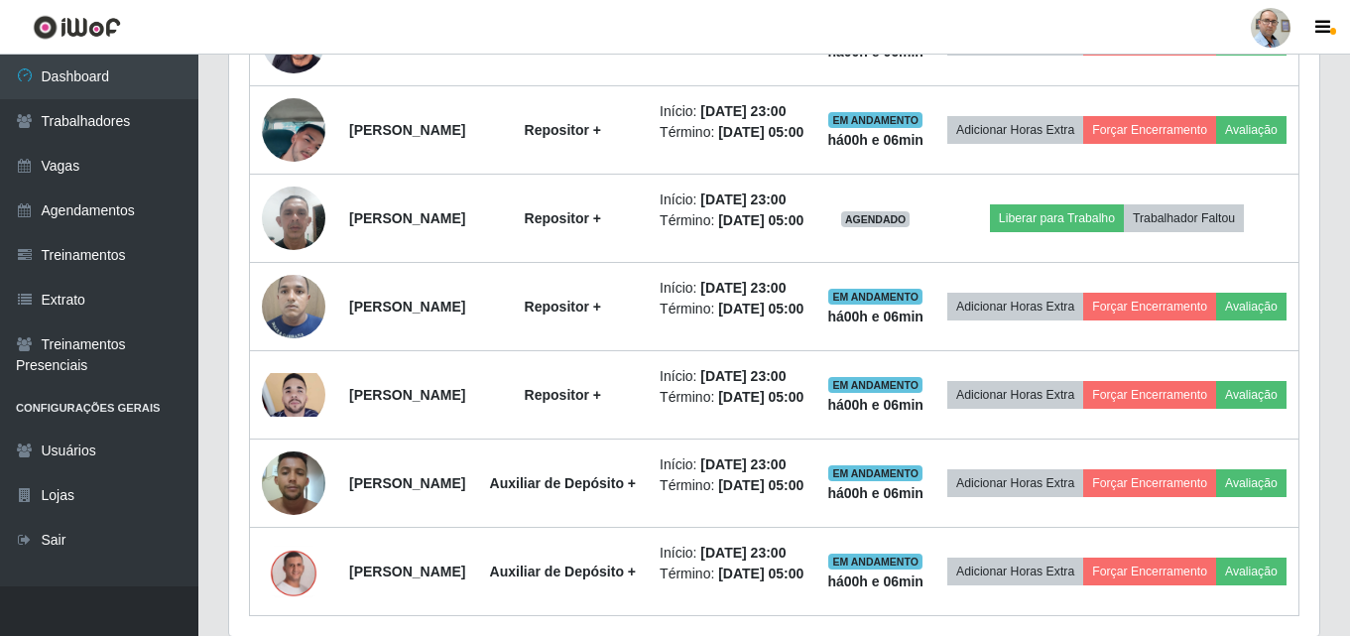
scroll to position [1047, 0]
